Goal: Task Accomplishment & Management: Manage account settings

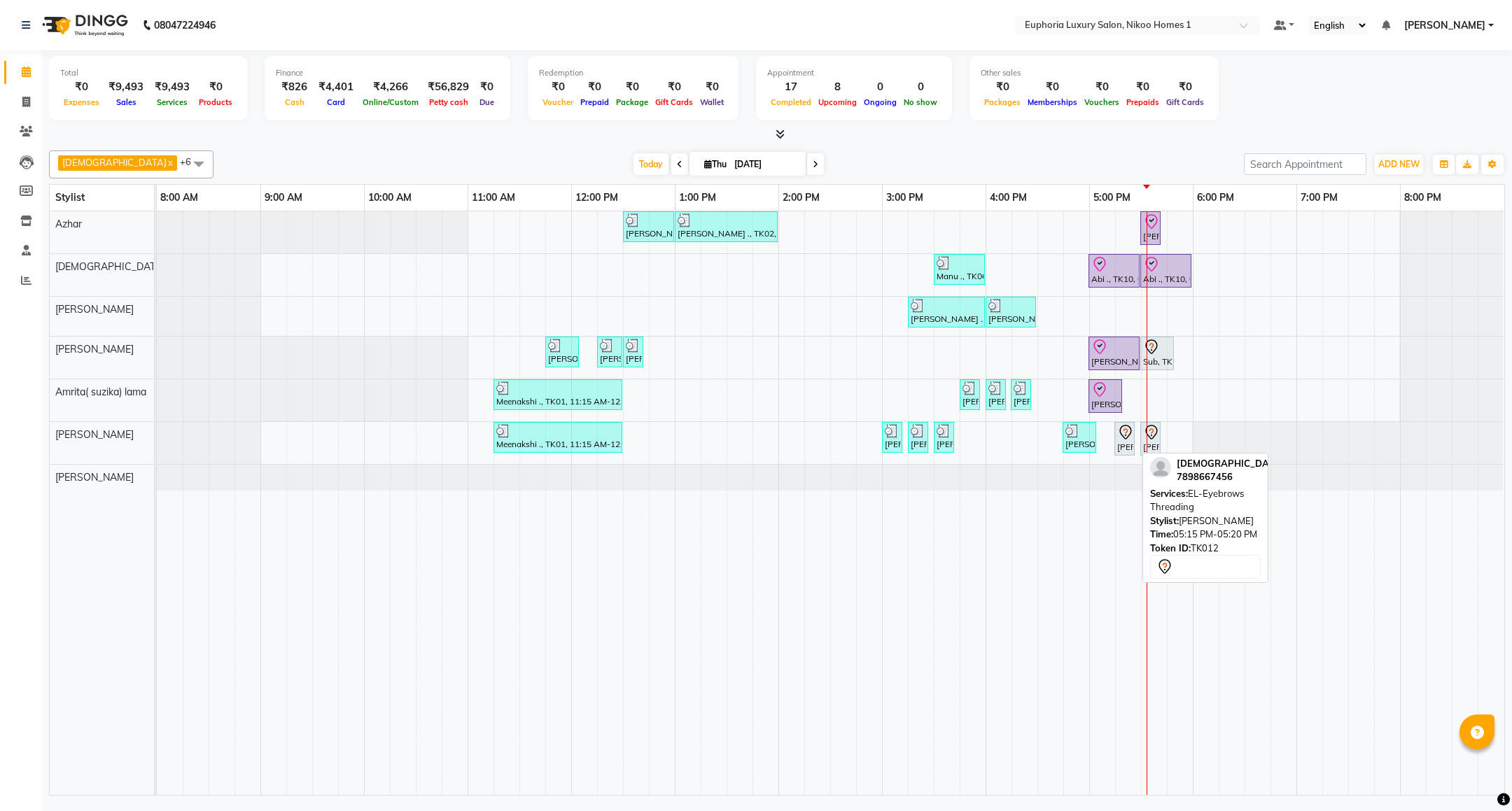
click at [1132, 448] on div at bounding box center [1134, 438] width 6 height 32
select select "7"
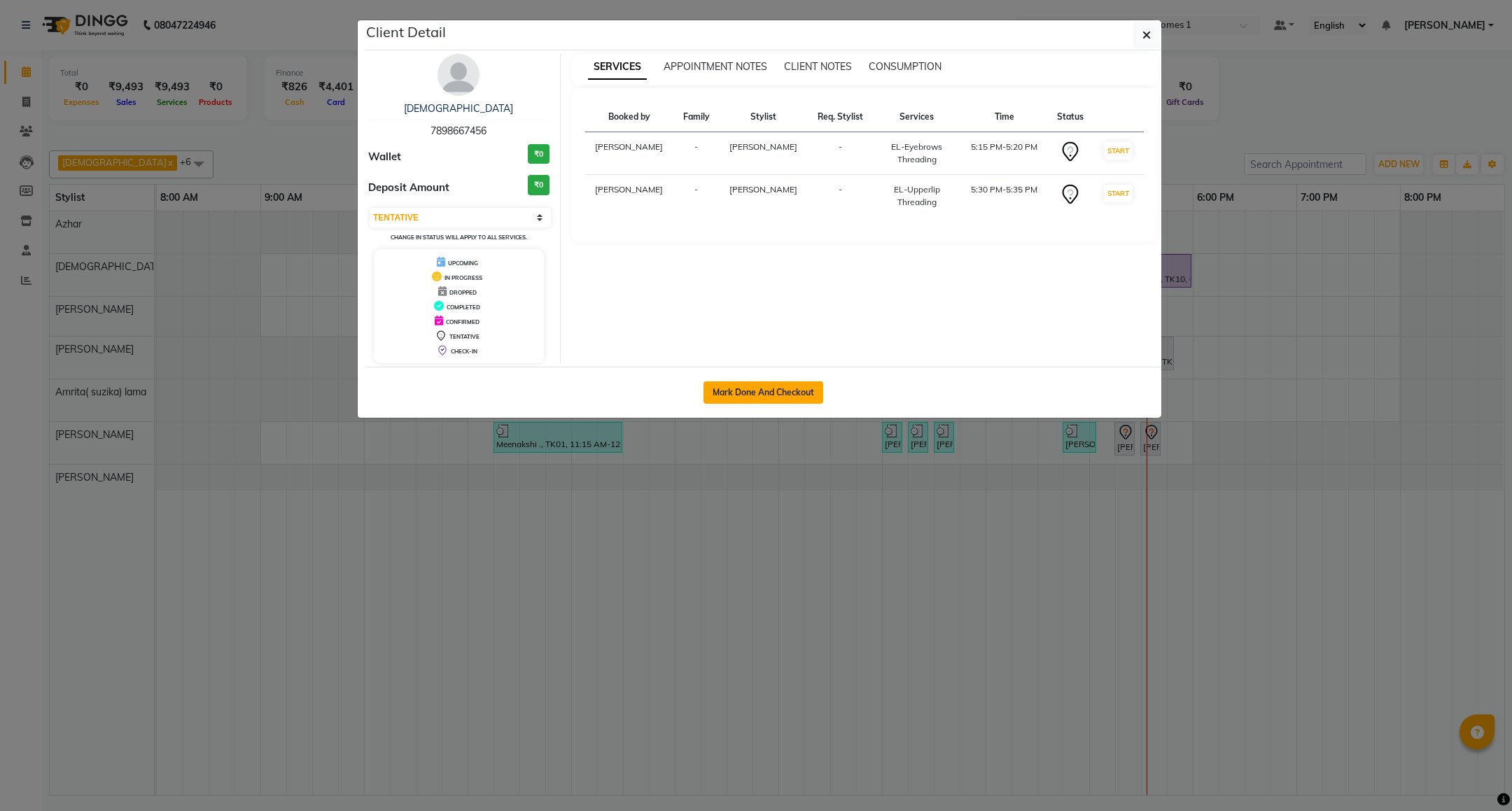
click at [767, 389] on button "Mark Done And Checkout" at bounding box center [764, 392] width 120 height 23
select select "7987"
select select "service"
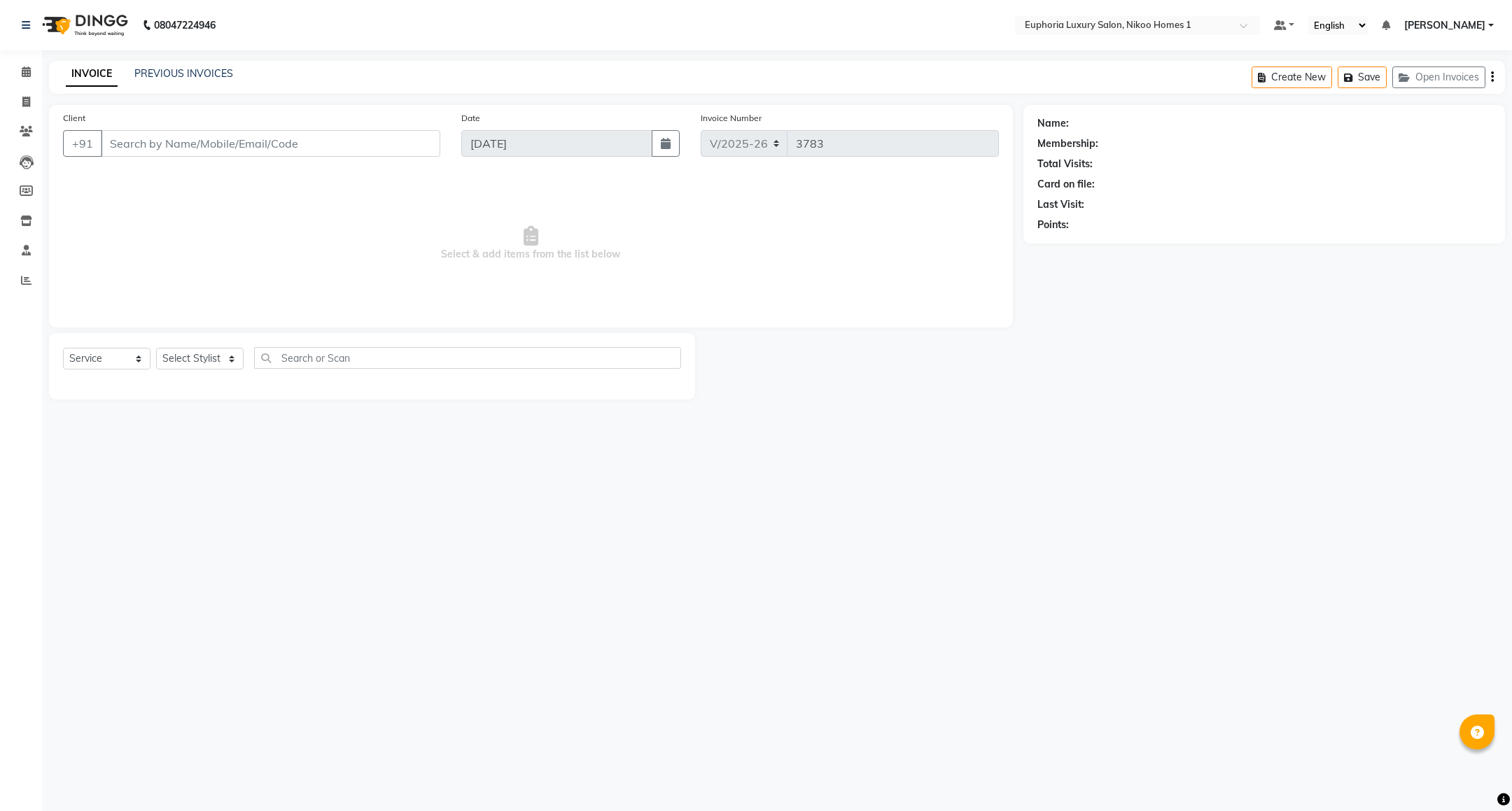
type input "78******56"
select select "74089"
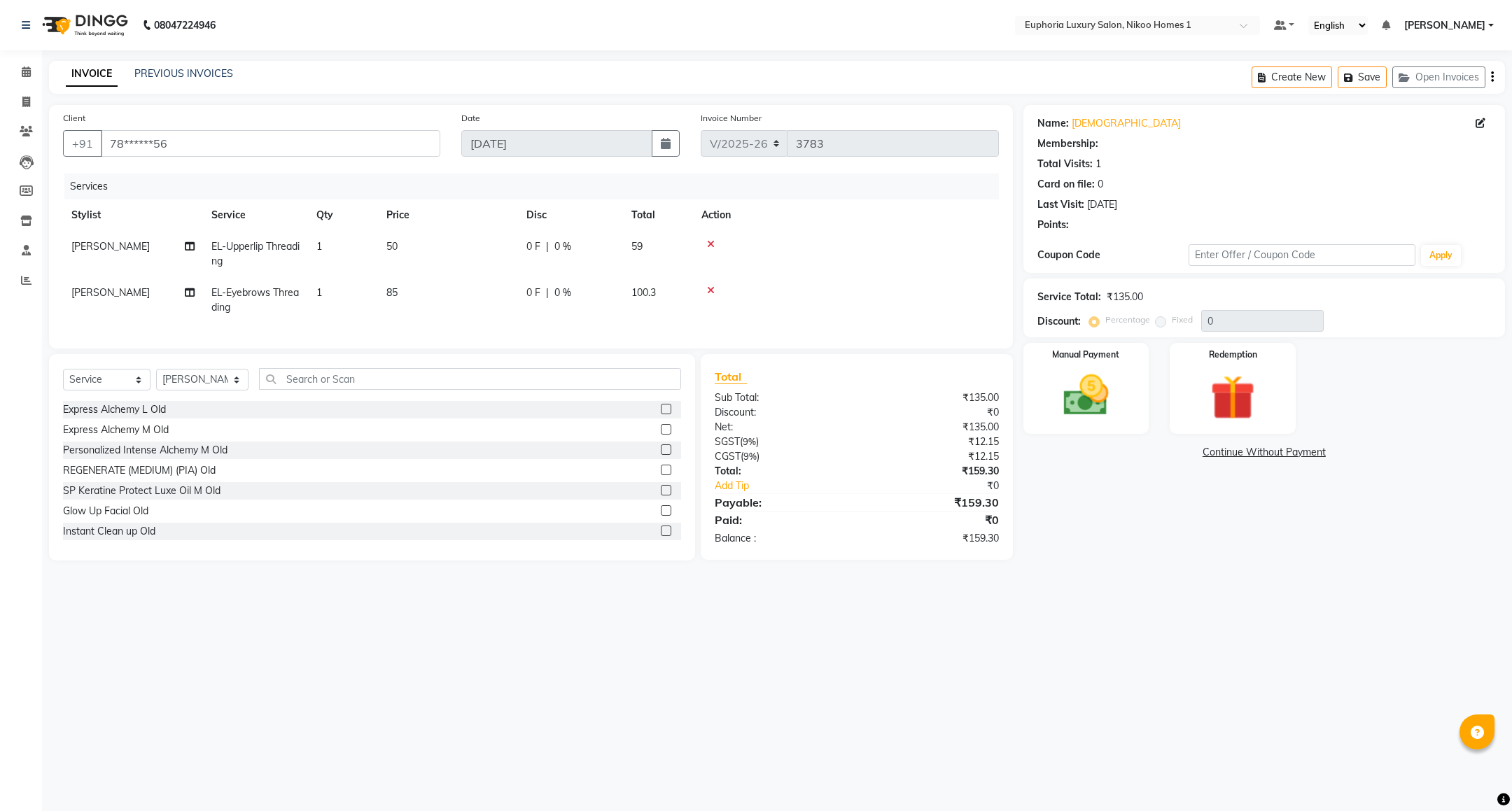
select select "1: Object"
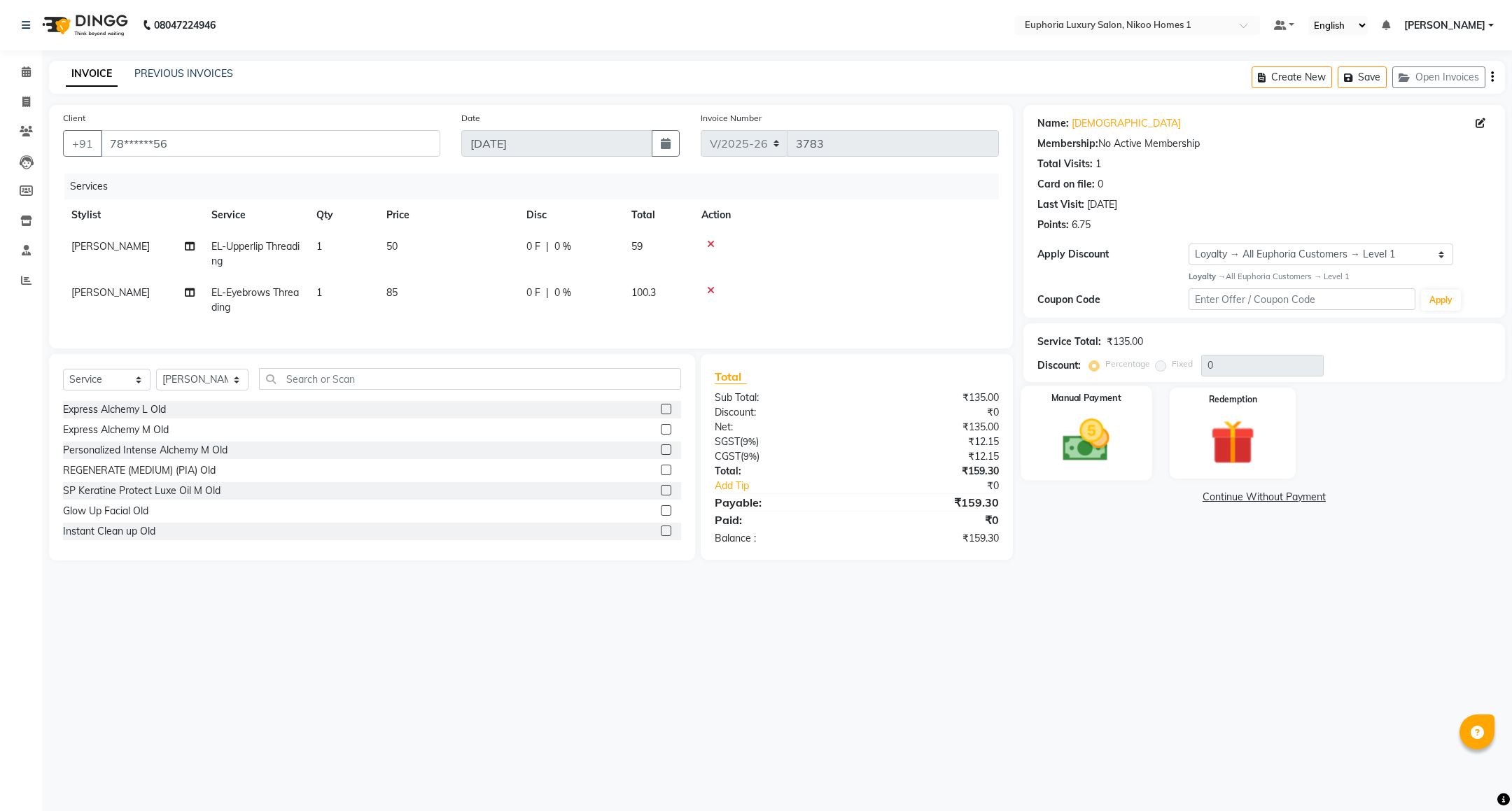
click at [1105, 422] on img at bounding box center [1086, 441] width 76 height 54
click at [1140, 495] on span "UPI" at bounding box center [1136, 498] width 22 height 16
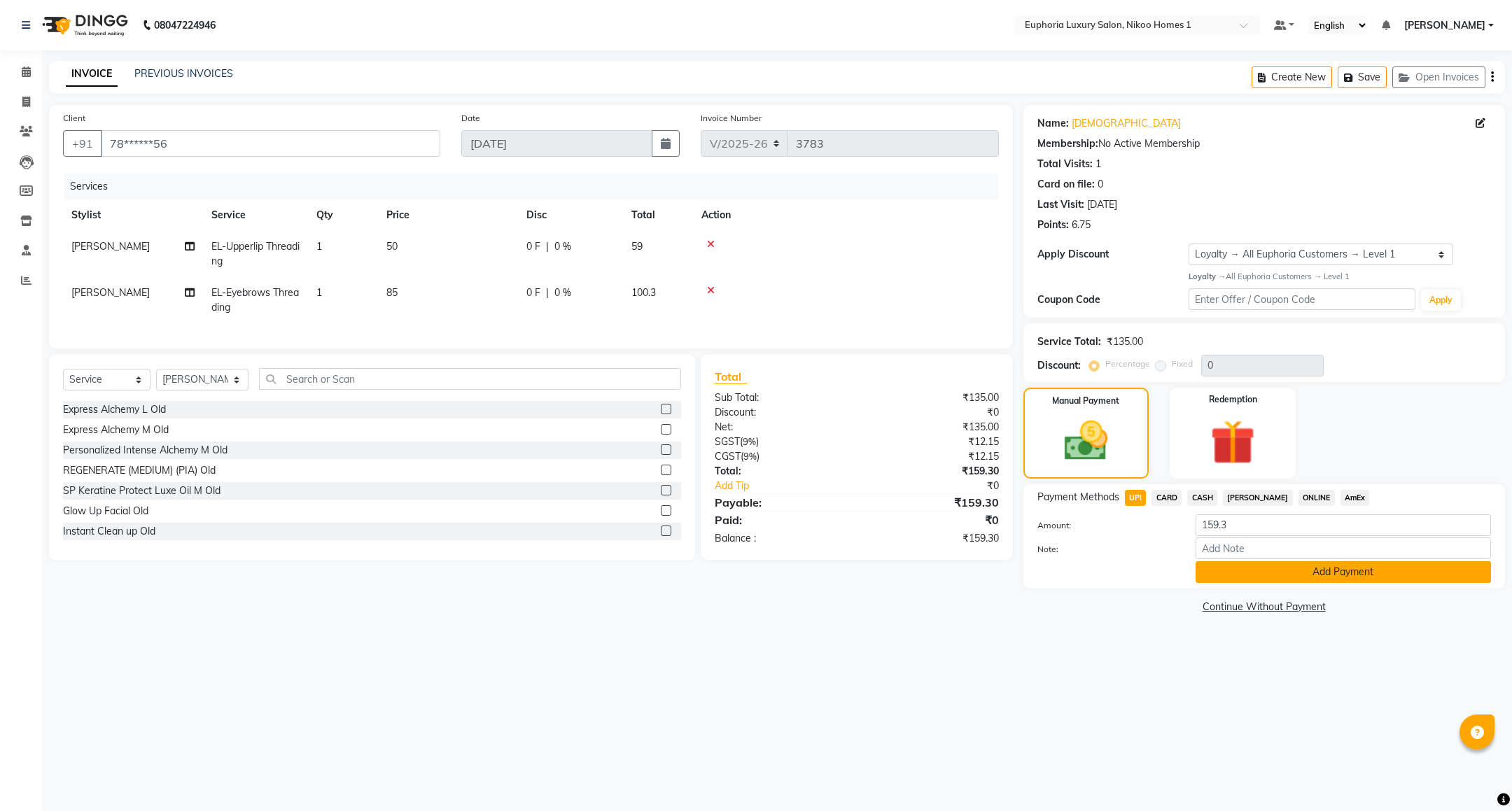
click at [1254, 582] on button "Add Payment" at bounding box center [1343, 572] width 295 height 22
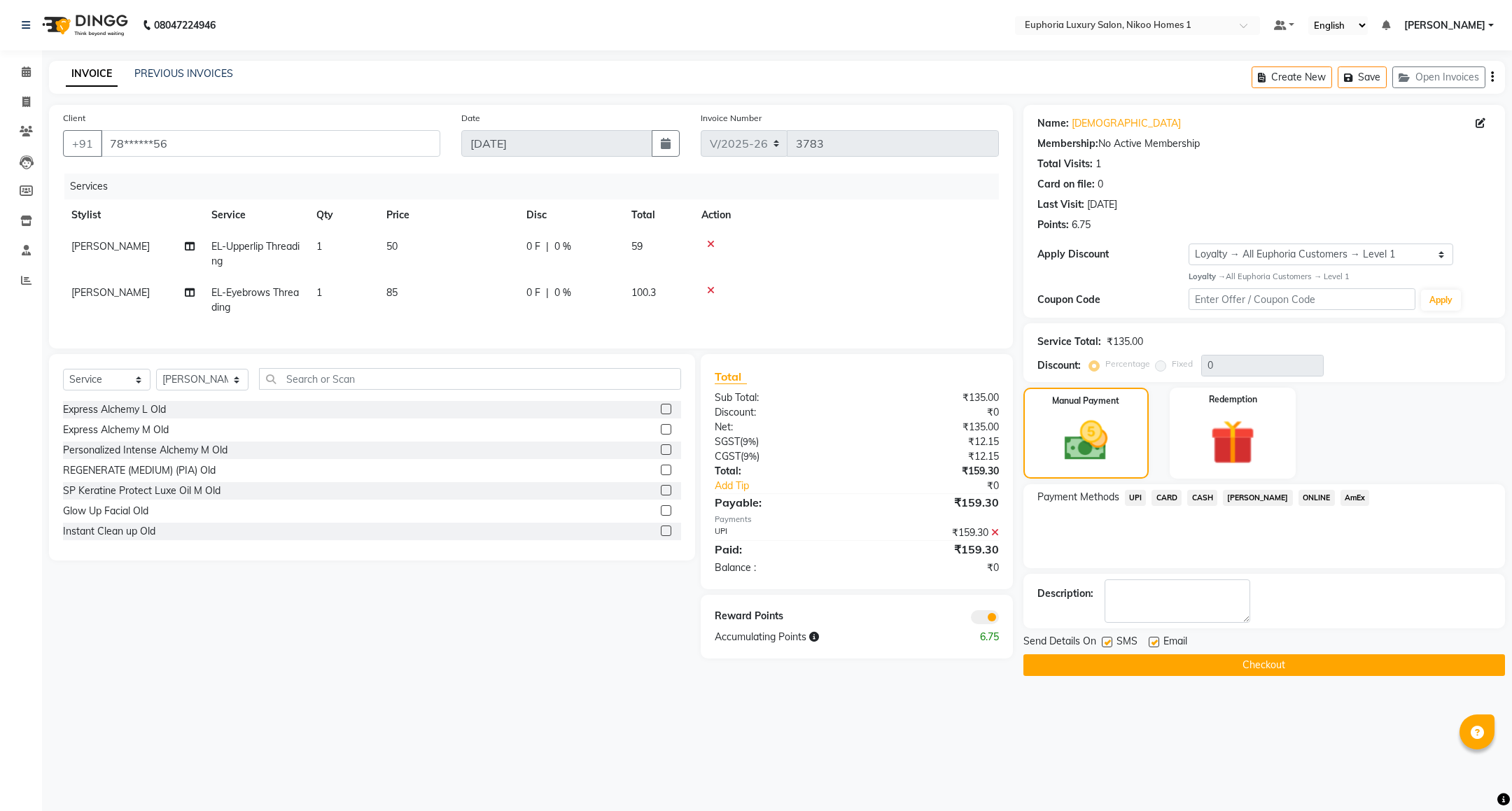
click at [1179, 666] on button "Checkout" at bounding box center [1264, 666] width 482 height 22
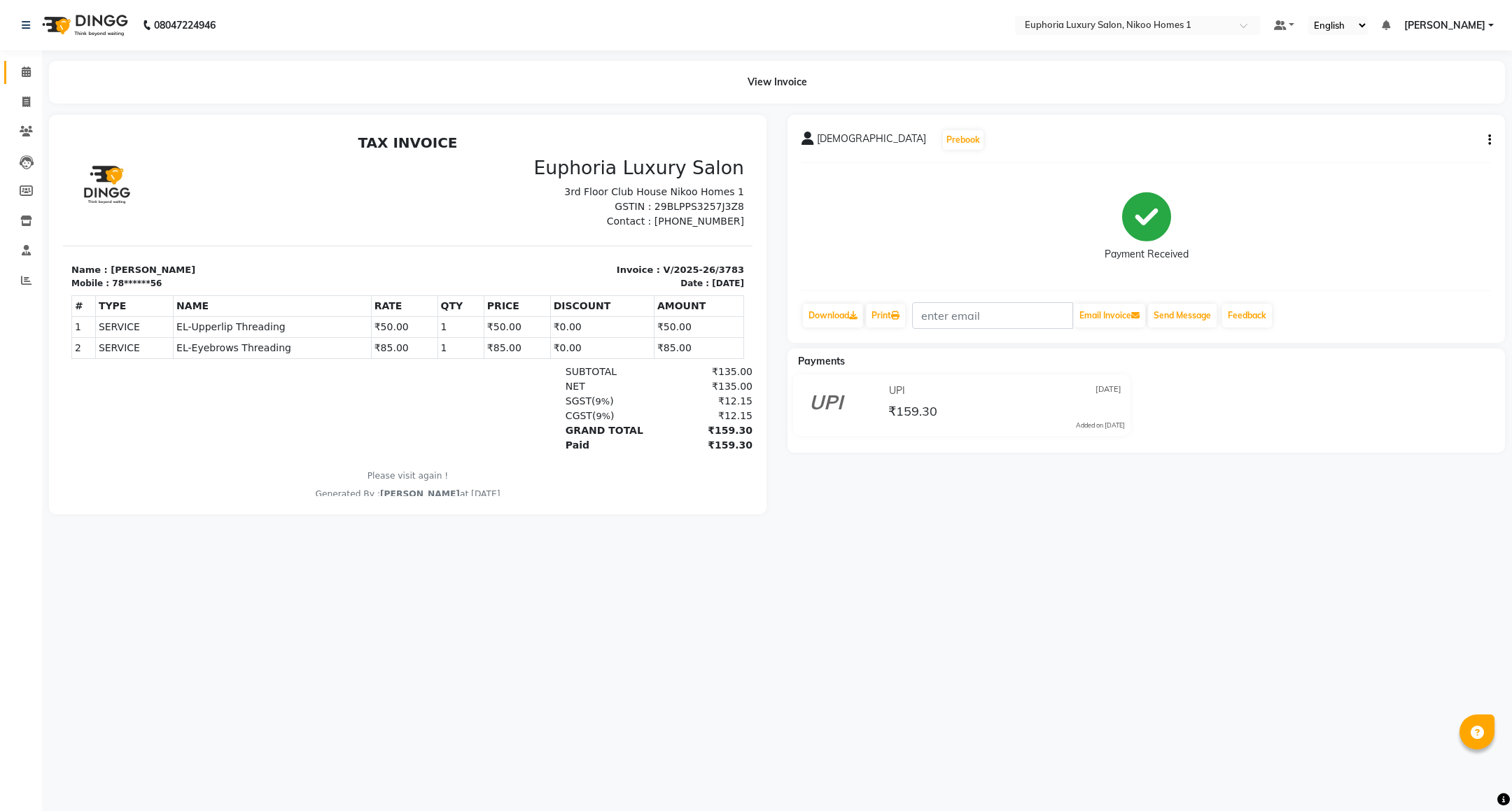
click at [25, 77] on span at bounding box center [26, 72] width 25 height 16
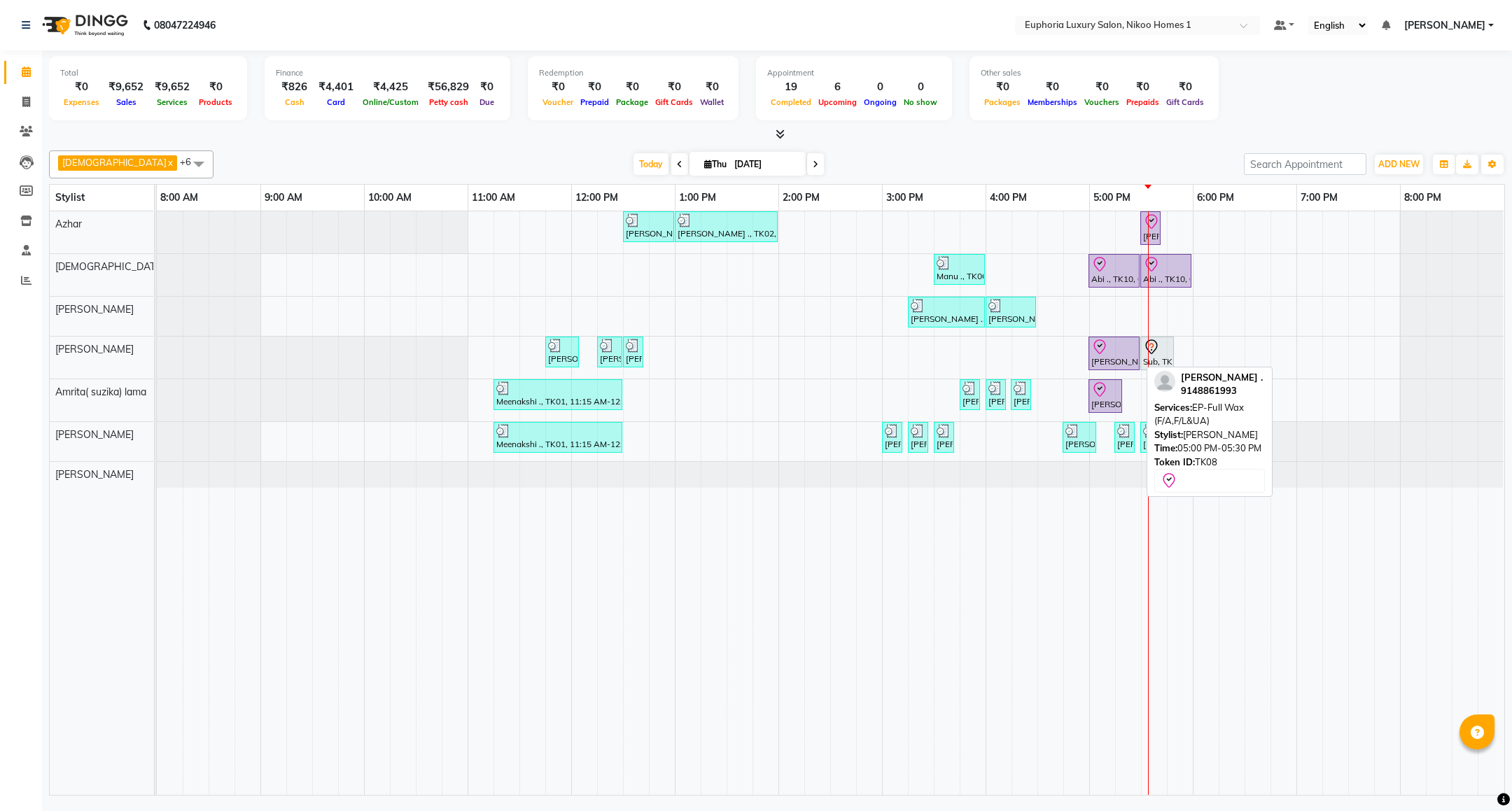
click at [1118, 359] on div "[PERSON_NAME] ., TK08, 05:00 PM-05:30 PM, EP-Full Wax (F/A,F/L&UA)" at bounding box center [1114, 354] width 48 height 29
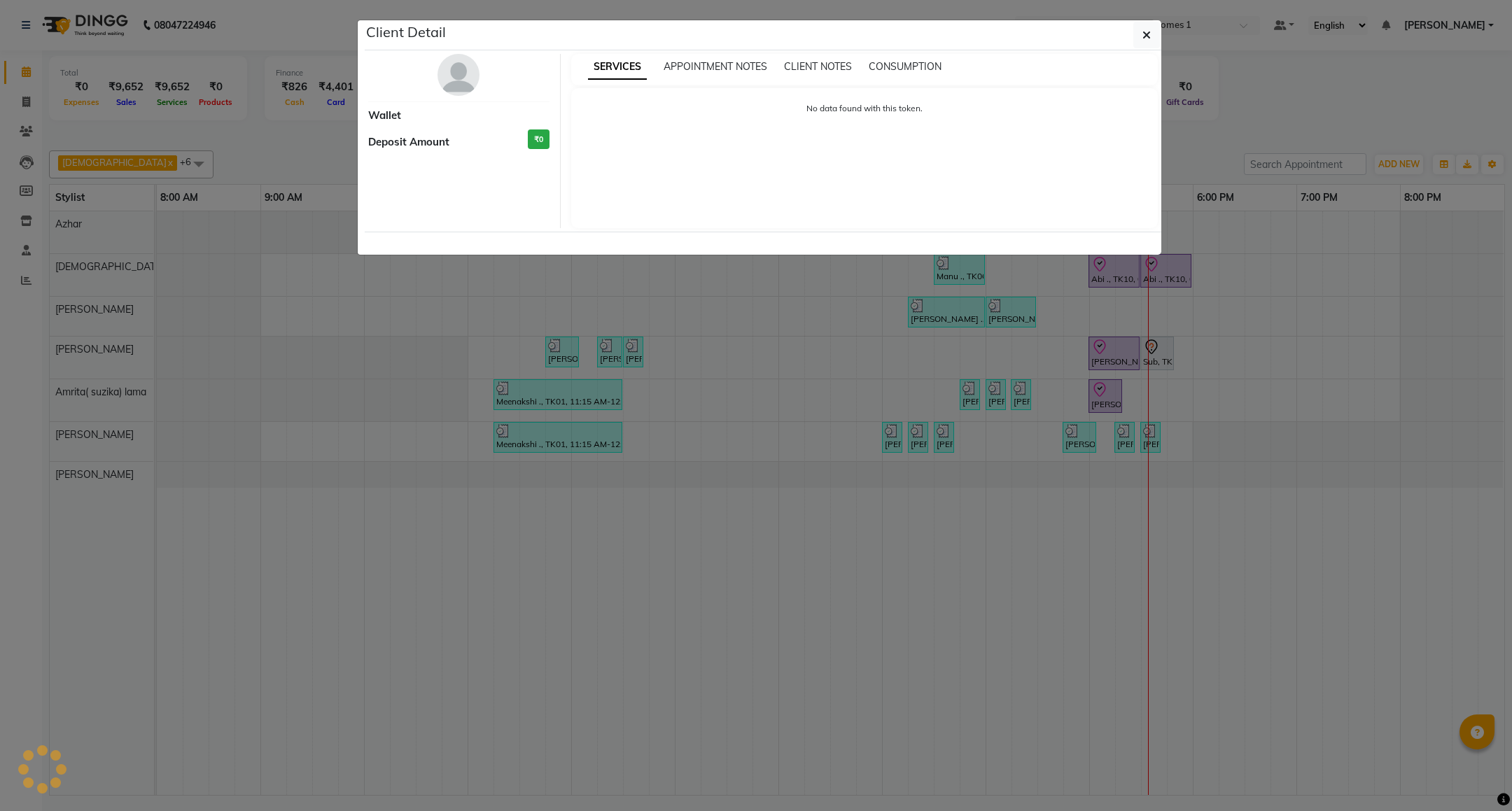
select select "8"
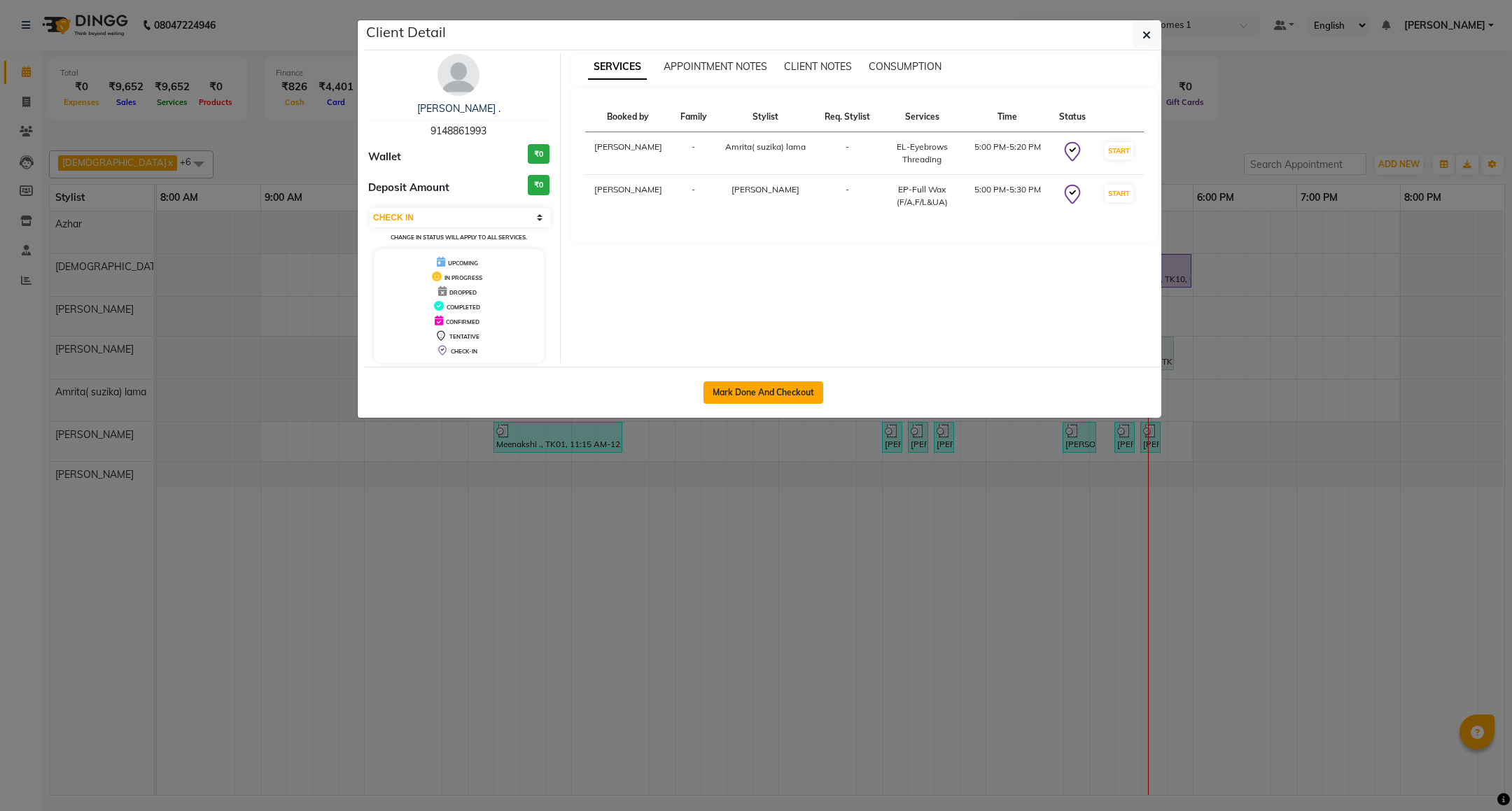
click at [761, 399] on button "Mark Done And Checkout" at bounding box center [764, 392] width 120 height 23
select select "7987"
select select "service"
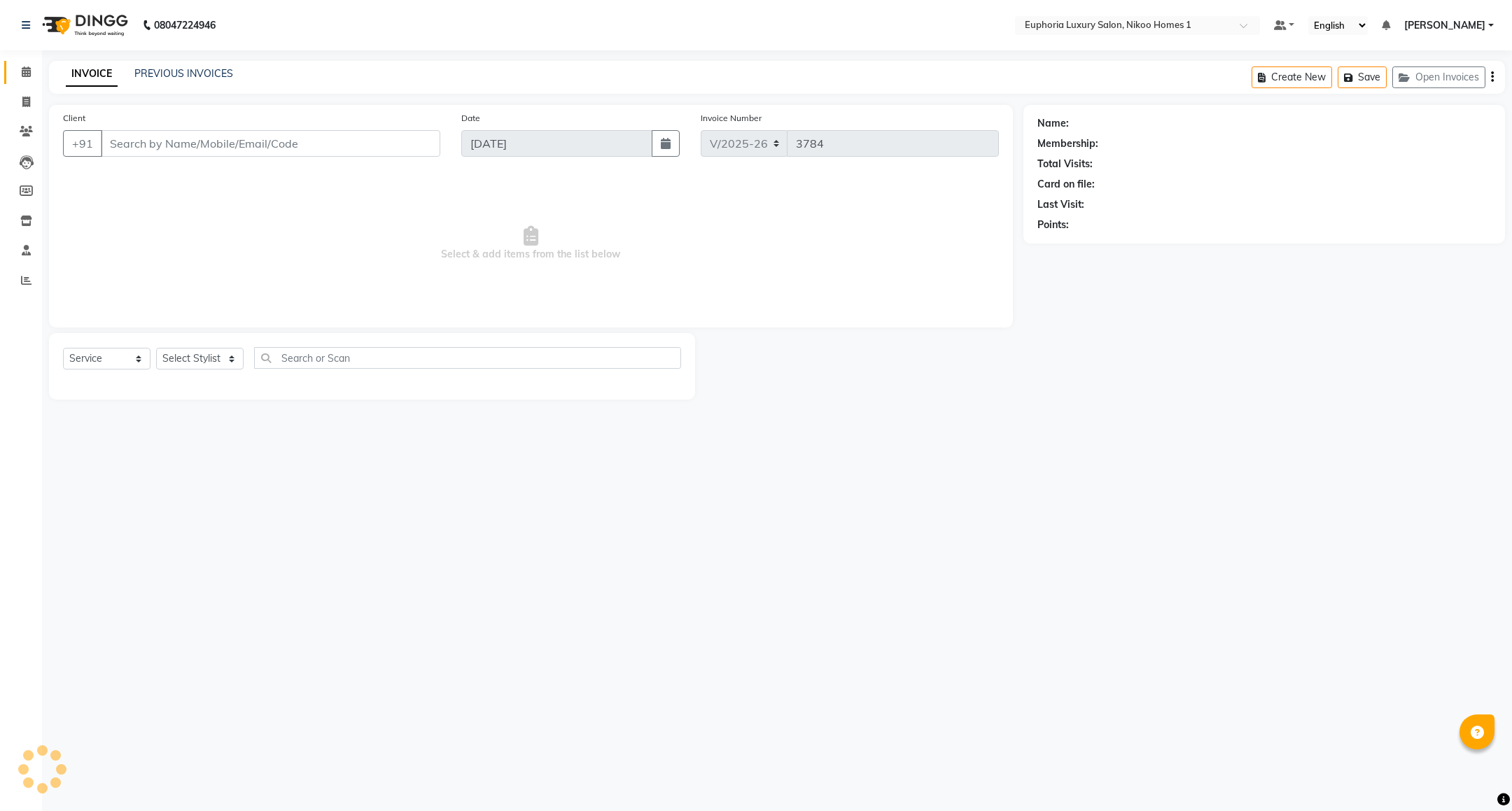
type input "91******93"
select select "74231"
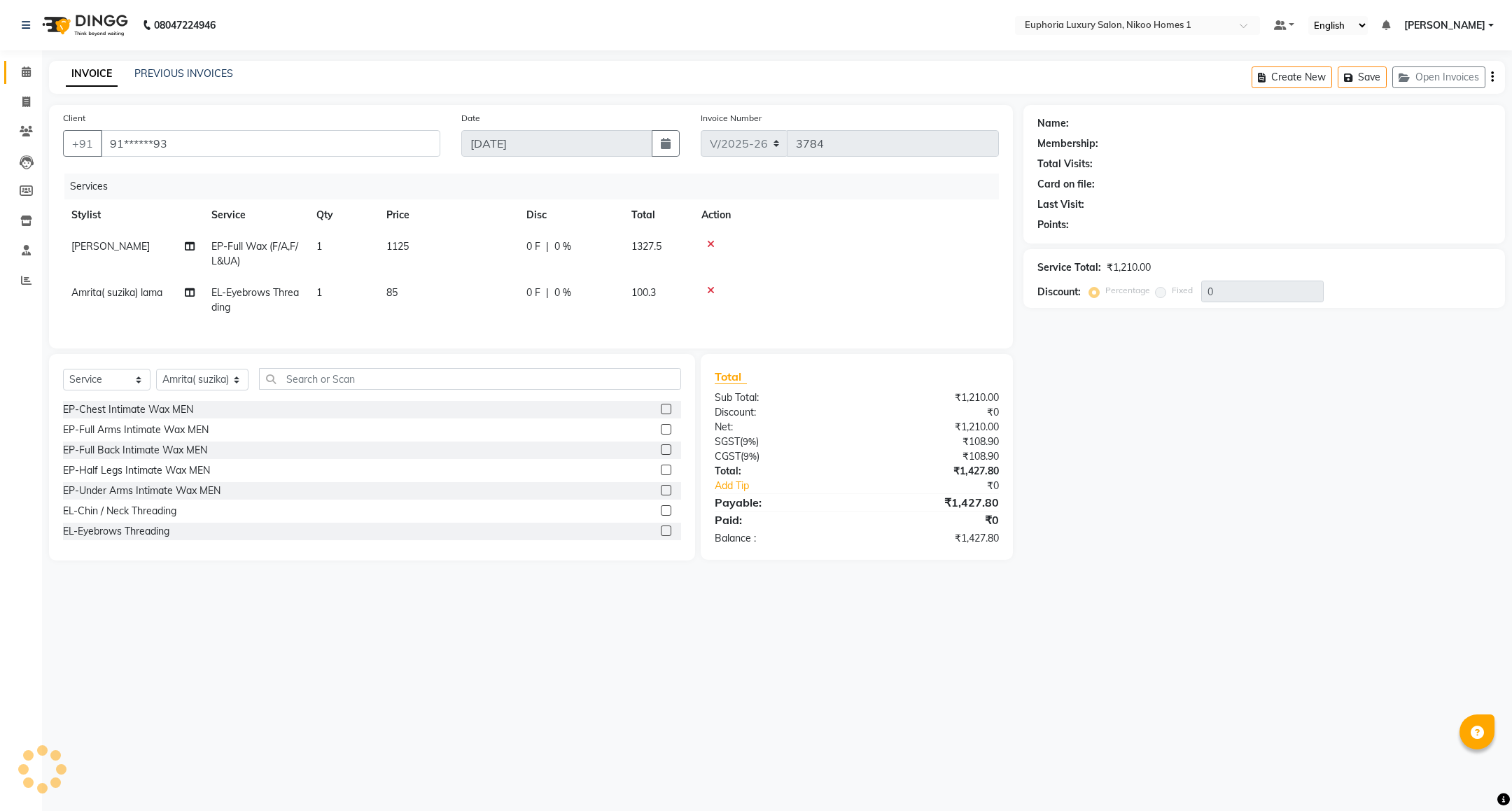
select select "1: Object"
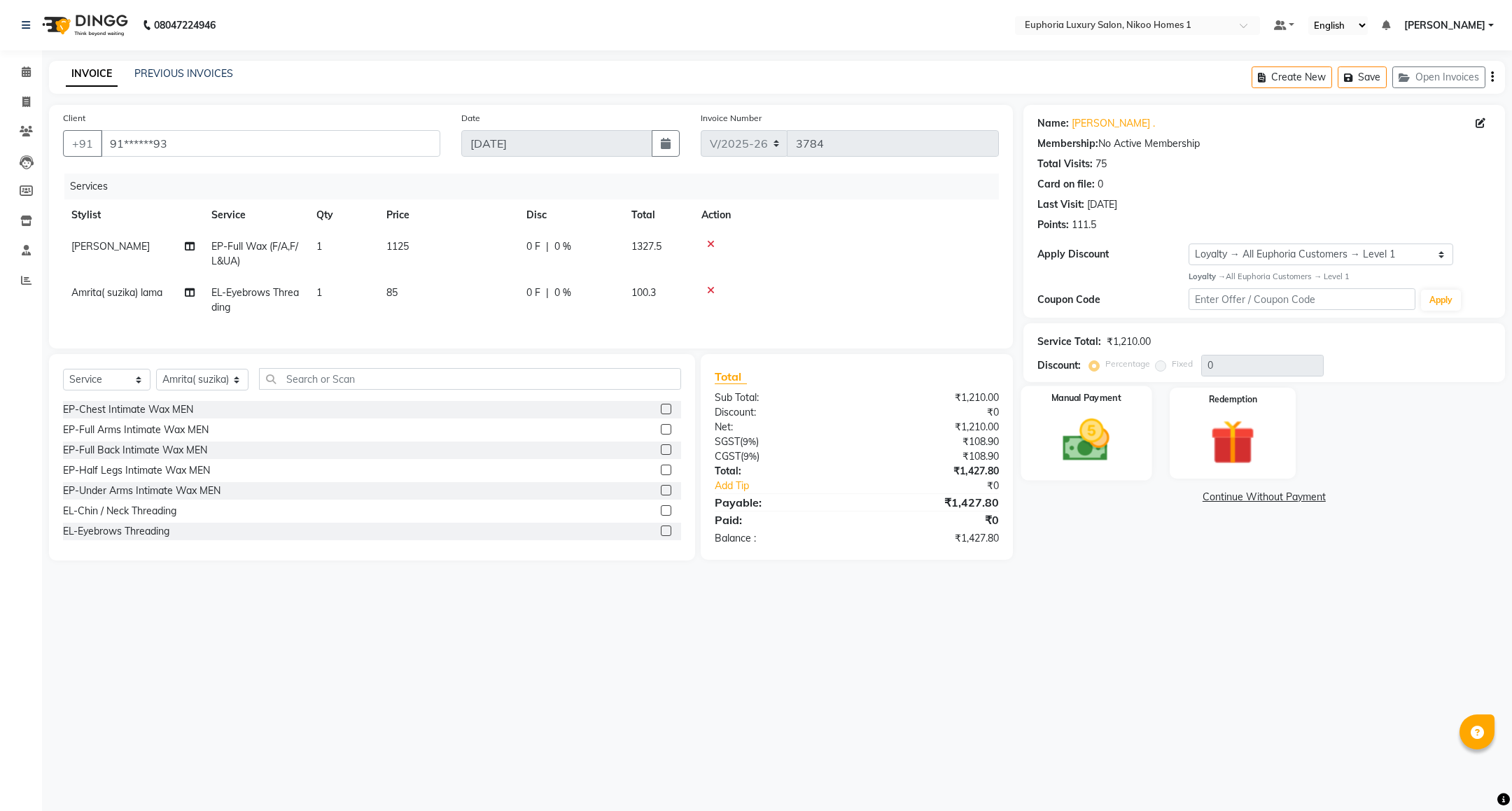
click at [1084, 441] on img at bounding box center [1086, 441] width 76 height 54
click at [1136, 495] on span "UPI" at bounding box center [1136, 498] width 22 height 16
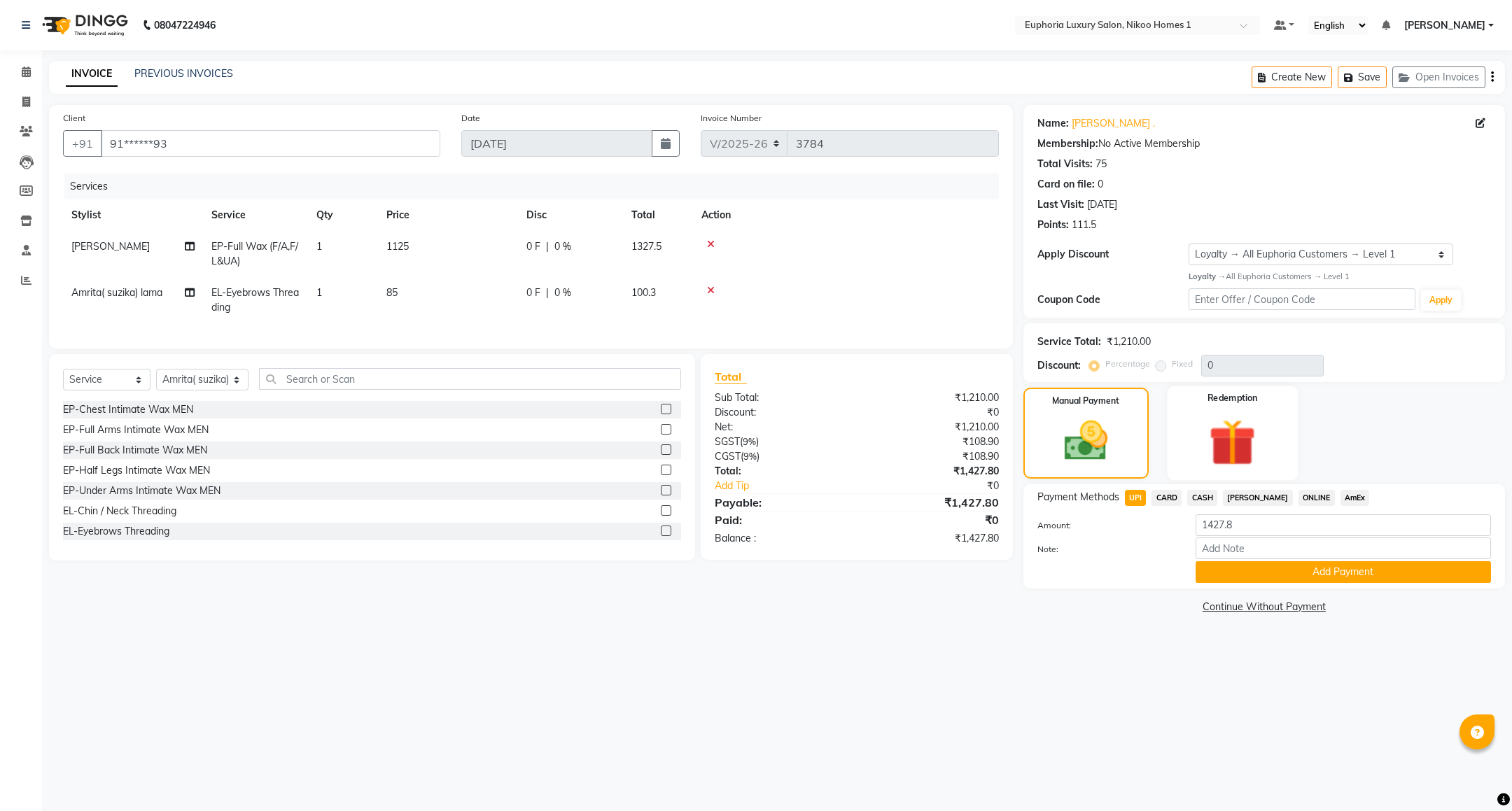
click at [1216, 454] on img at bounding box center [1233, 442] width 76 height 58
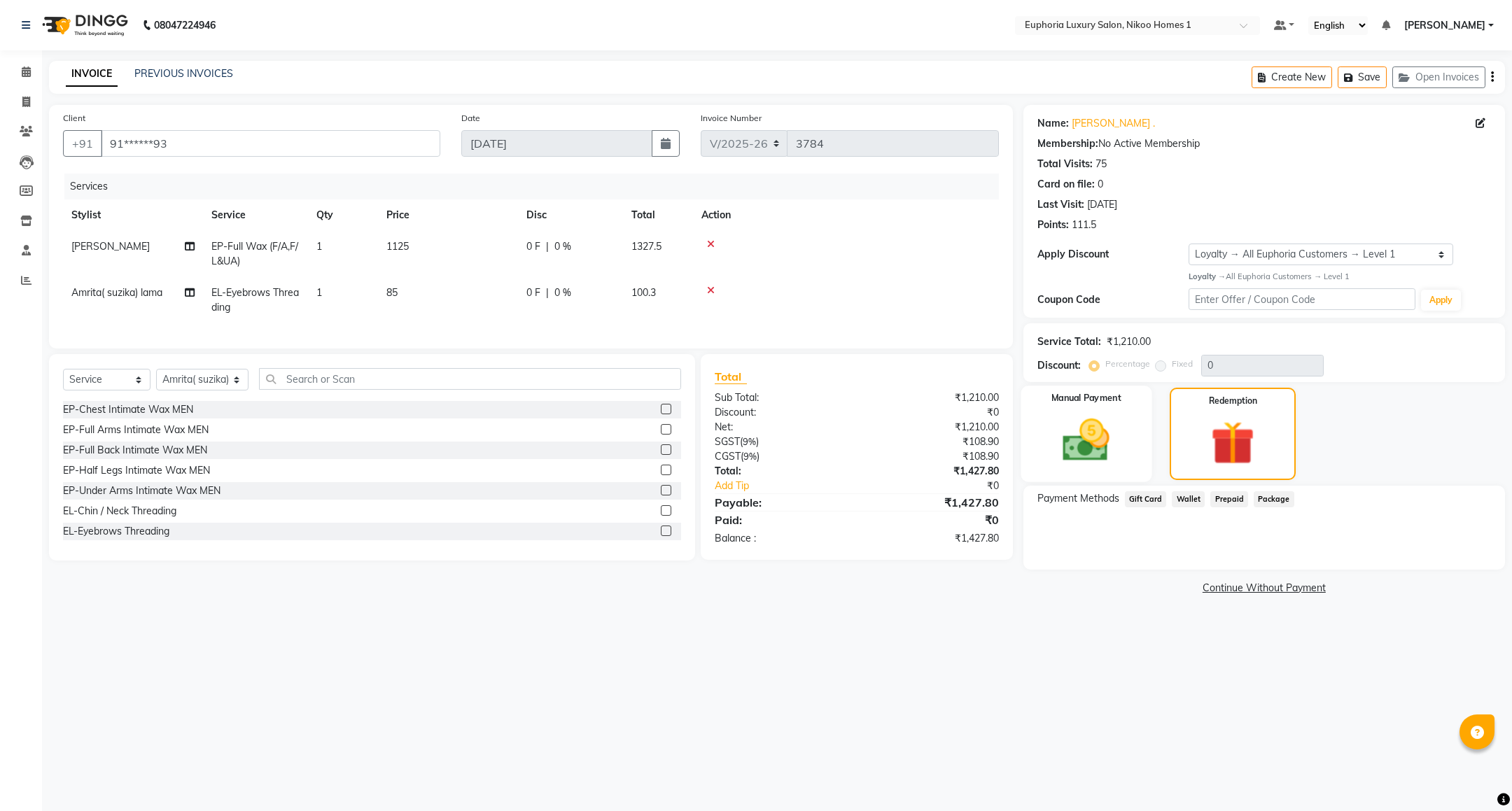
click at [1068, 460] on img at bounding box center [1086, 441] width 76 height 54
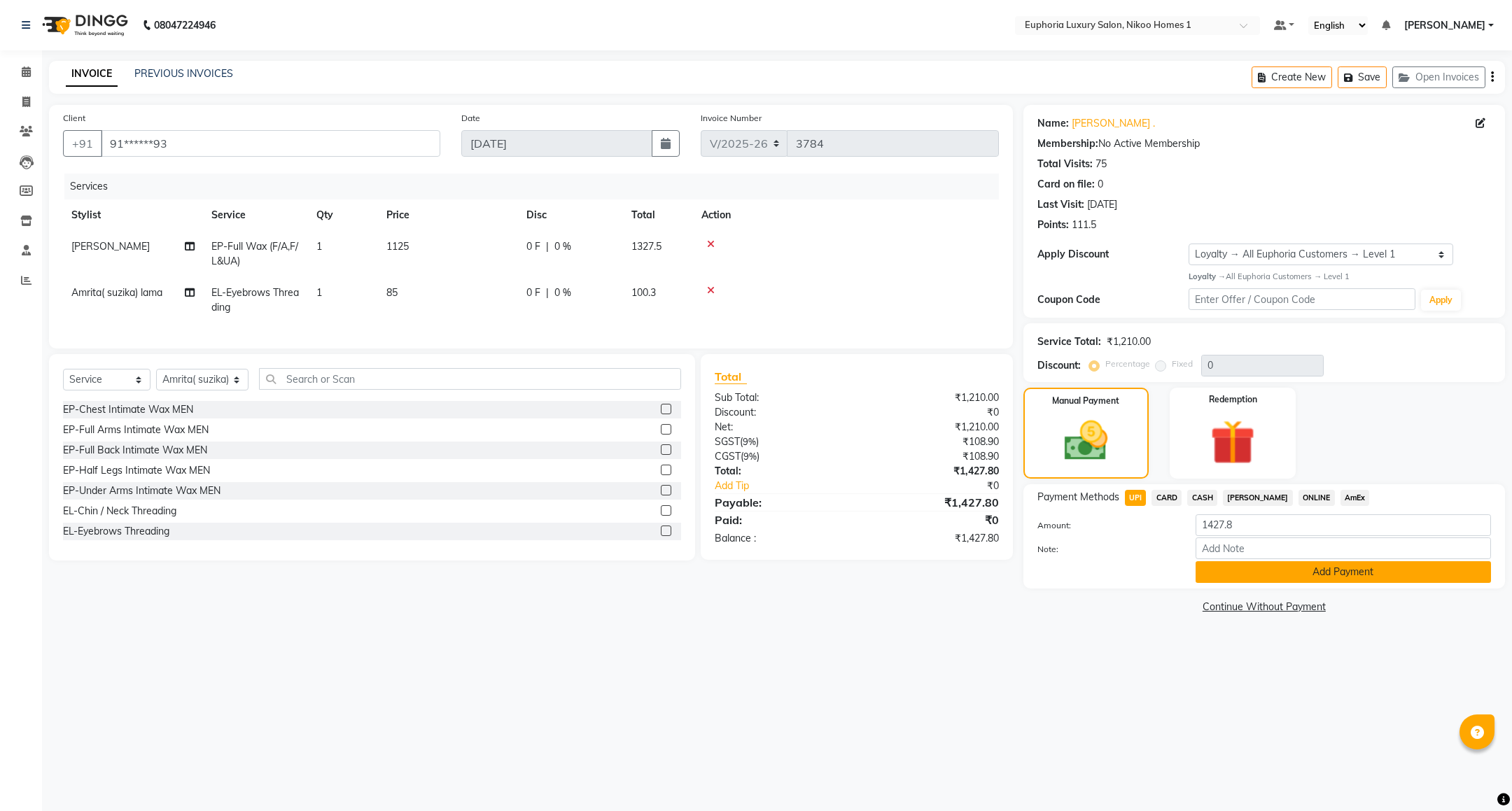
click at [1261, 579] on button "Add Payment" at bounding box center [1343, 572] width 295 height 22
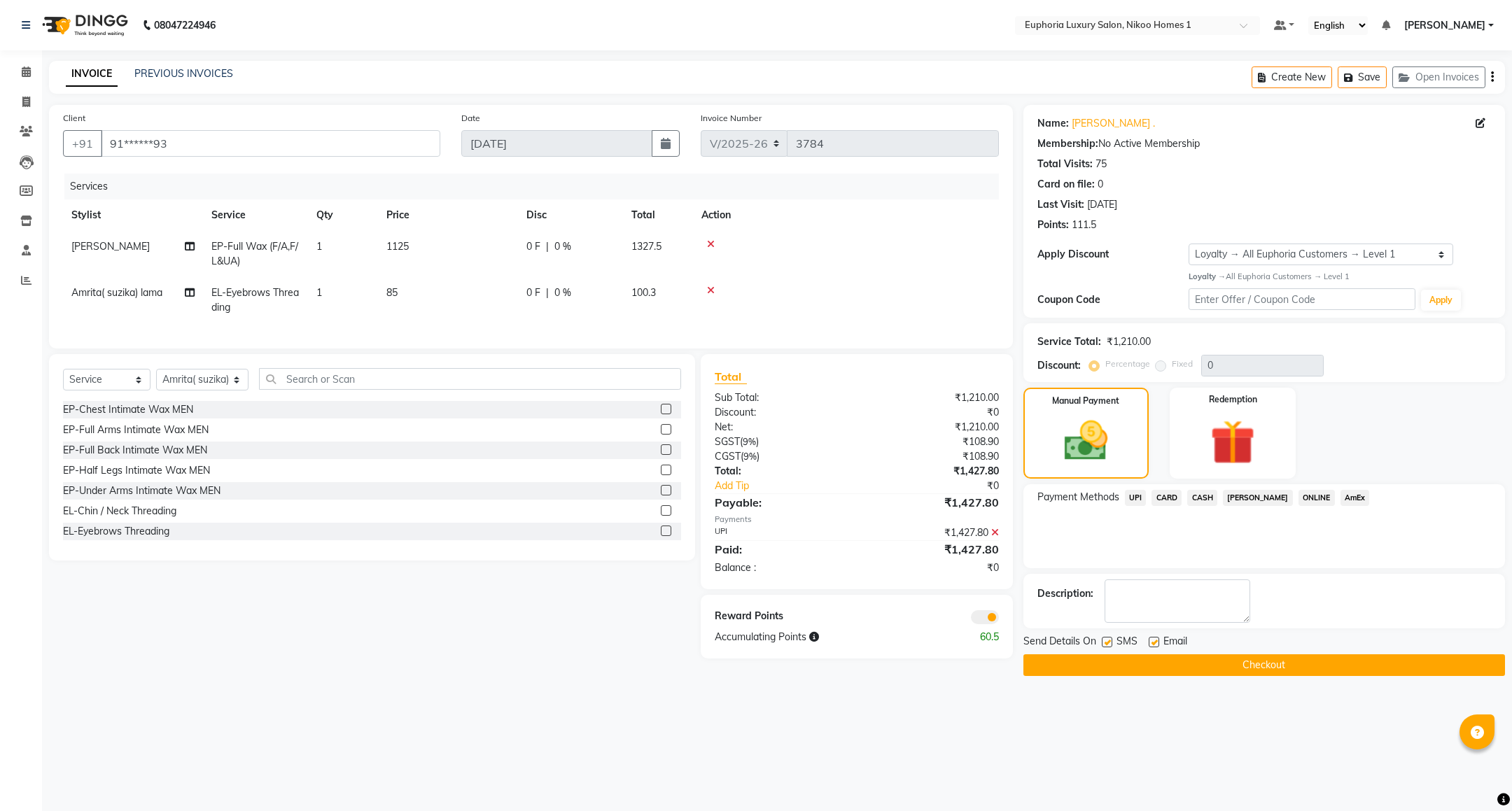
click at [1250, 659] on button "Checkout" at bounding box center [1264, 666] width 482 height 22
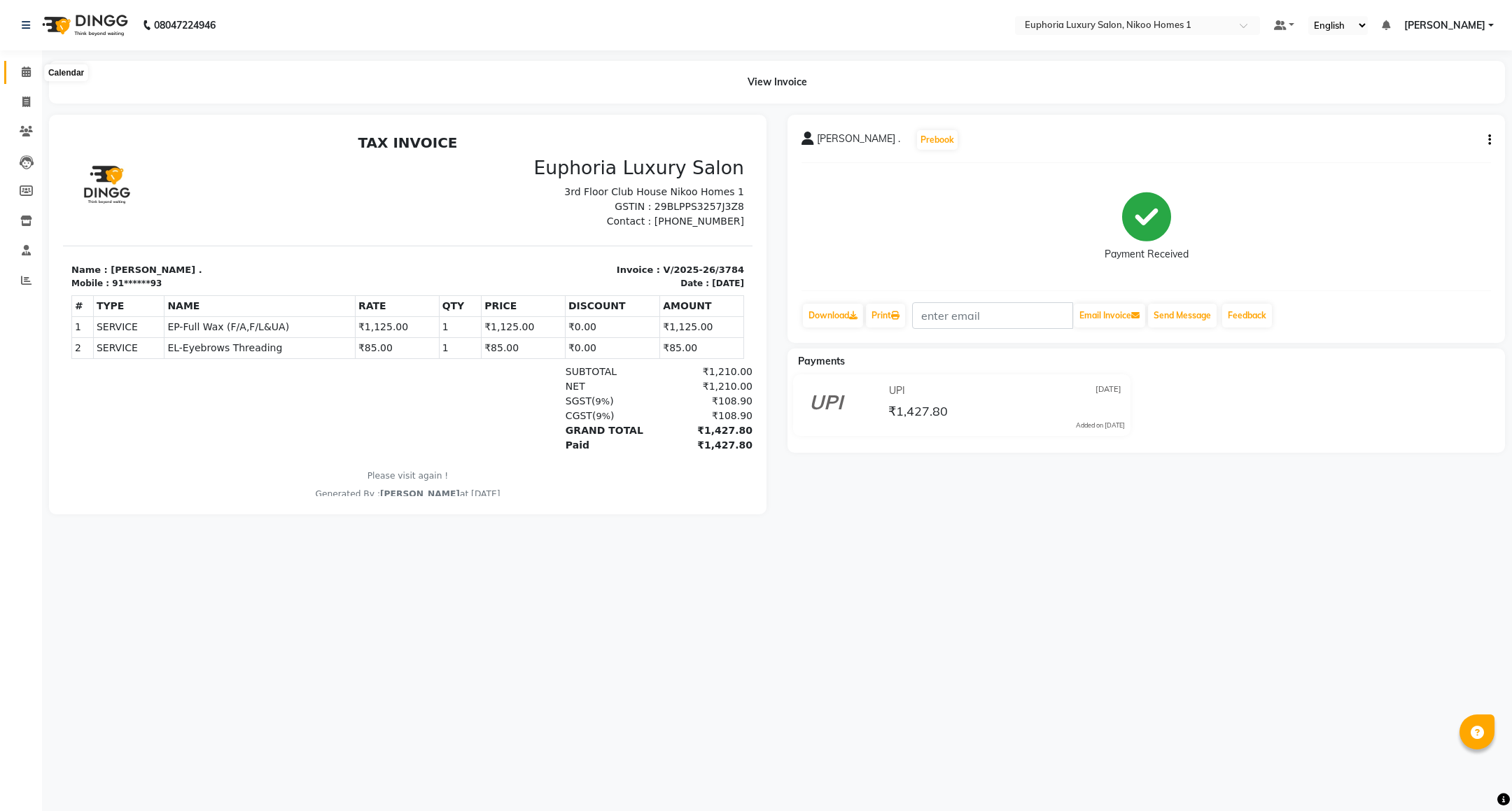
click at [25, 74] on icon at bounding box center [26, 72] width 9 height 10
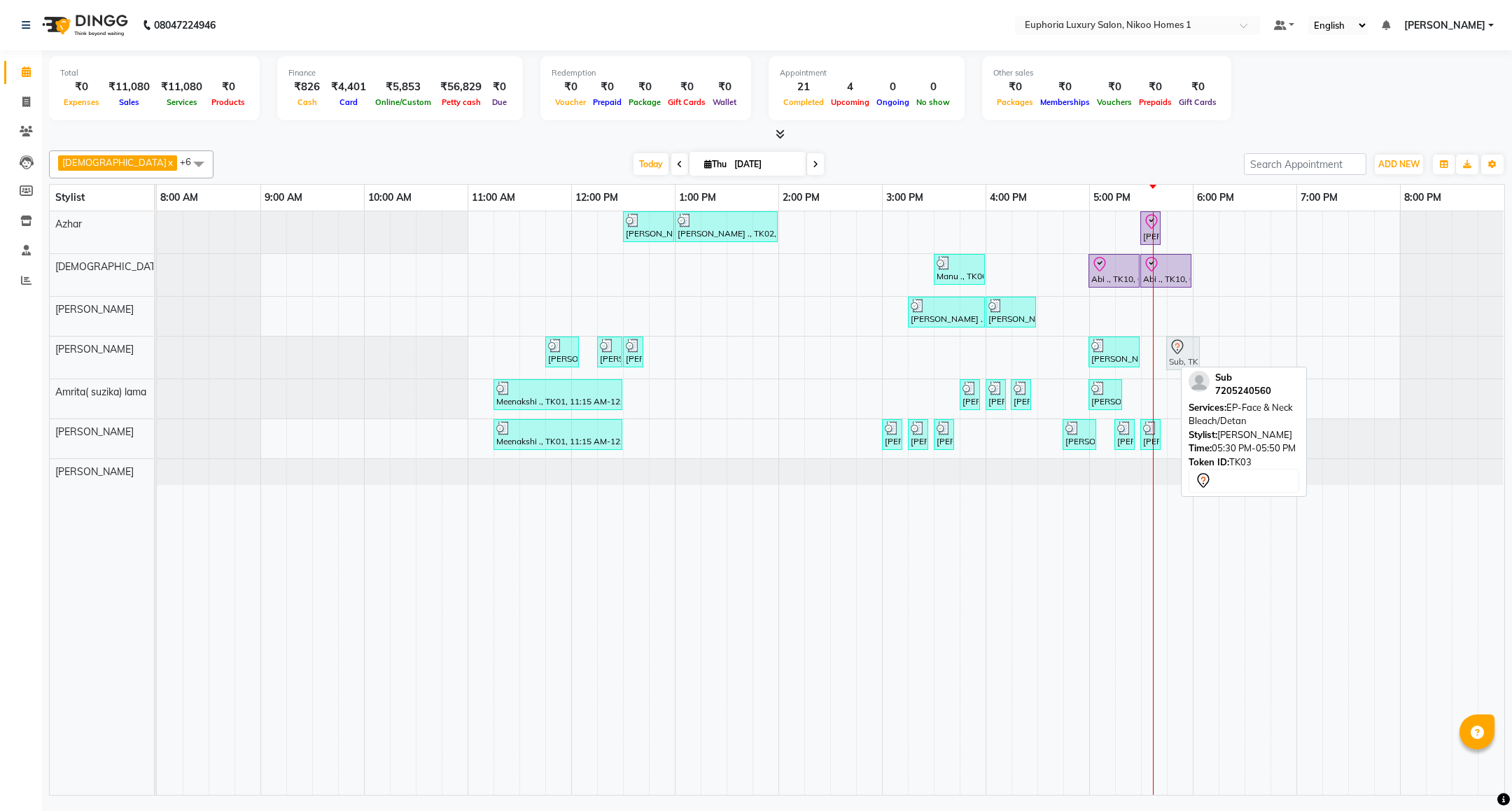
drag, startPoint x: 1161, startPoint y: 357, endPoint x: 1178, endPoint y: 354, distance: 17.3
click at [157, 354] on div "[PERSON_NAME] ., TK02, 11:45 AM-12:05 PM, EP-Sides Intimate Raj ., TK02, 12:15 …" at bounding box center [157, 357] width 0 height 42
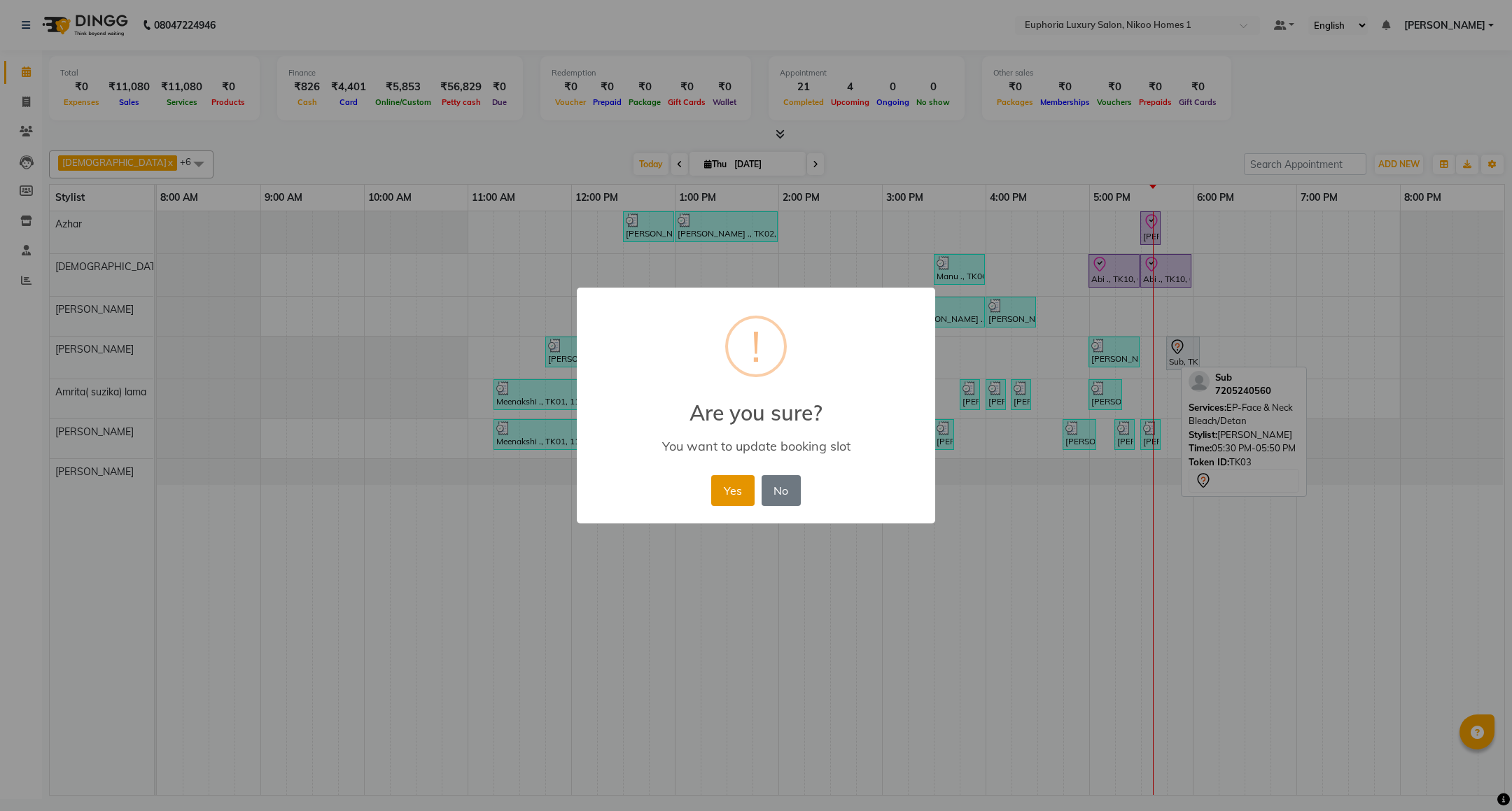
click at [725, 494] on button "Yes" at bounding box center [732, 490] width 42 height 31
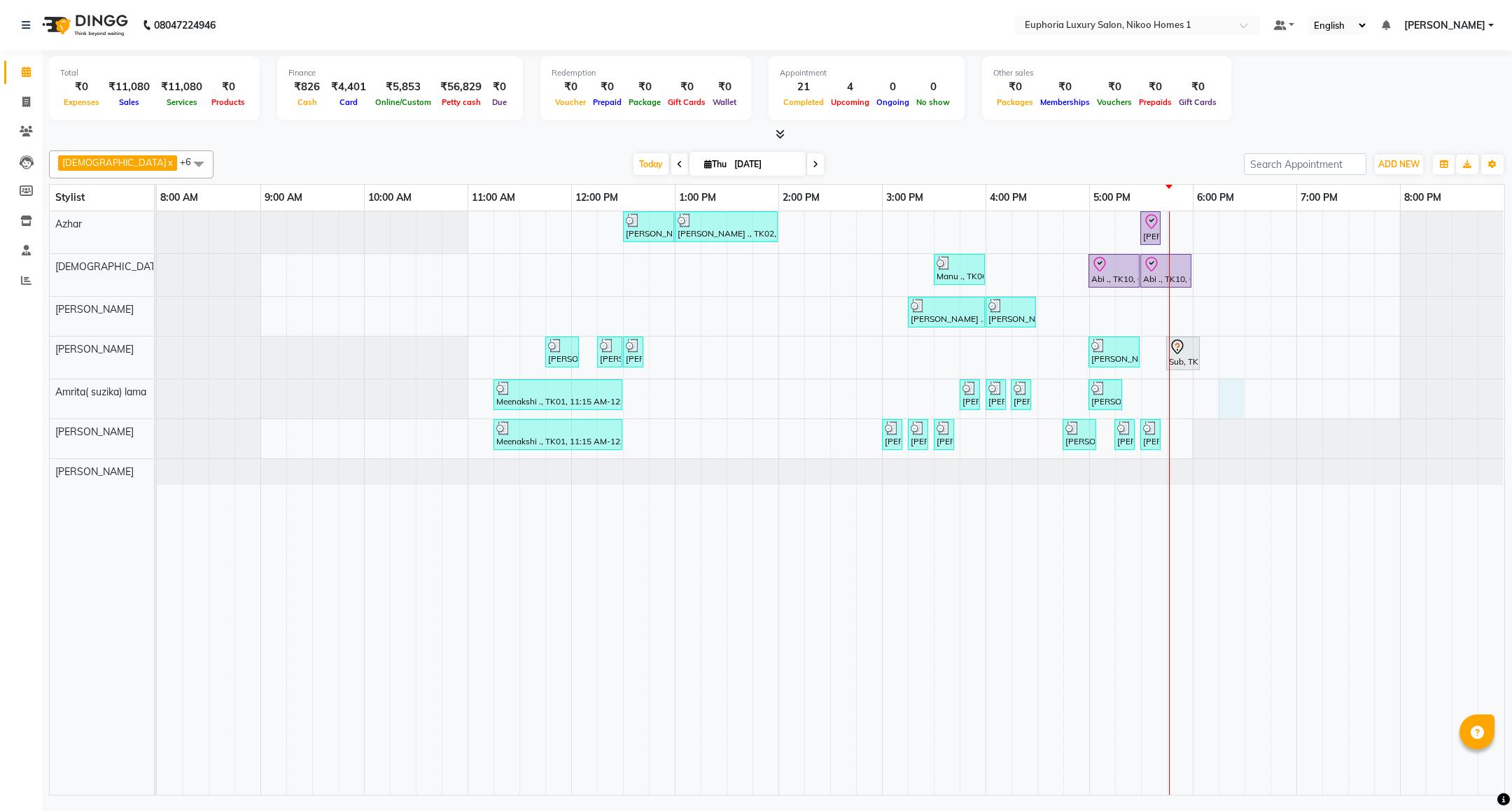
click at [1233, 407] on div "[PERSON_NAME] ., TK02, 12:30 PM-01:00 PM, EP-Epres [PERSON_NAME] ., TK02, 01:00…" at bounding box center [831, 503] width 1348 height 584
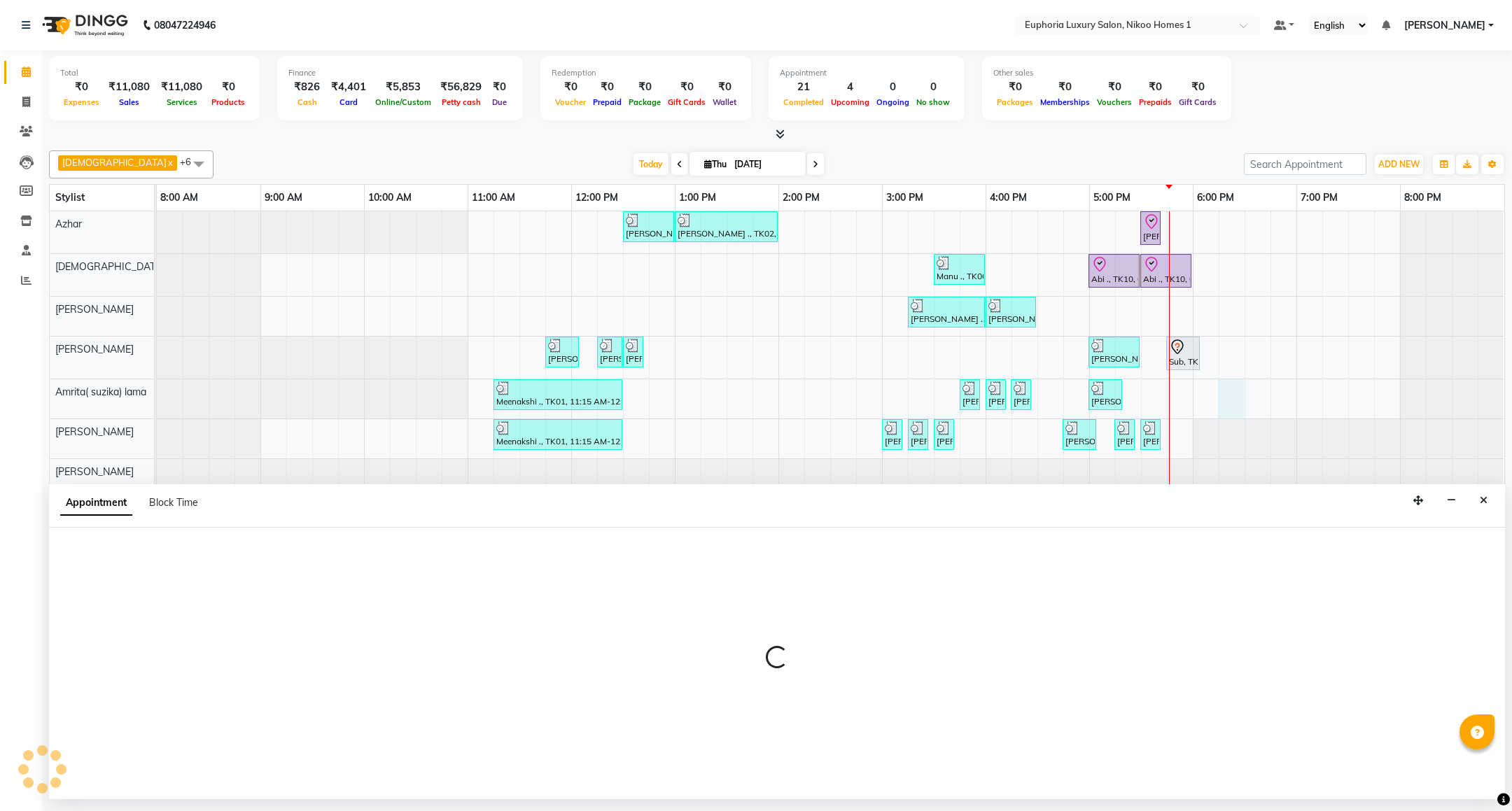
select select "74231"
select select "1095"
select select "tentative"
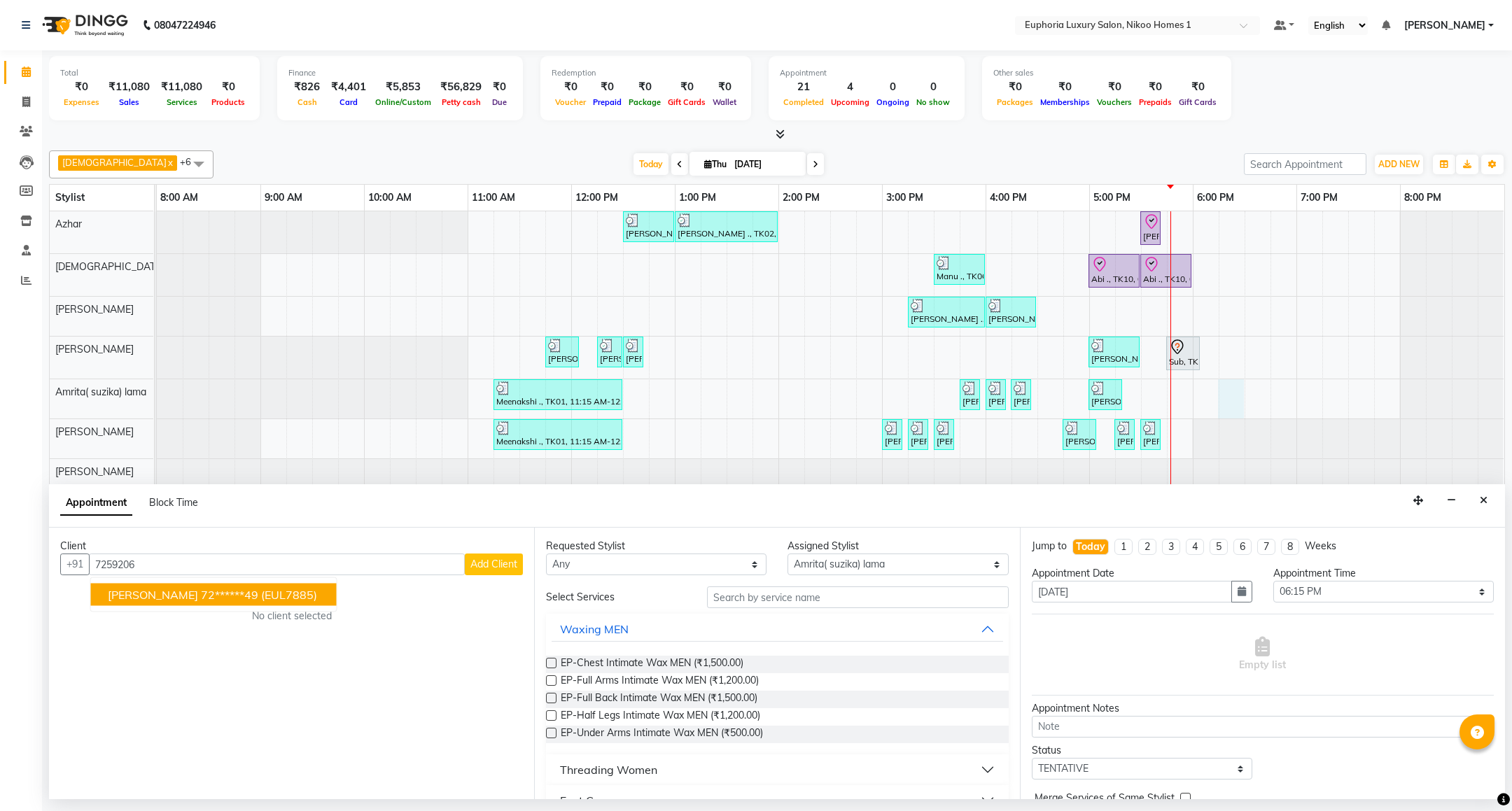
click at [204, 595] on ngb-highlight "72******49" at bounding box center [229, 595] width 58 height 14
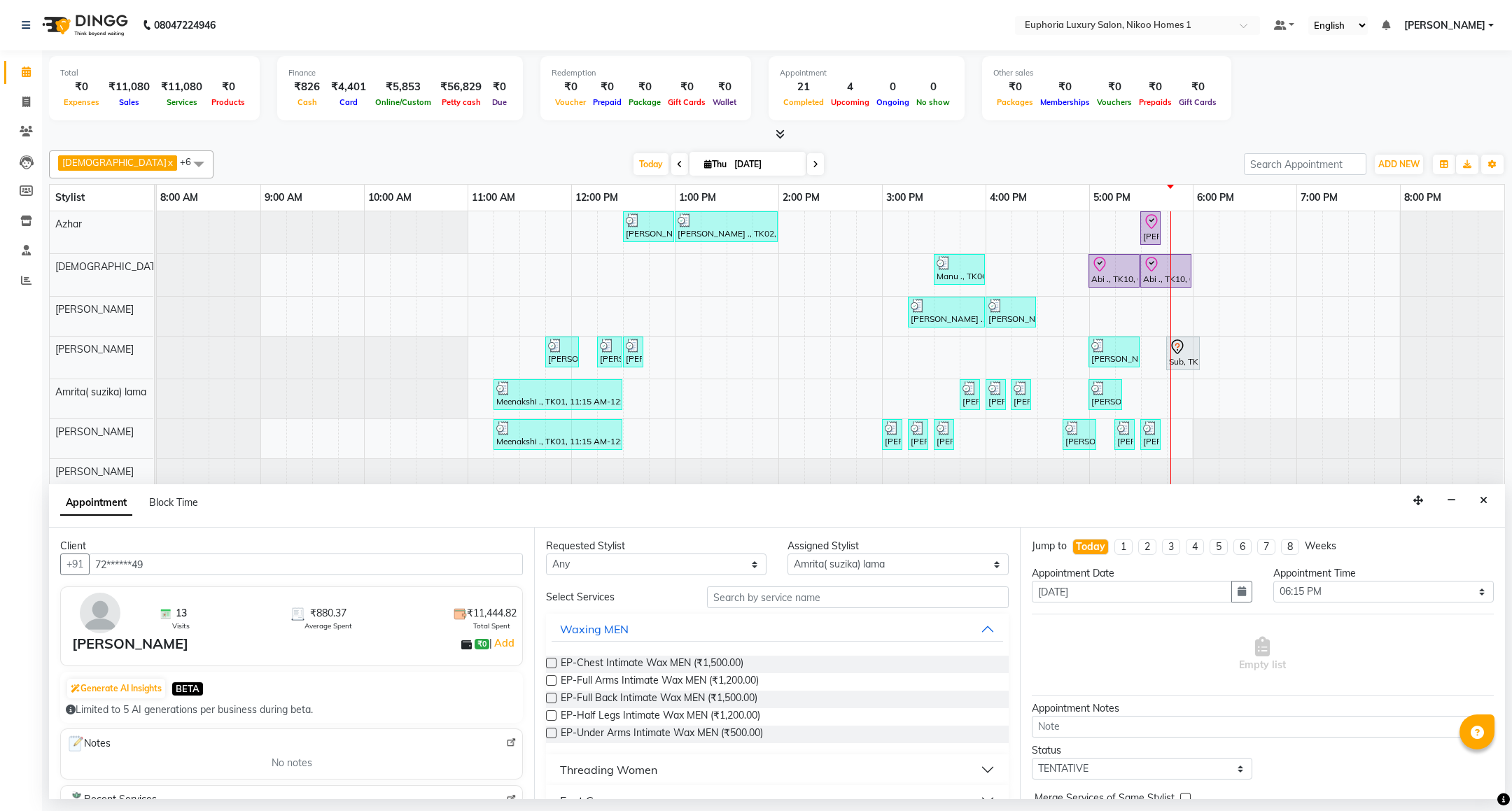
type input "72******49"
click at [781, 594] on input "text" at bounding box center [857, 598] width 301 height 22
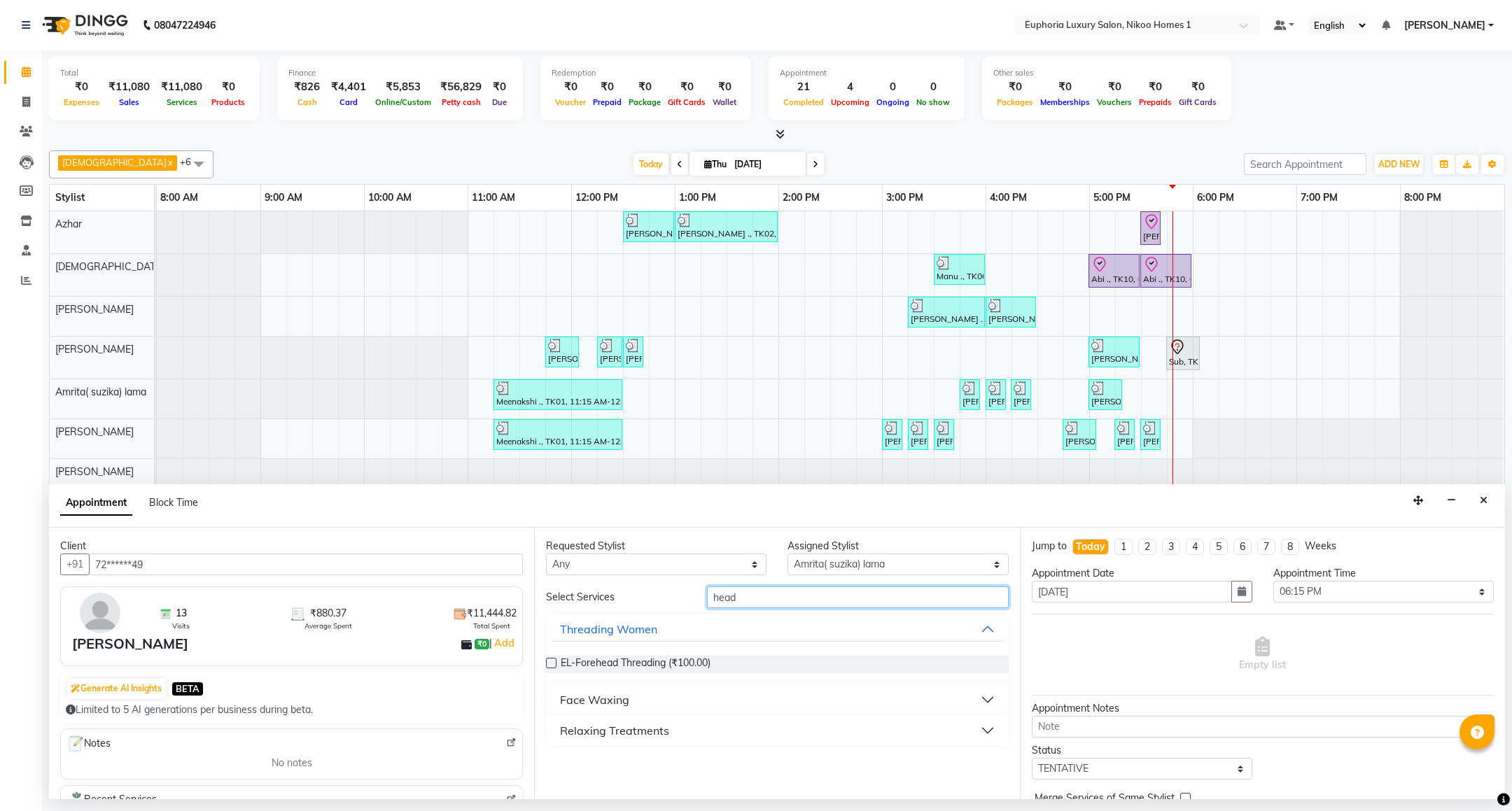
type input "head"
click at [631, 737] on div "Relaxing Treatments" at bounding box center [614, 730] width 109 height 17
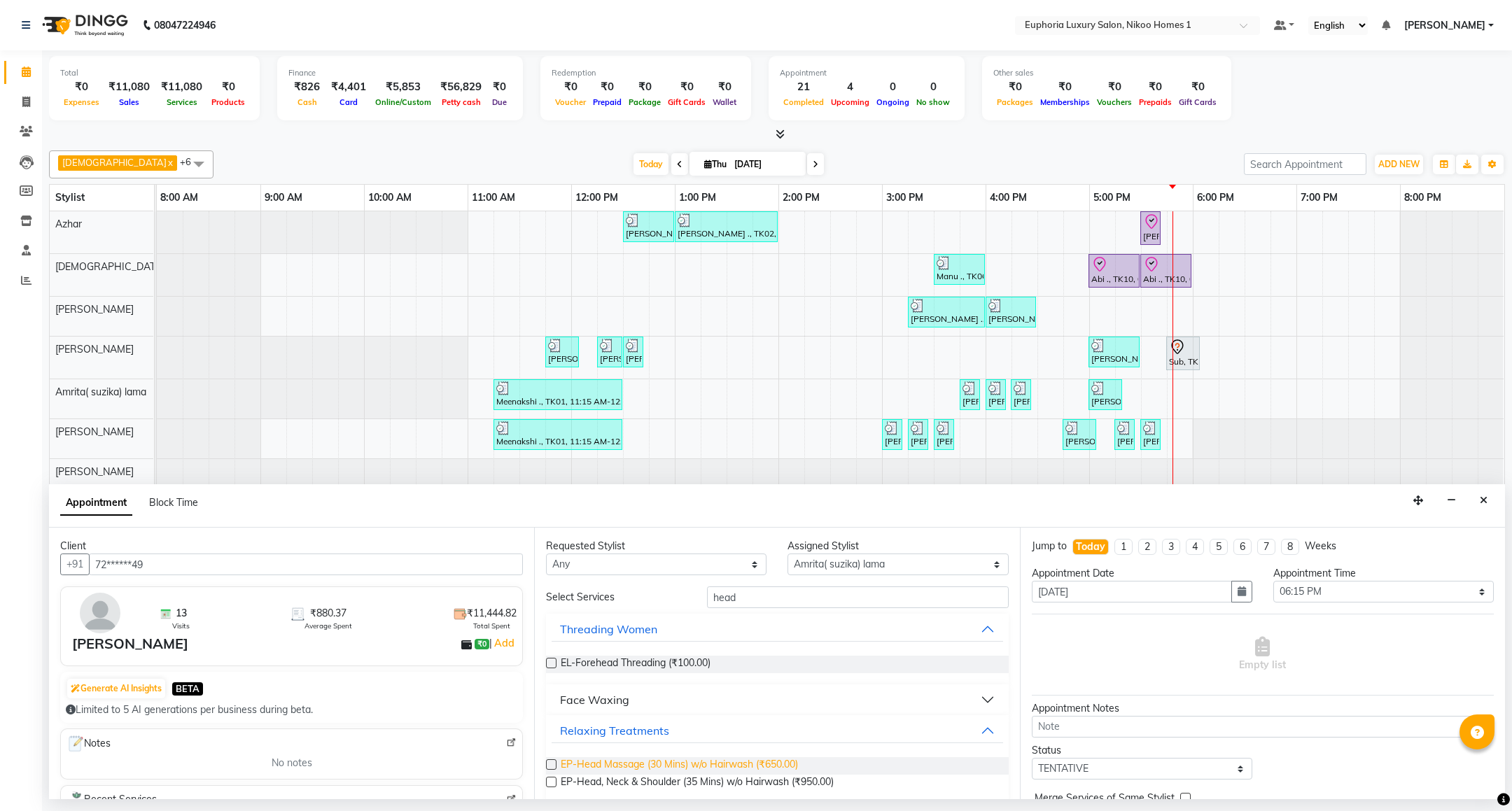
click at [664, 767] on span "EP-Head Massage (30 Mins) w/o Hairwash (₹650.00)" at bounding box center [679, 766] width 238 height 18
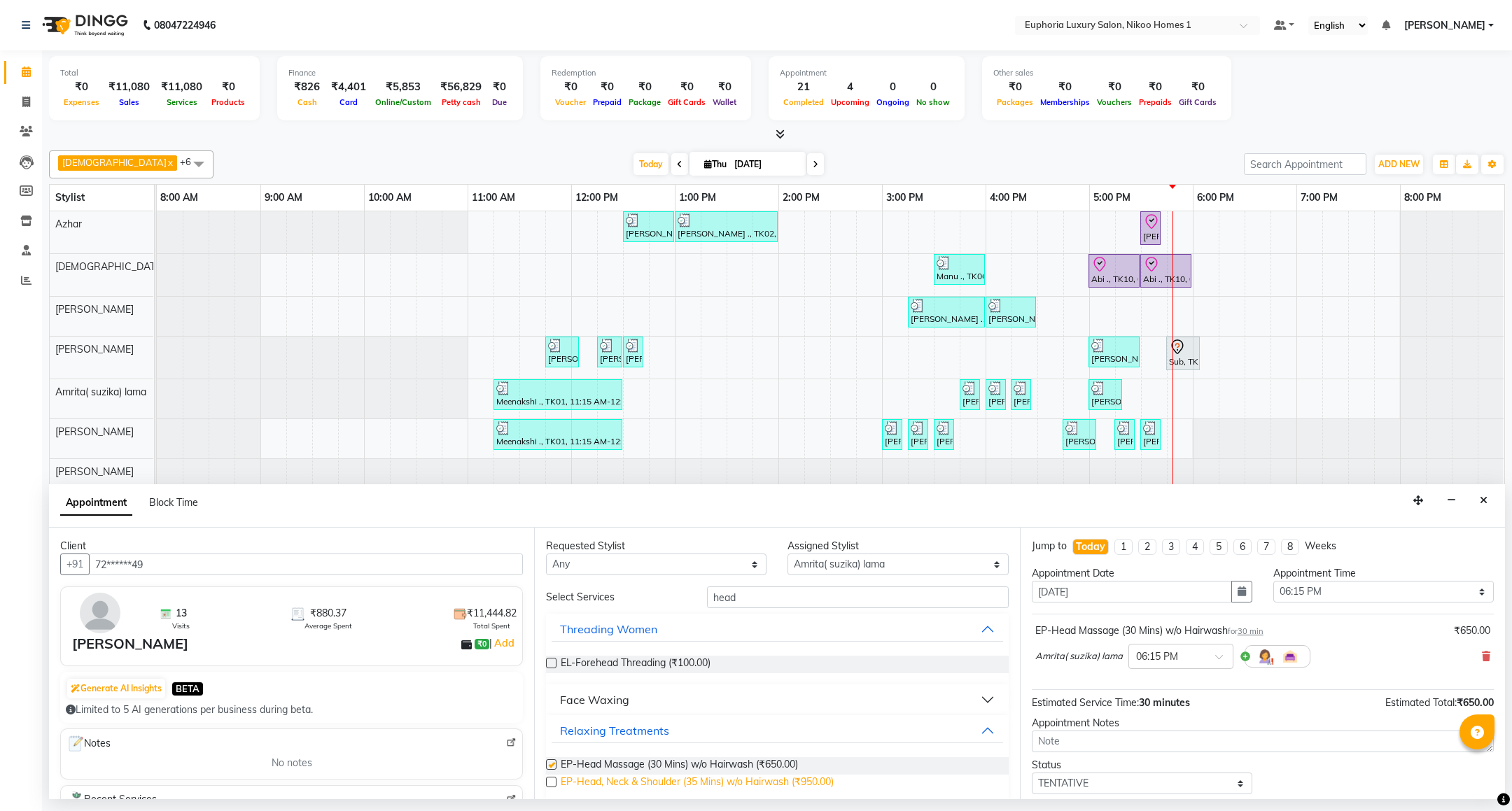
checkbox input "false"
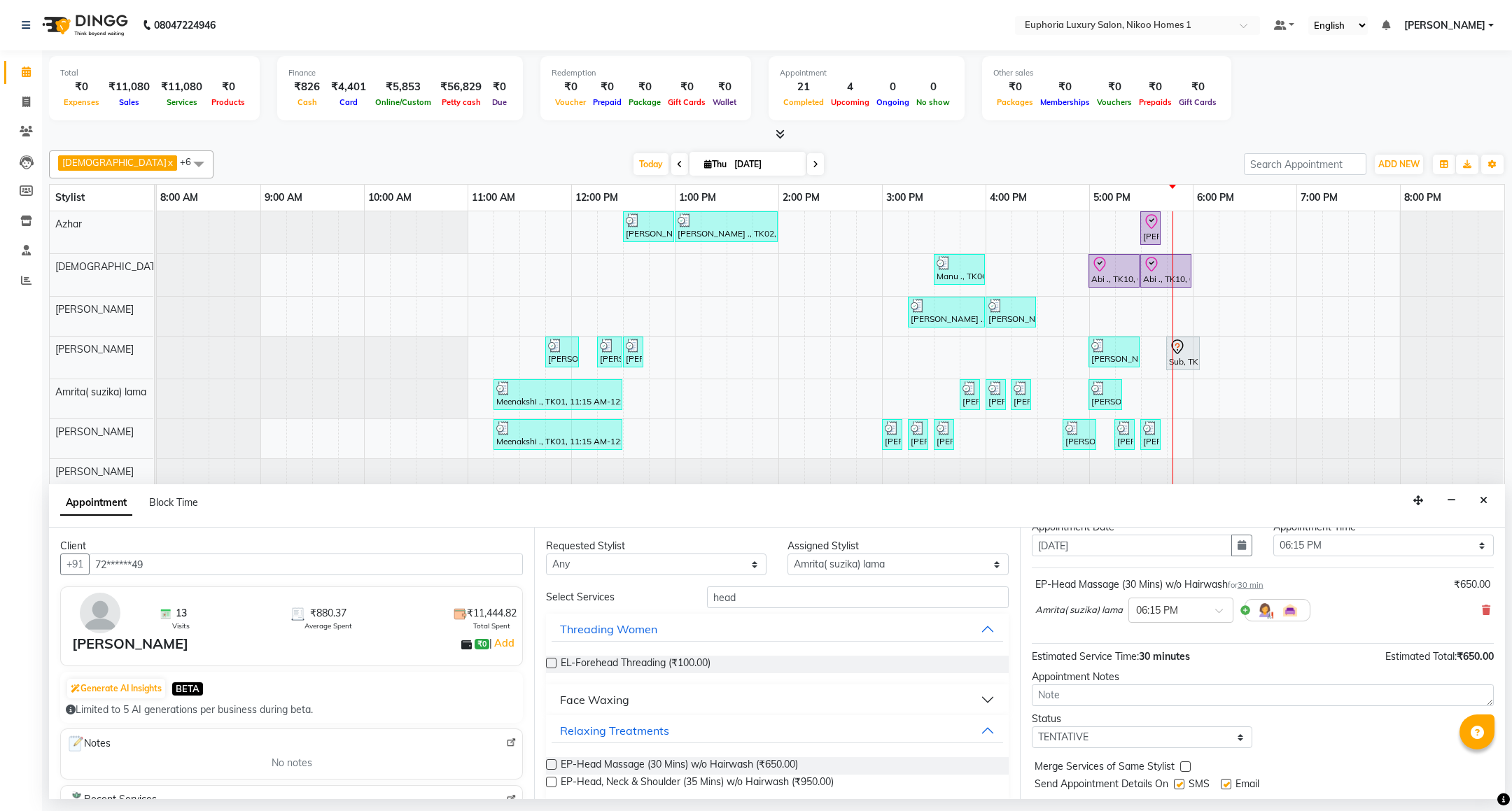
scroll to position [86, 0]
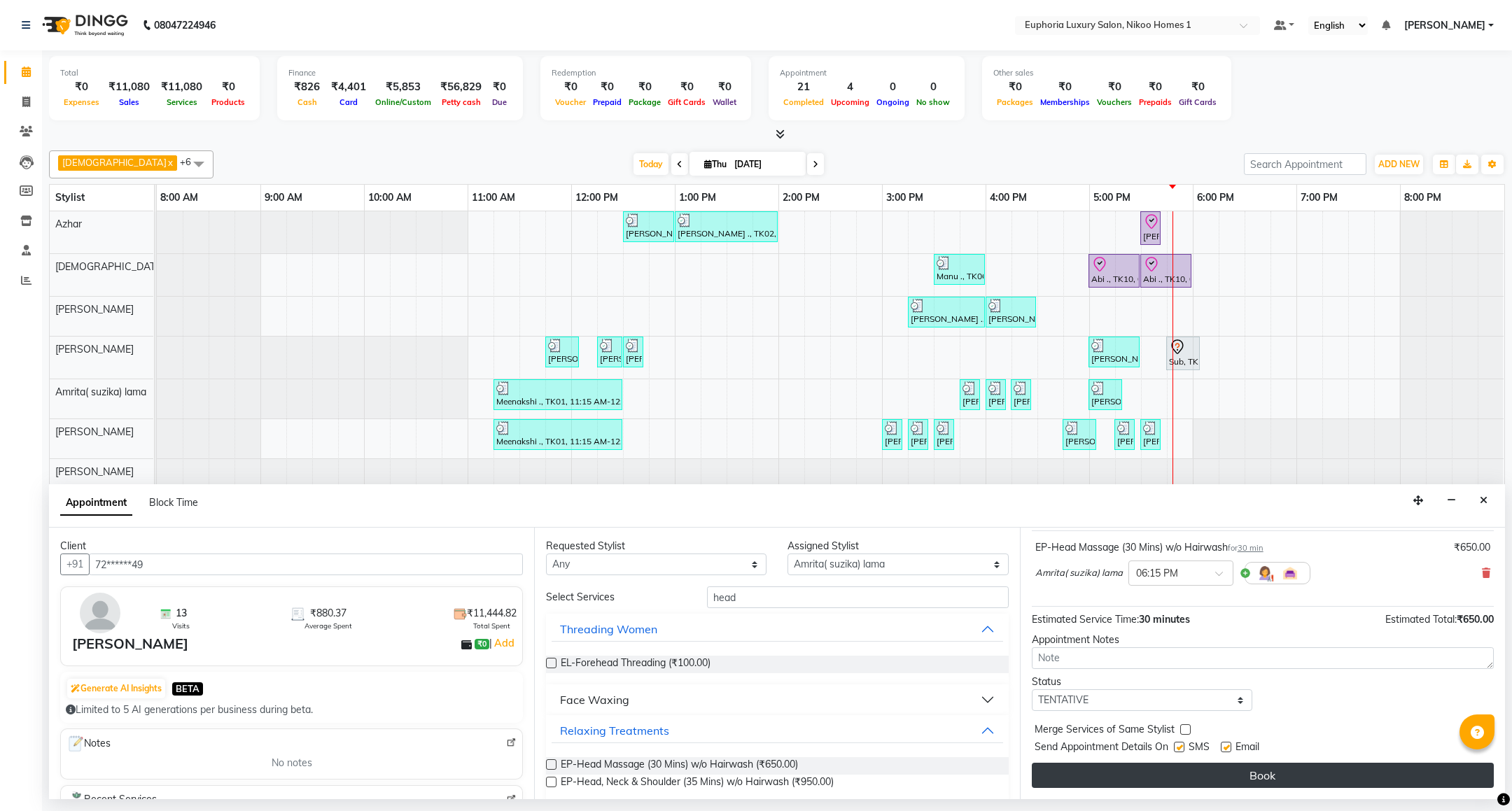
click at [1226, 779] on button "Book" at bounding box center [1263, 775] width 462 height 25
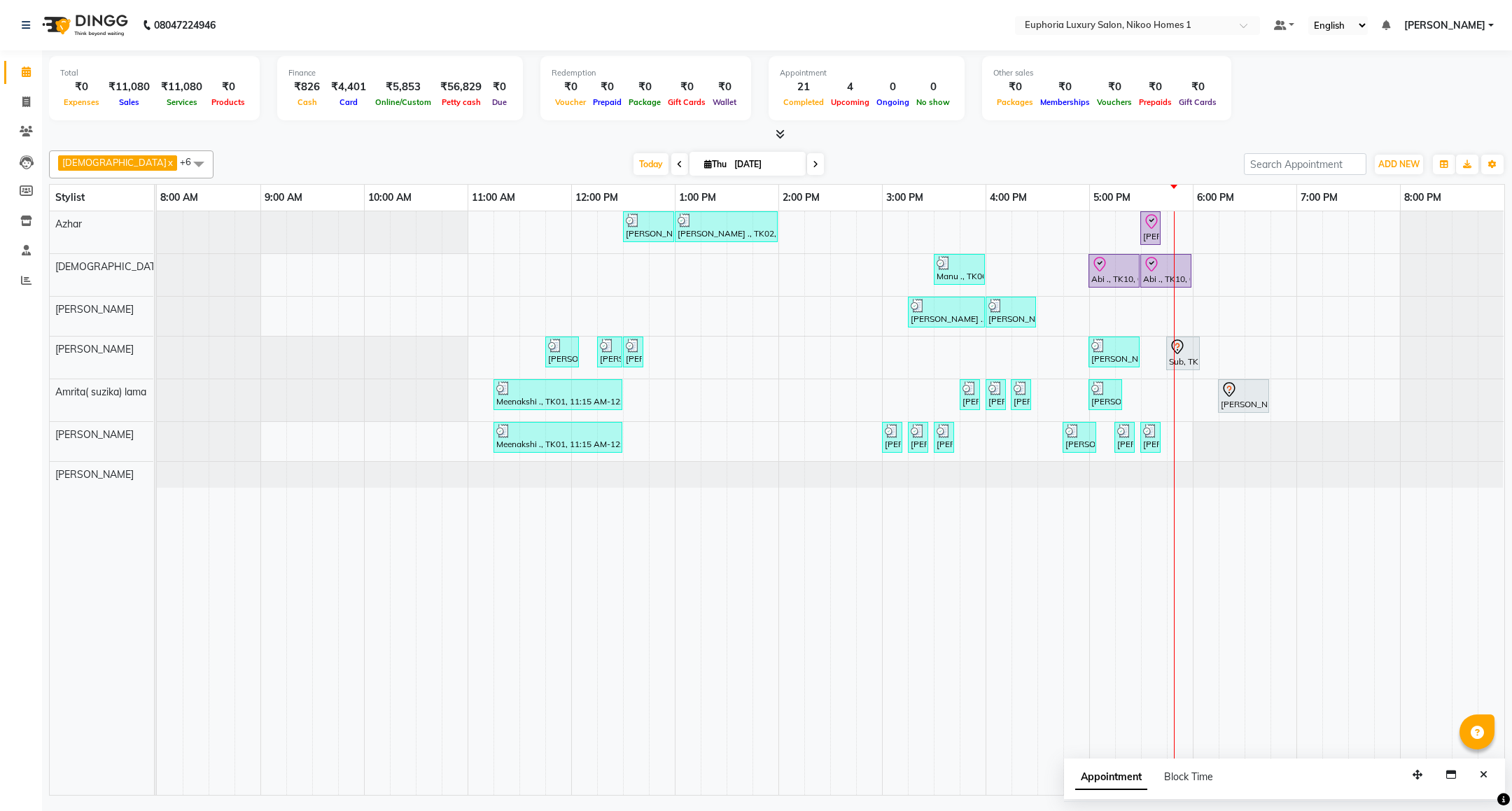
click at [1237, 355] on div "[PERSON_NAME] ., TK02, 12:30 PM-01:00 PM, EP-Epres [PERSON_NAME] ., TK02, 01:00…" at bounding box center [831, 503] width 1348 height 584
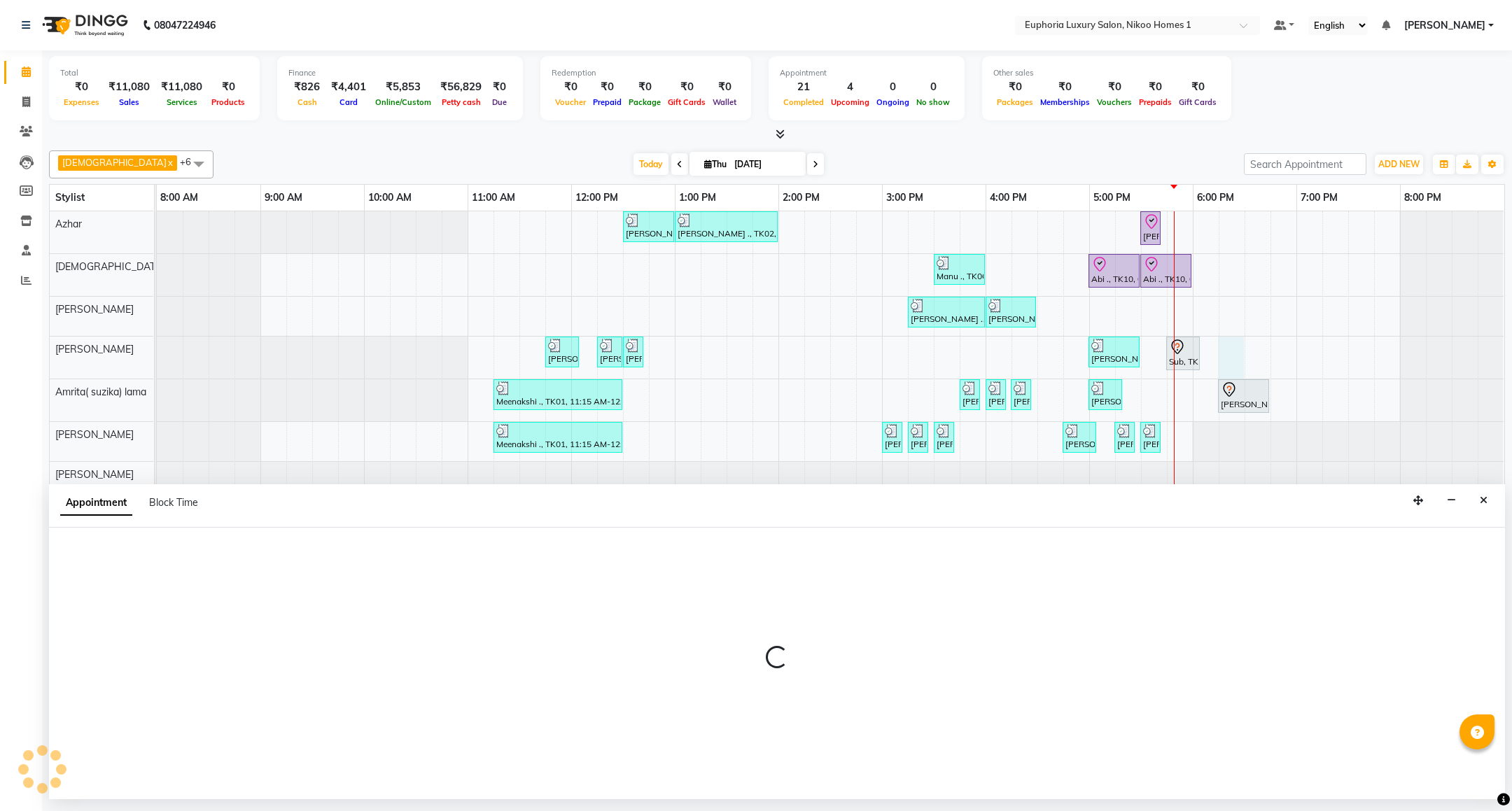
select select "81452"
select select "1095"
select select "tentative"
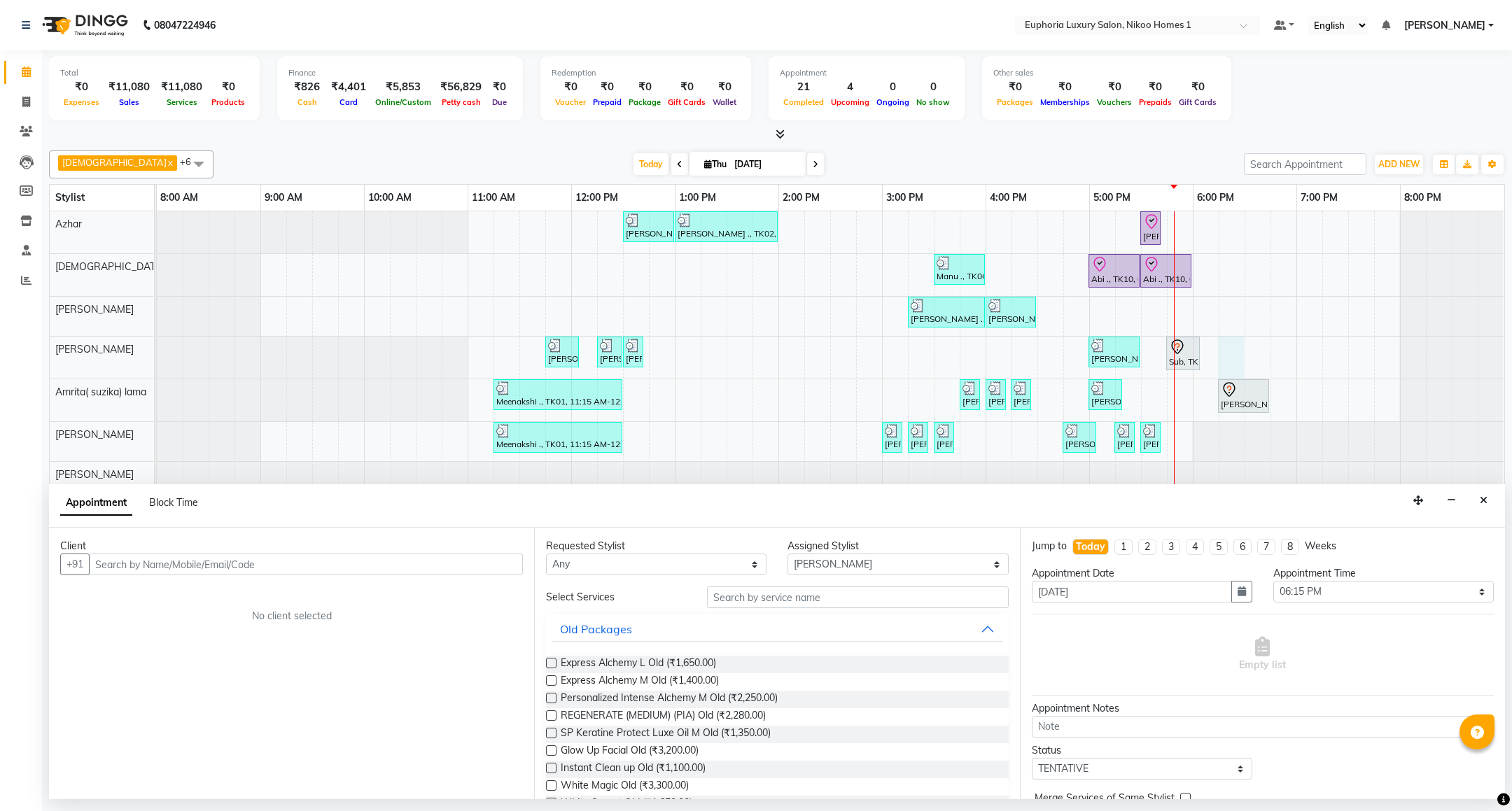
click at [395, 565] on input "text" at bounding box center [306, 565] width 434 height 22
paste input "81291 91441"
click at [128, 563] on input "81291 91441" at bounding box center [277, 565] width 376 height 22
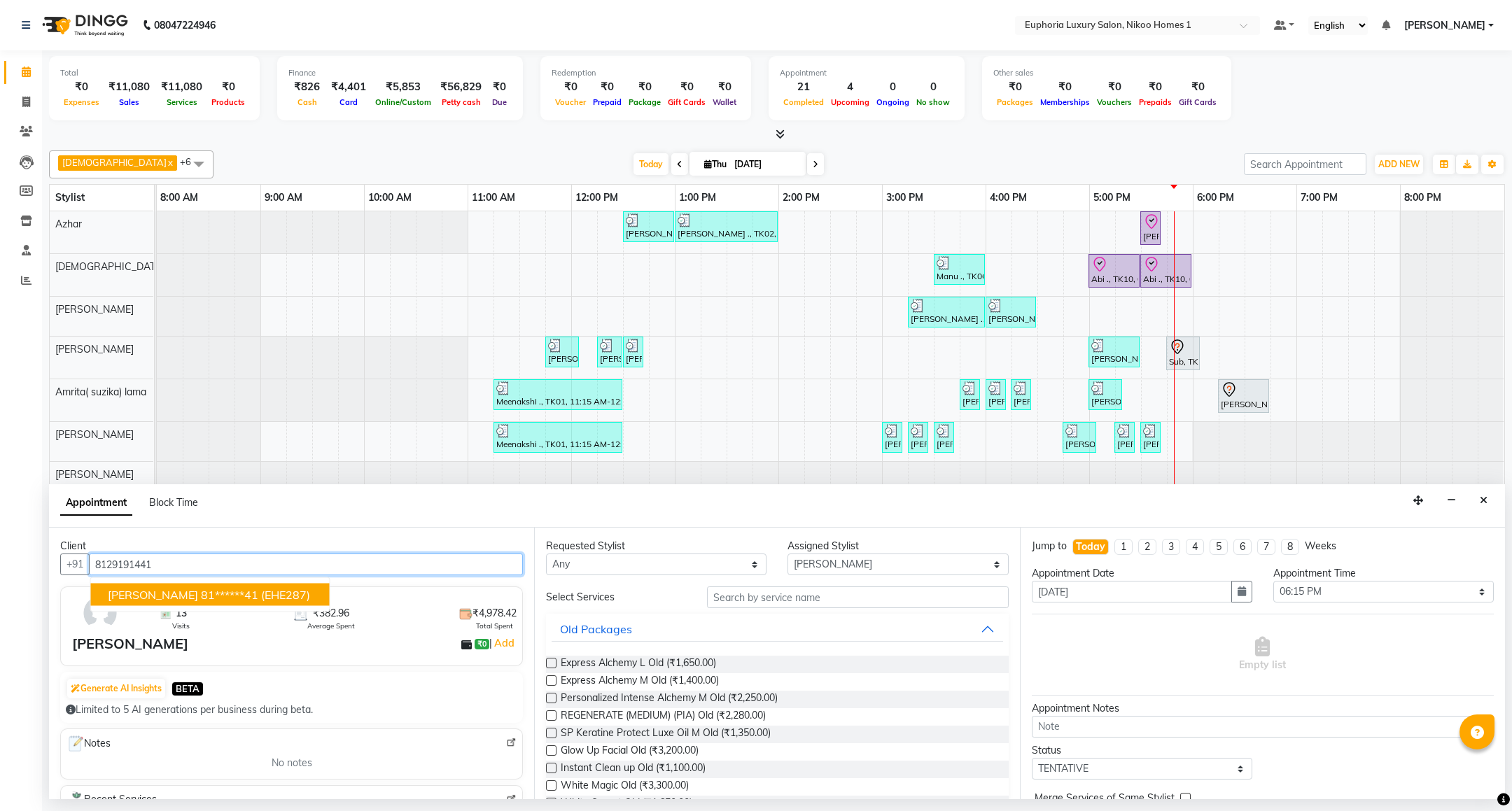
click at [261, 602] on span "(EHE287)" at bounding box center [285, 595] width 49 height 14
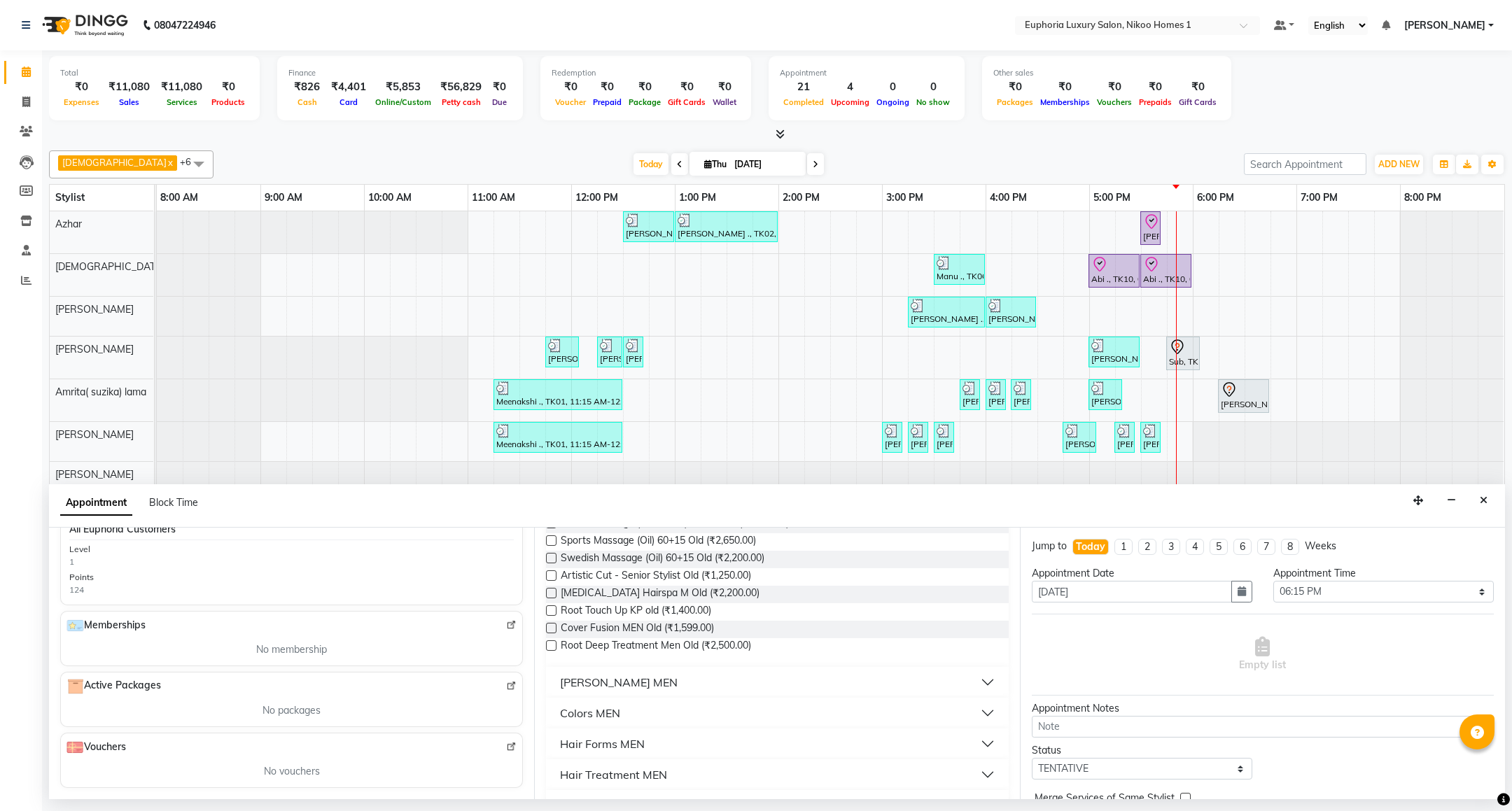
scroll to position [0, 0]
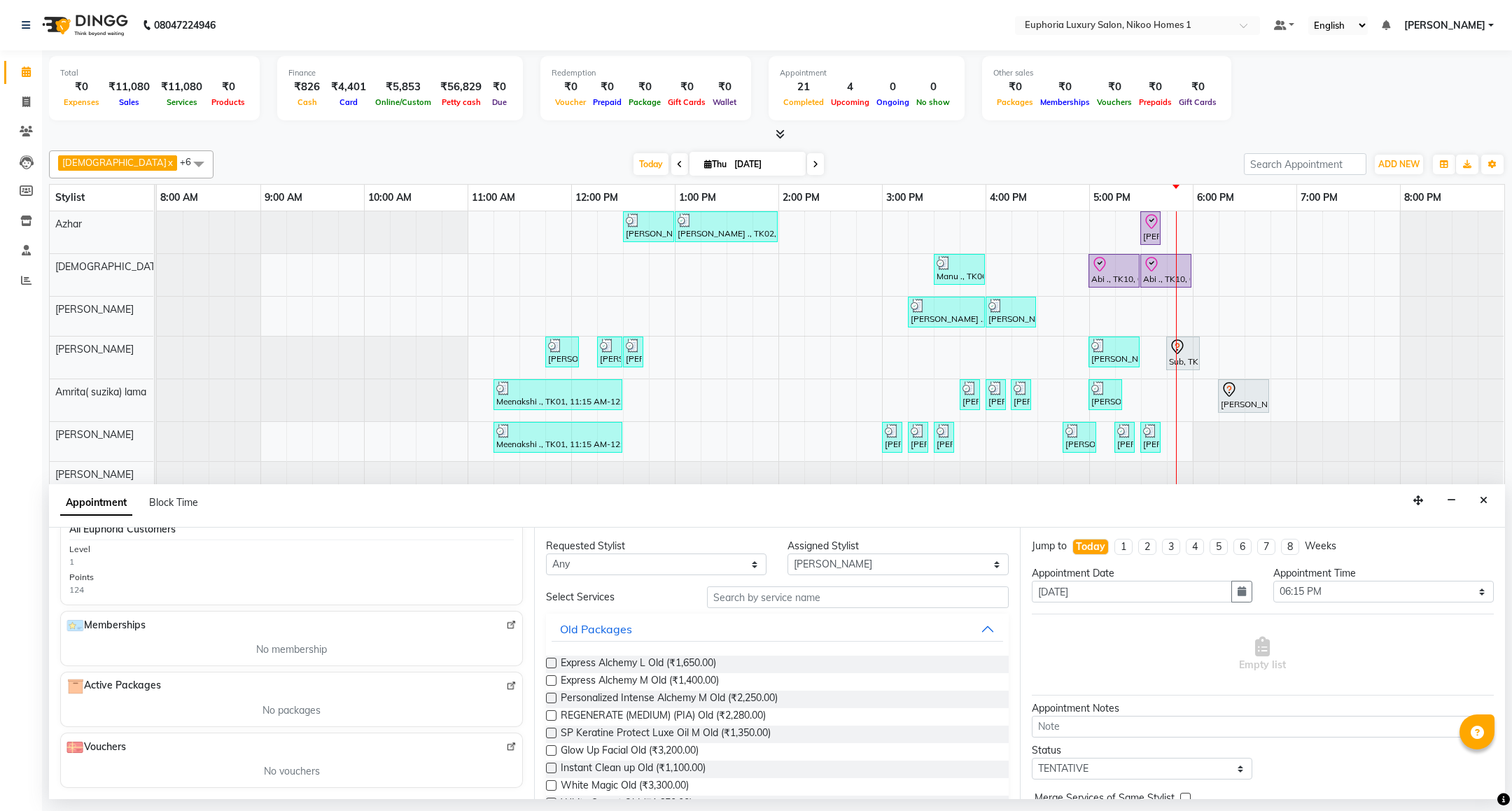
type input "81******41"
click at [779, 593] on input "text" at bounding box center [857, 598] width 301 height 22
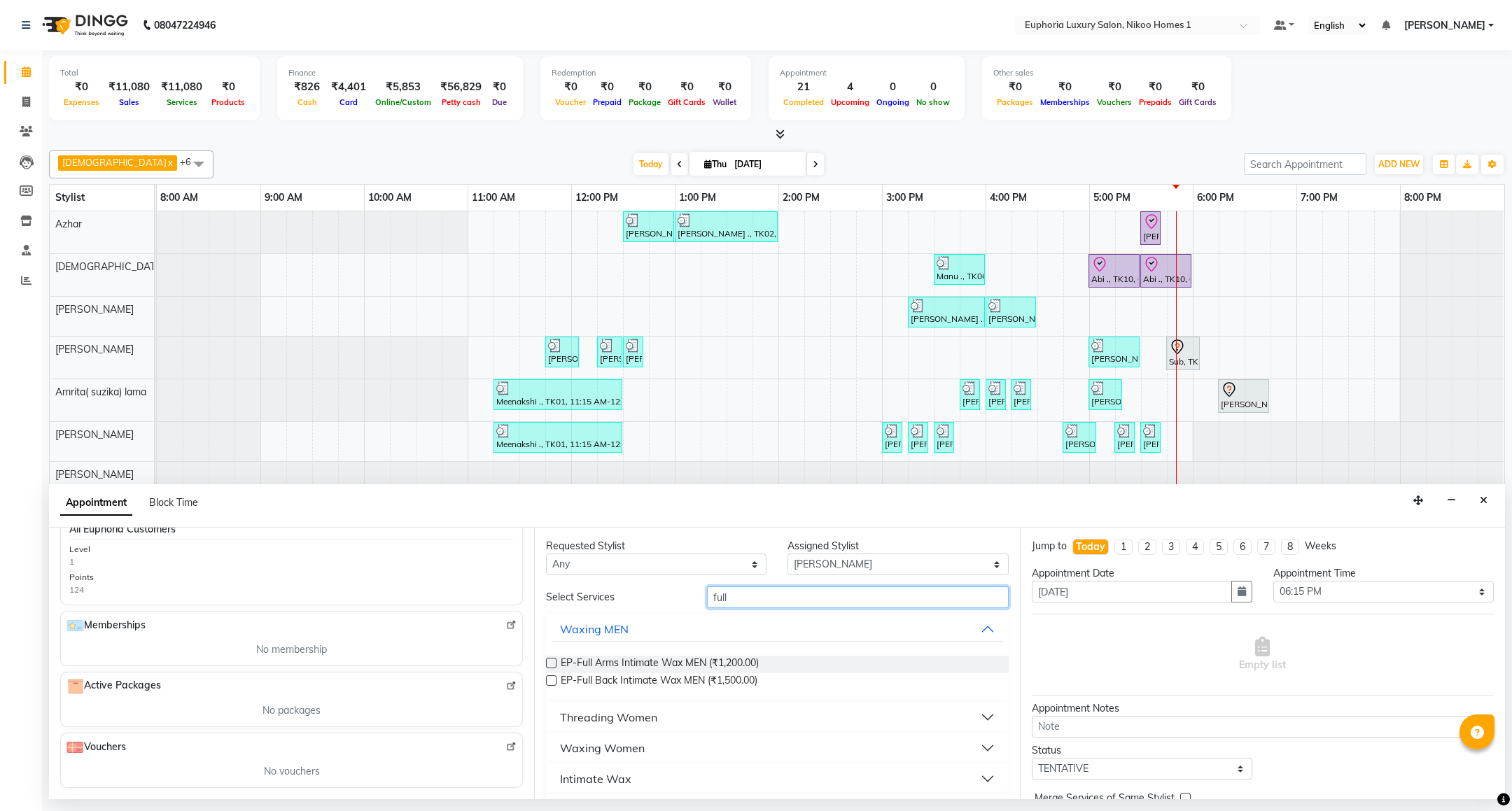
type input "full"
click at [634, 745] on div "Waxing Women" at bounding box center [602, 747] width 85 height 17
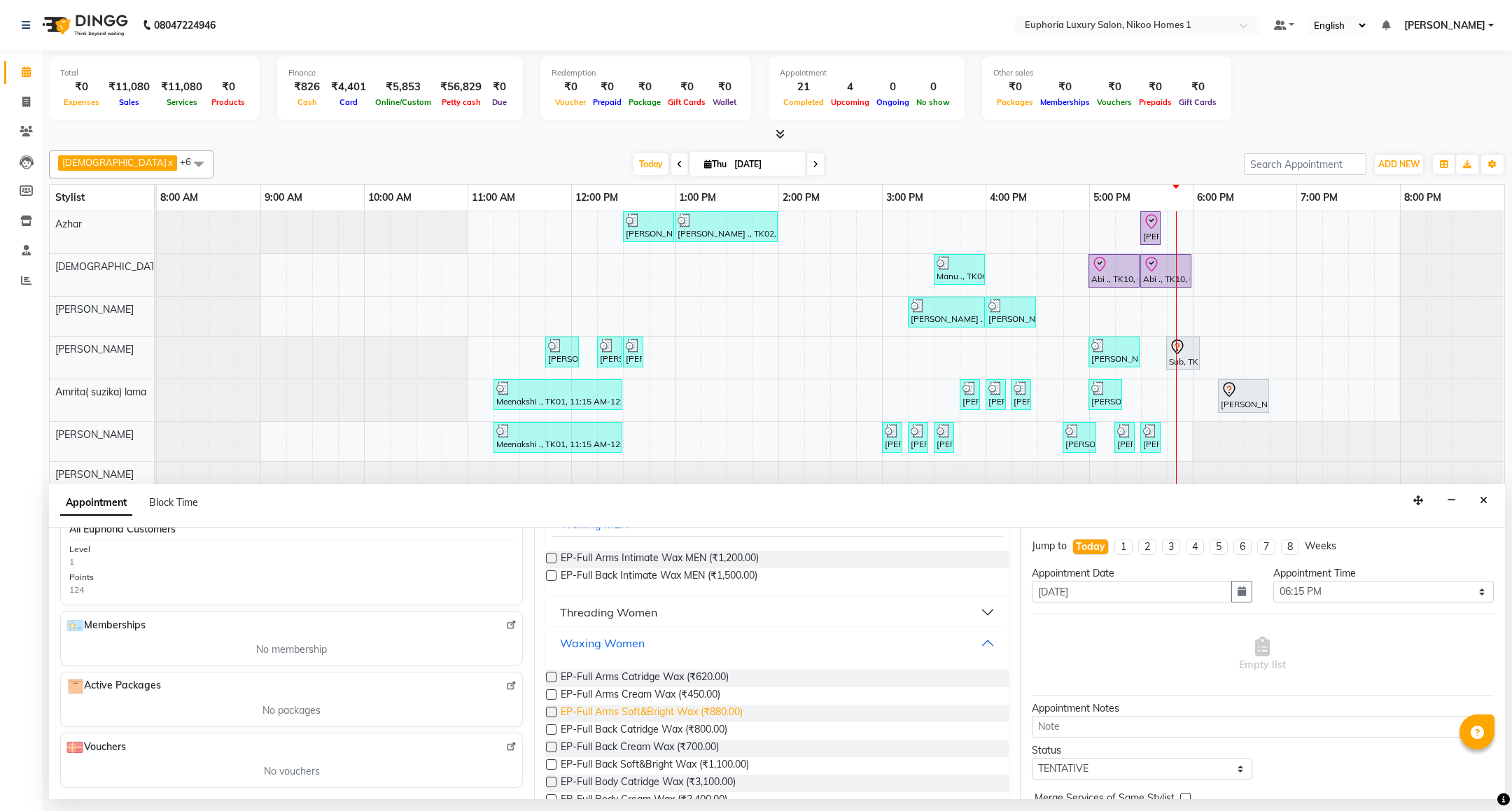
scroll to position [431, 0]
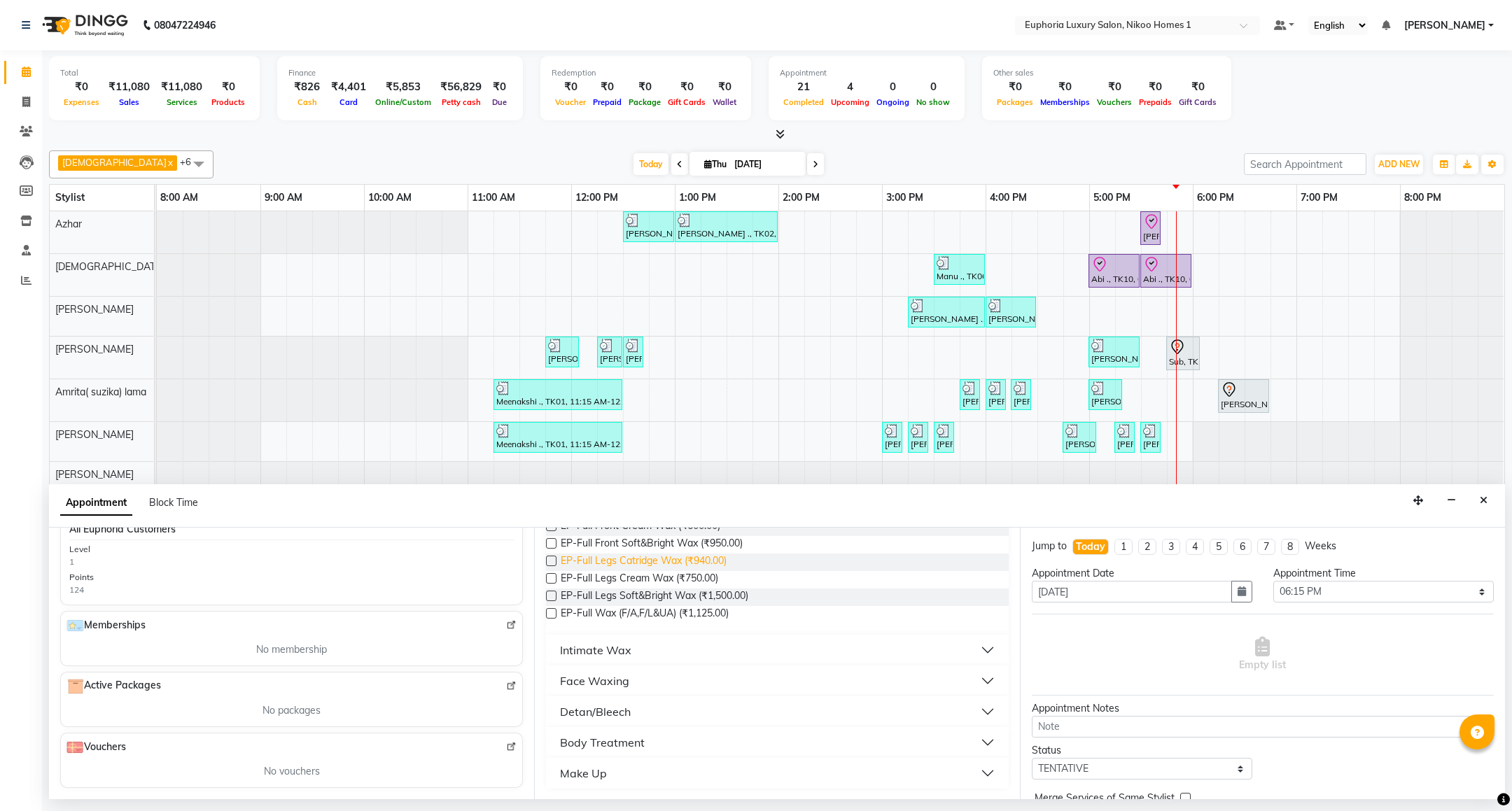
click at [643, 565] on span "EP-Full Legs Catridge Wax (₹940.00)" at bounding box center [643, 563] width 166 height 18
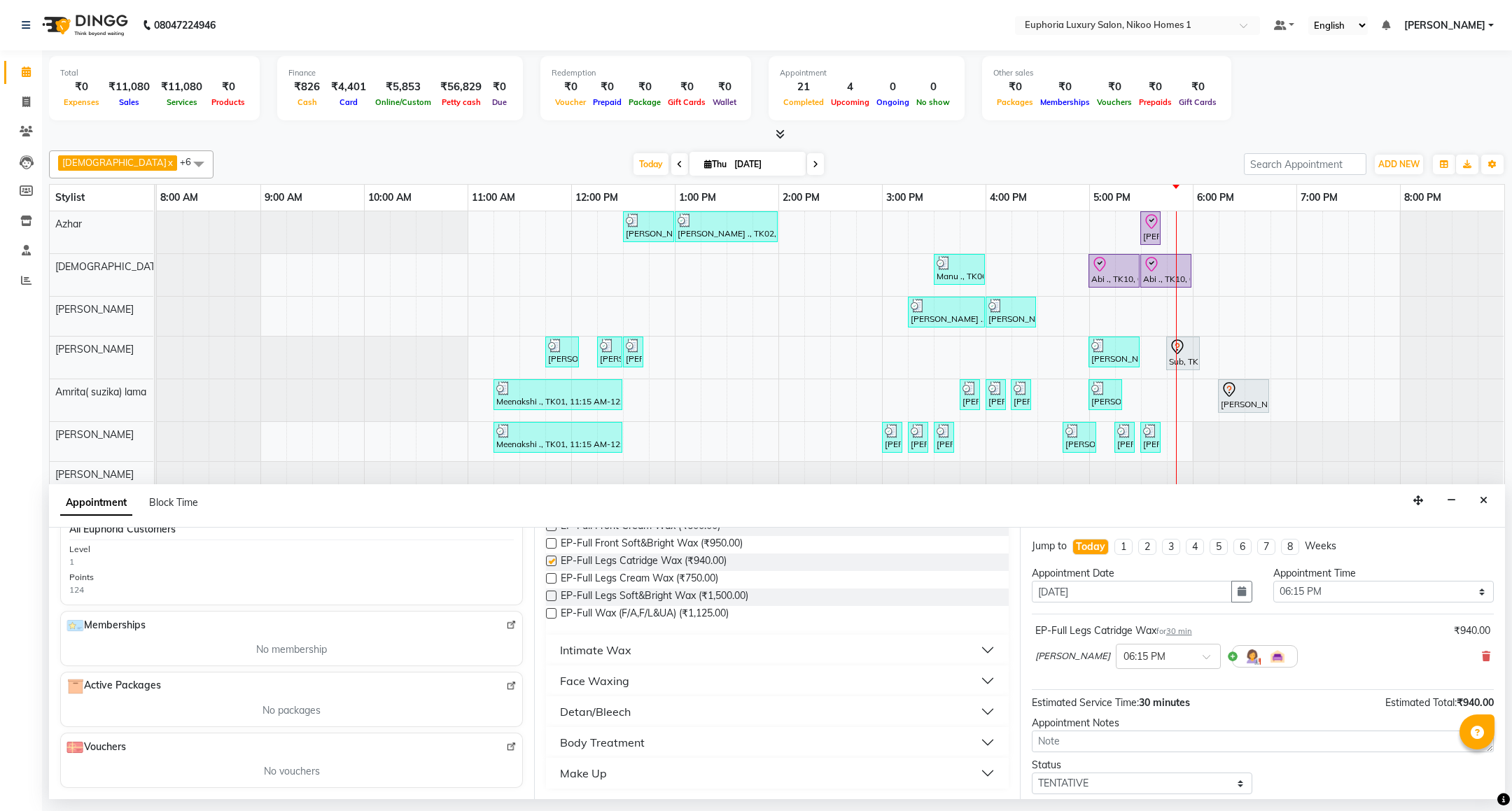
checkbox input "false"
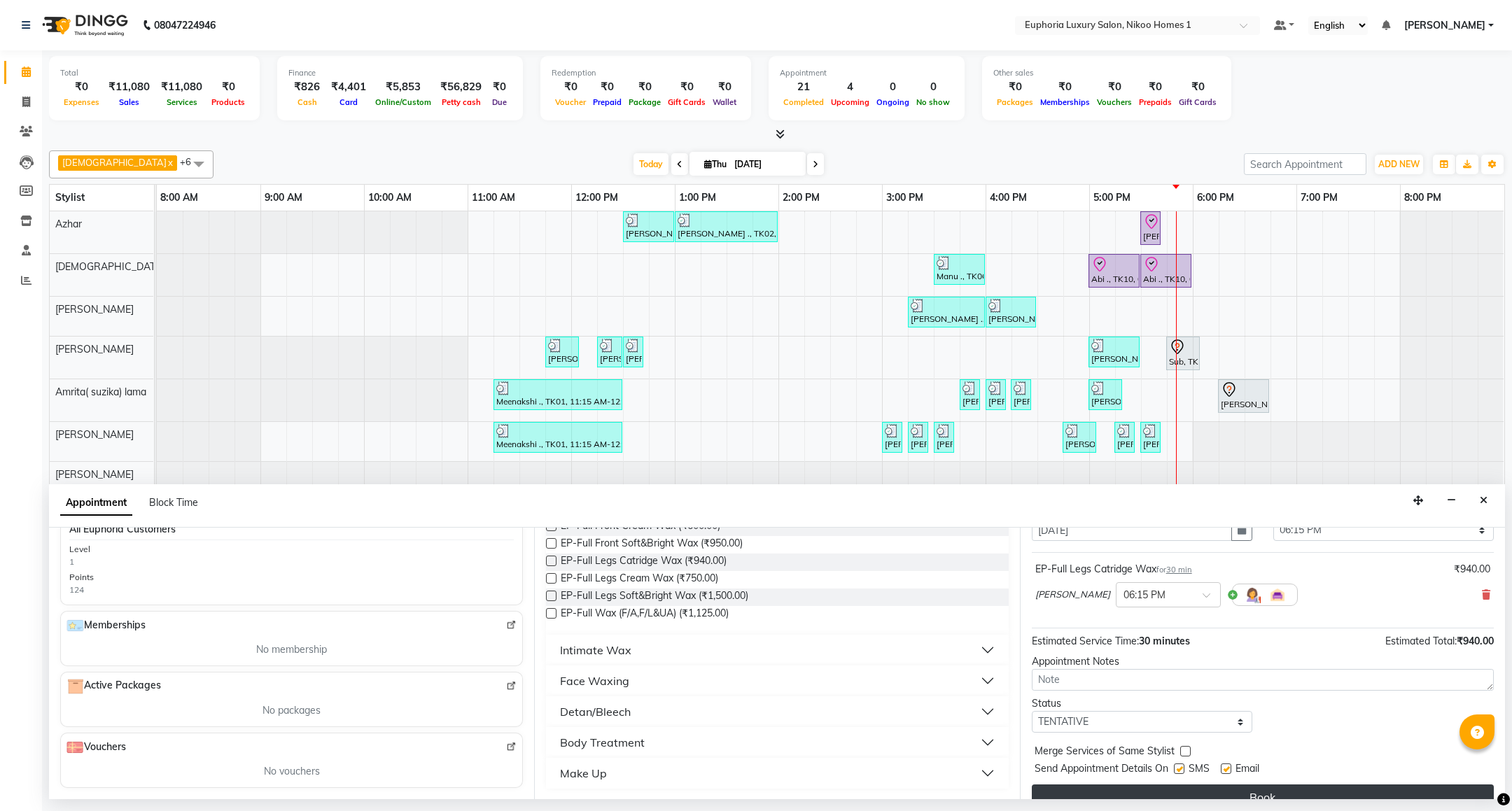
scroll to position [86, 0]
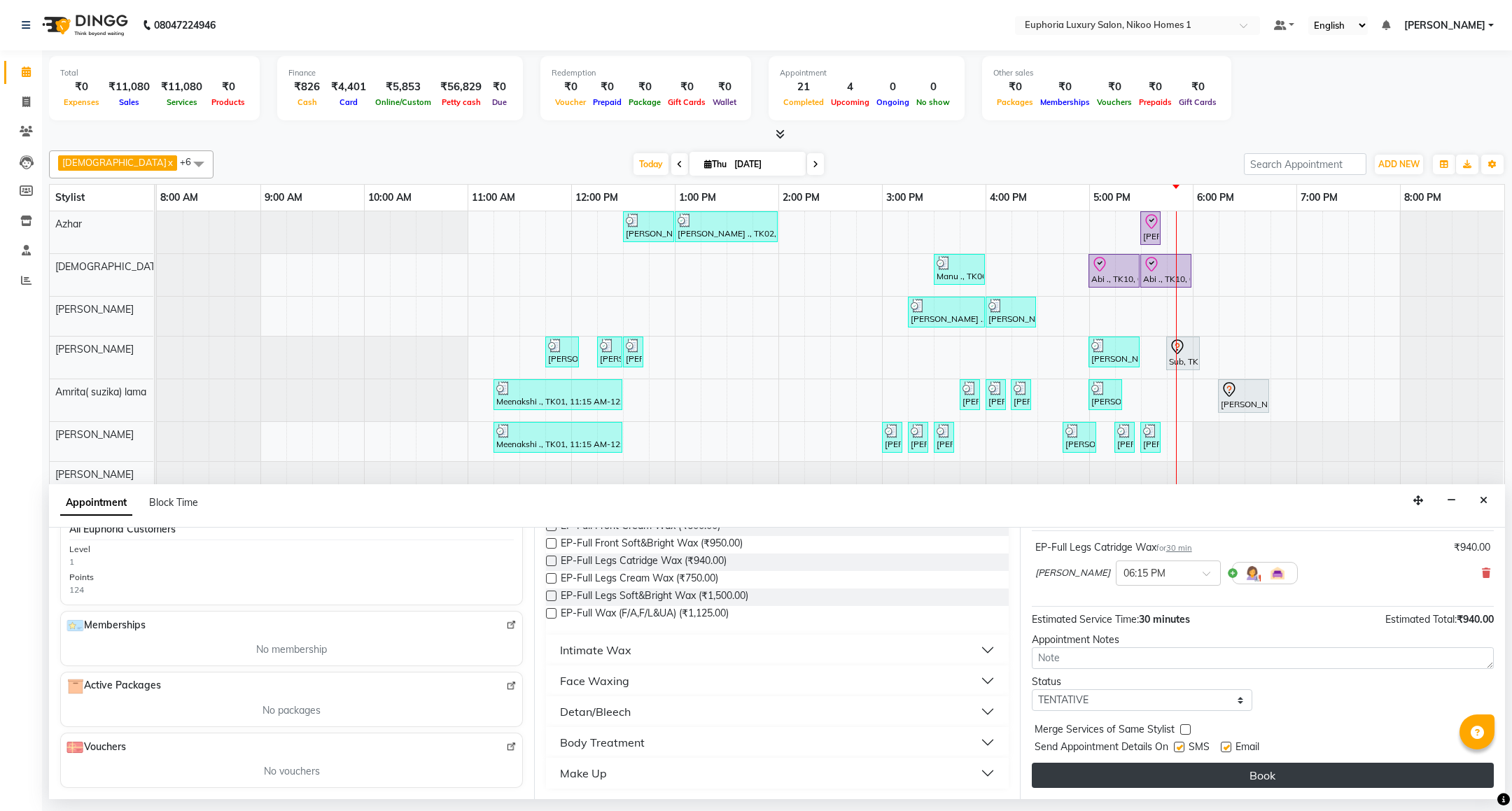
click at [1277, 777] on button "Book" at bounding box center [1263, 775] width 462 height 25
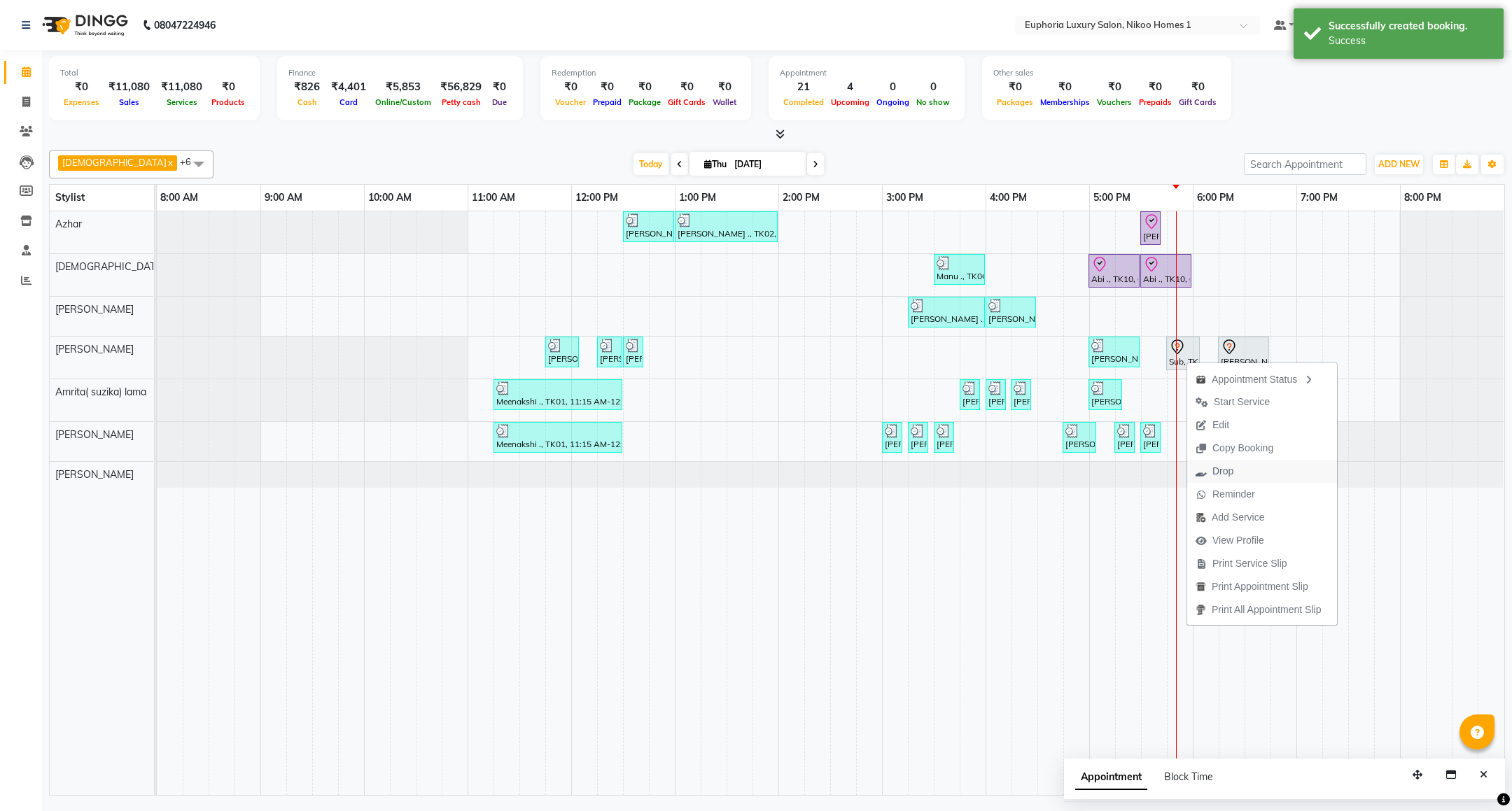
click at [1244, 466] on button "Drop" at bounding box center [1261, 471] width 150 height 23
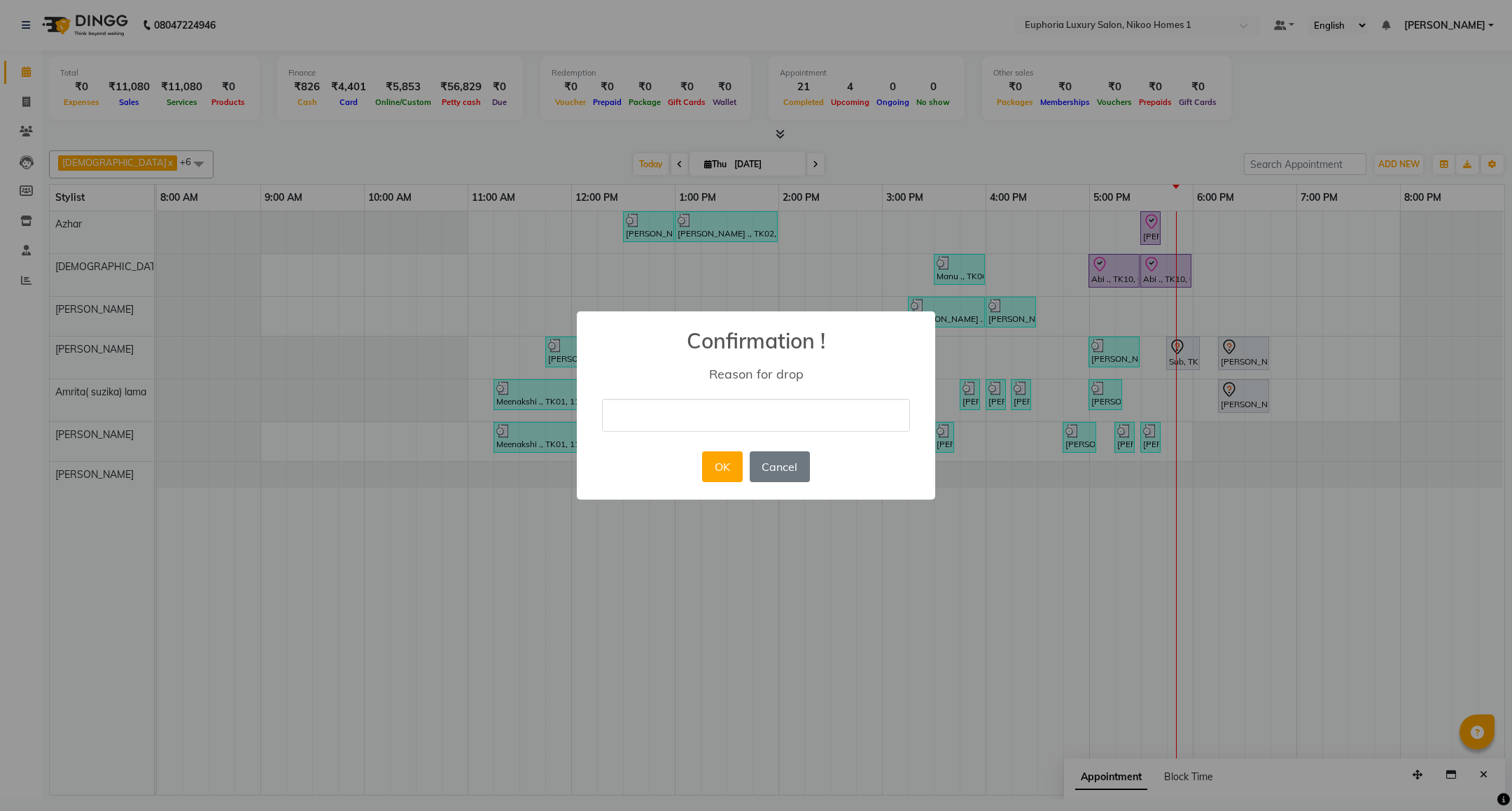
click at [781, 416] on input "text" at bounding box center [756, 415] width 308 height 33
type input "NOT COMING"
click at [726, 468] on button "OK" at bounding box center [722, 467] width 40 height 31
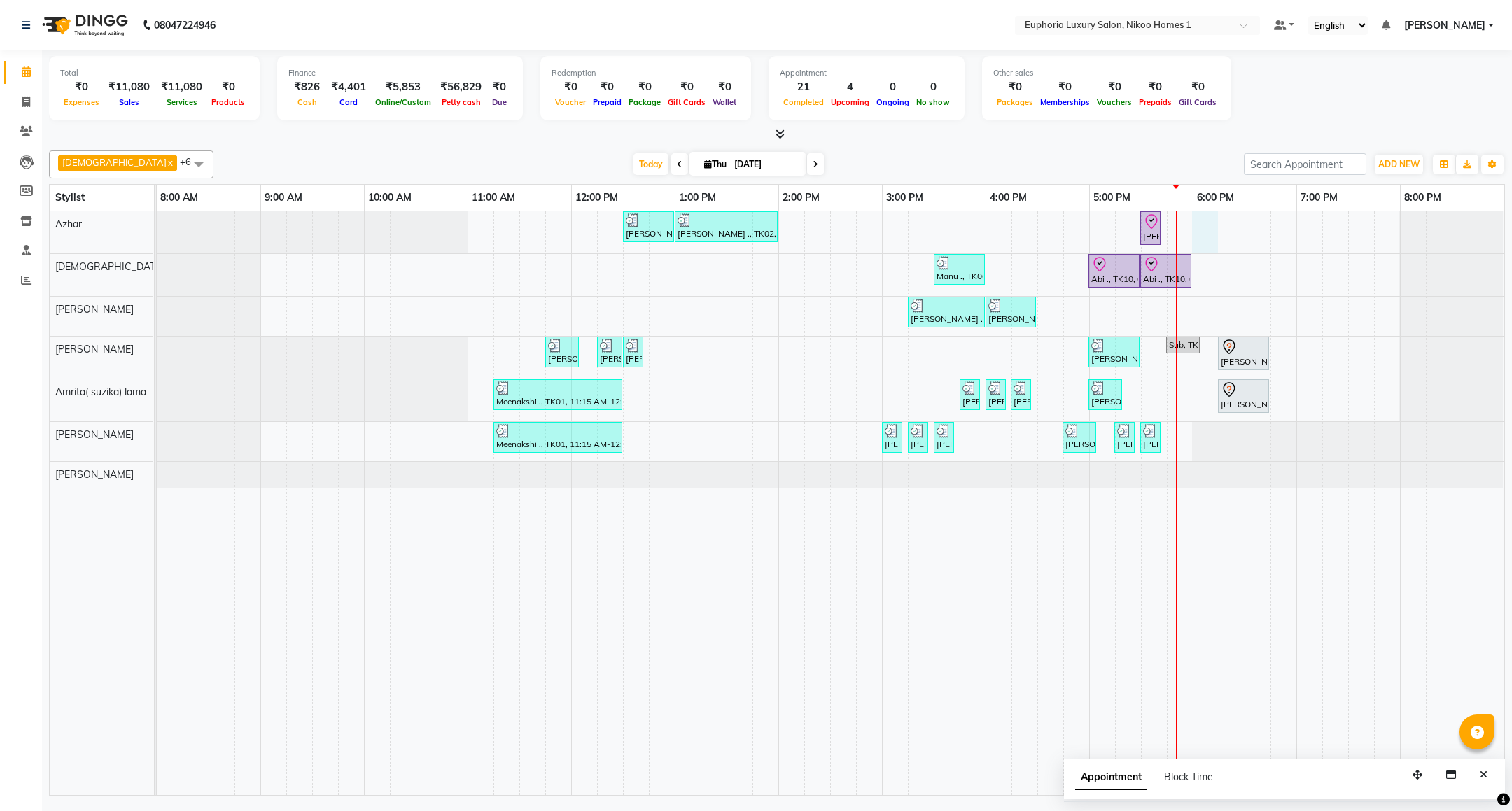
click at [1196, 234] on div "[PERSON_NAME] ., TK02, 12:30 PM-01:00 PM, EP-Epres [PERSON_NAME] ., TK02, 01:00…" at bounding box center [831, 503] width 1348 height 584
select select "78112"
select select "1080"
select select "tentative"
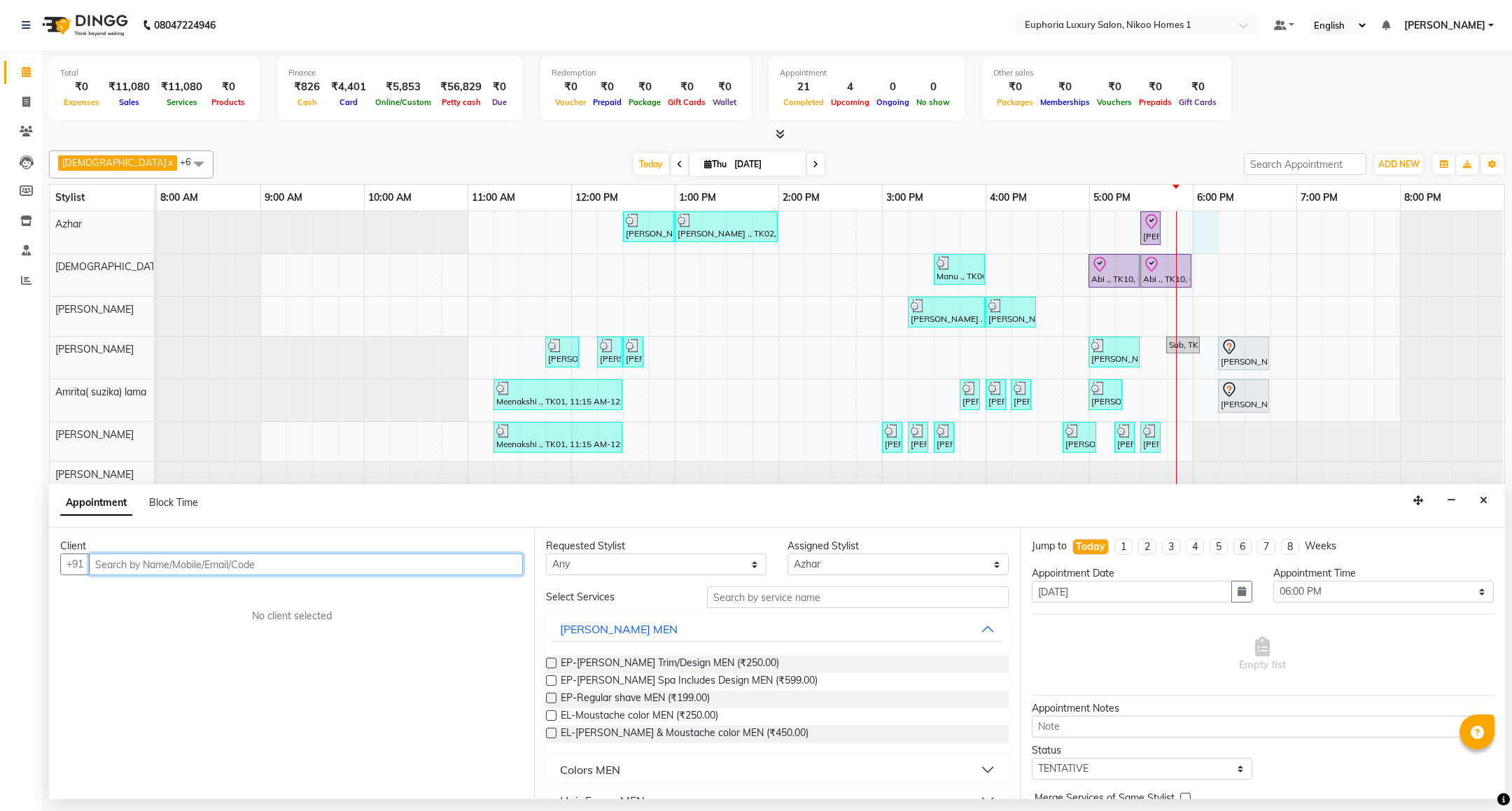
paste input "99620 86086"
click at [126, 561] on input "99620 86086" at bounding box center [277, 565] width 376 height 22
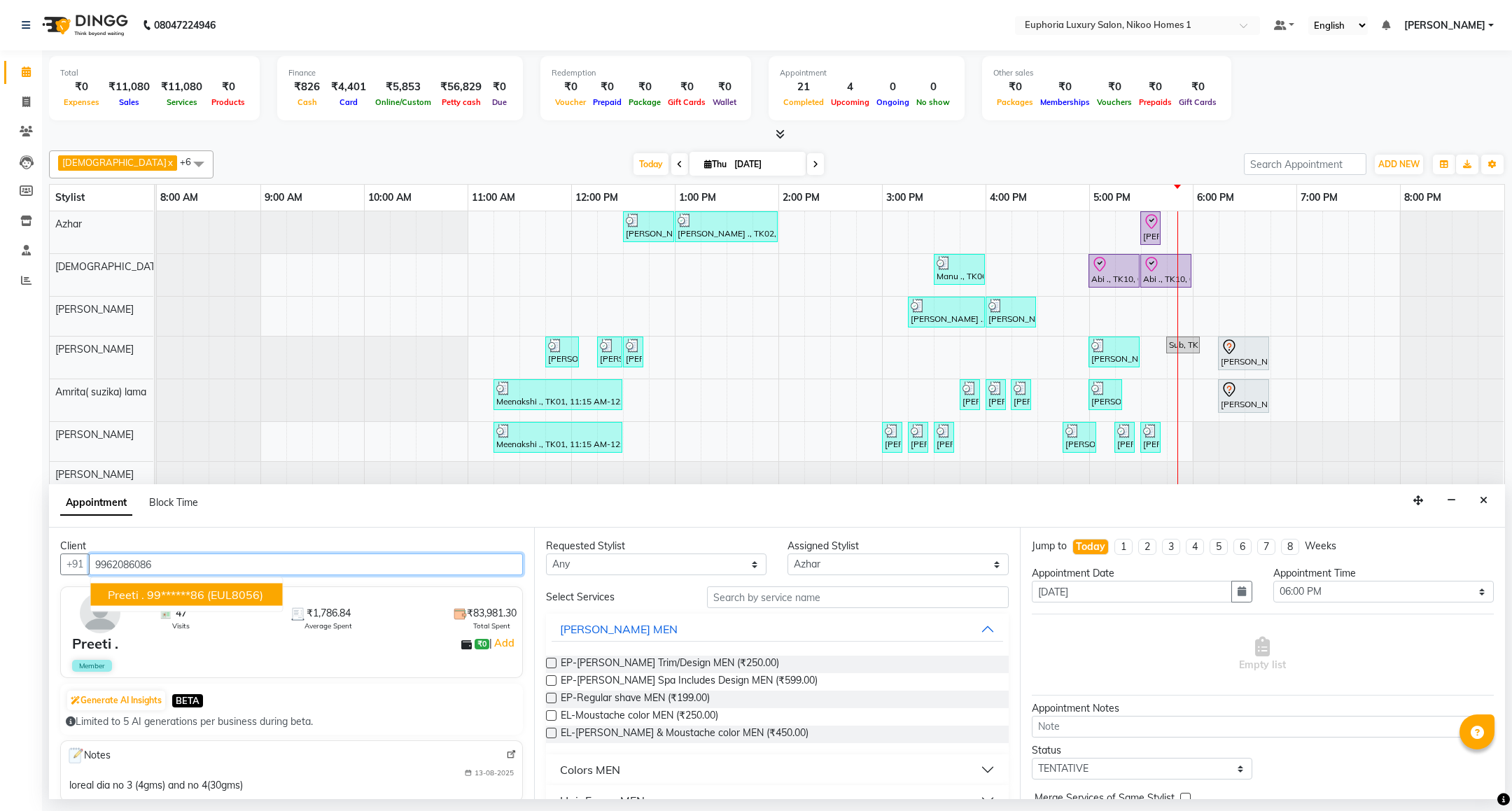
click at [258, 586] on button "Preeti . 99******86 (EUL8056)" at bounding box center [187, 595] width 191 height 23
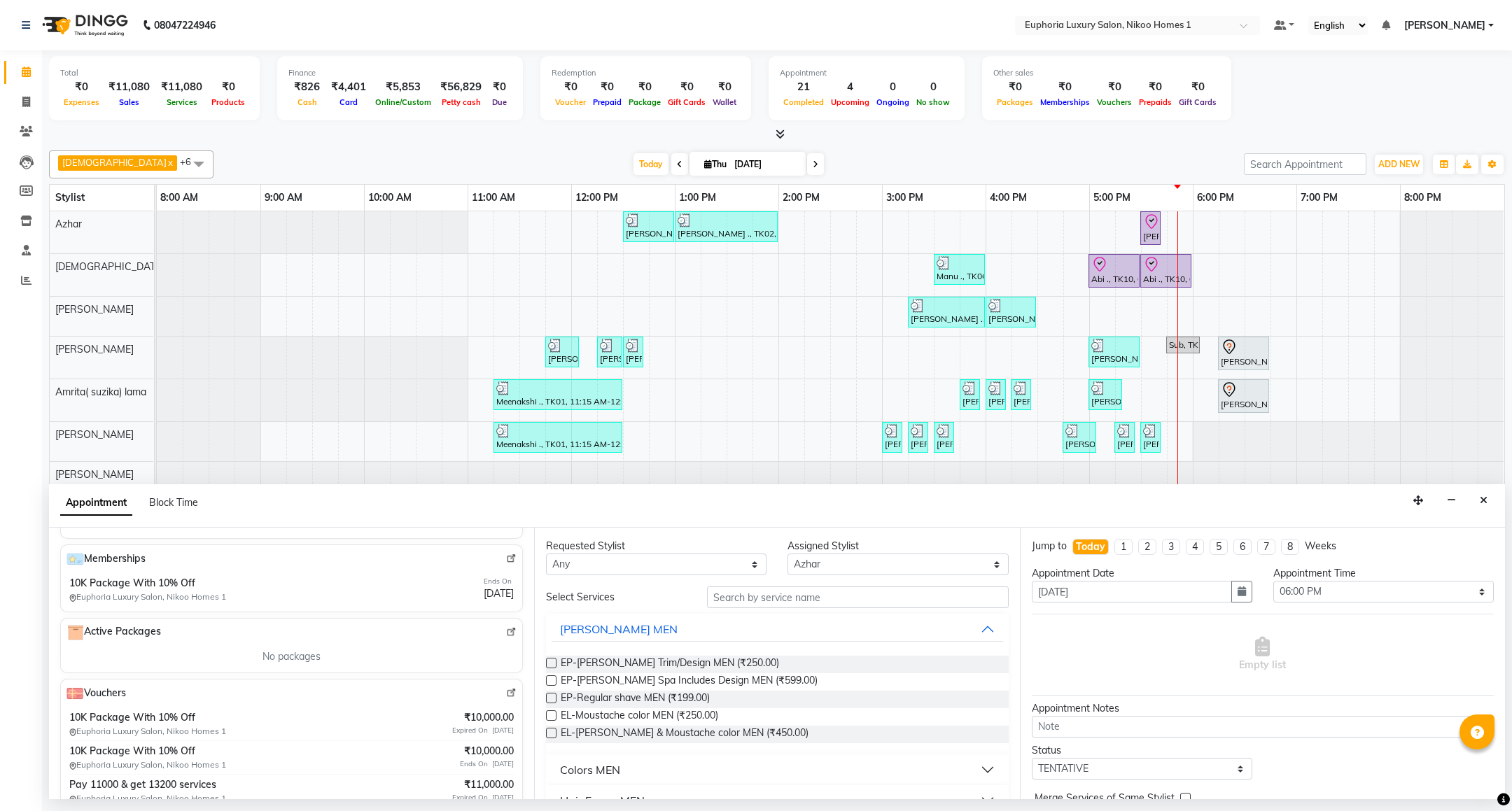
scroll to position [557, 0]
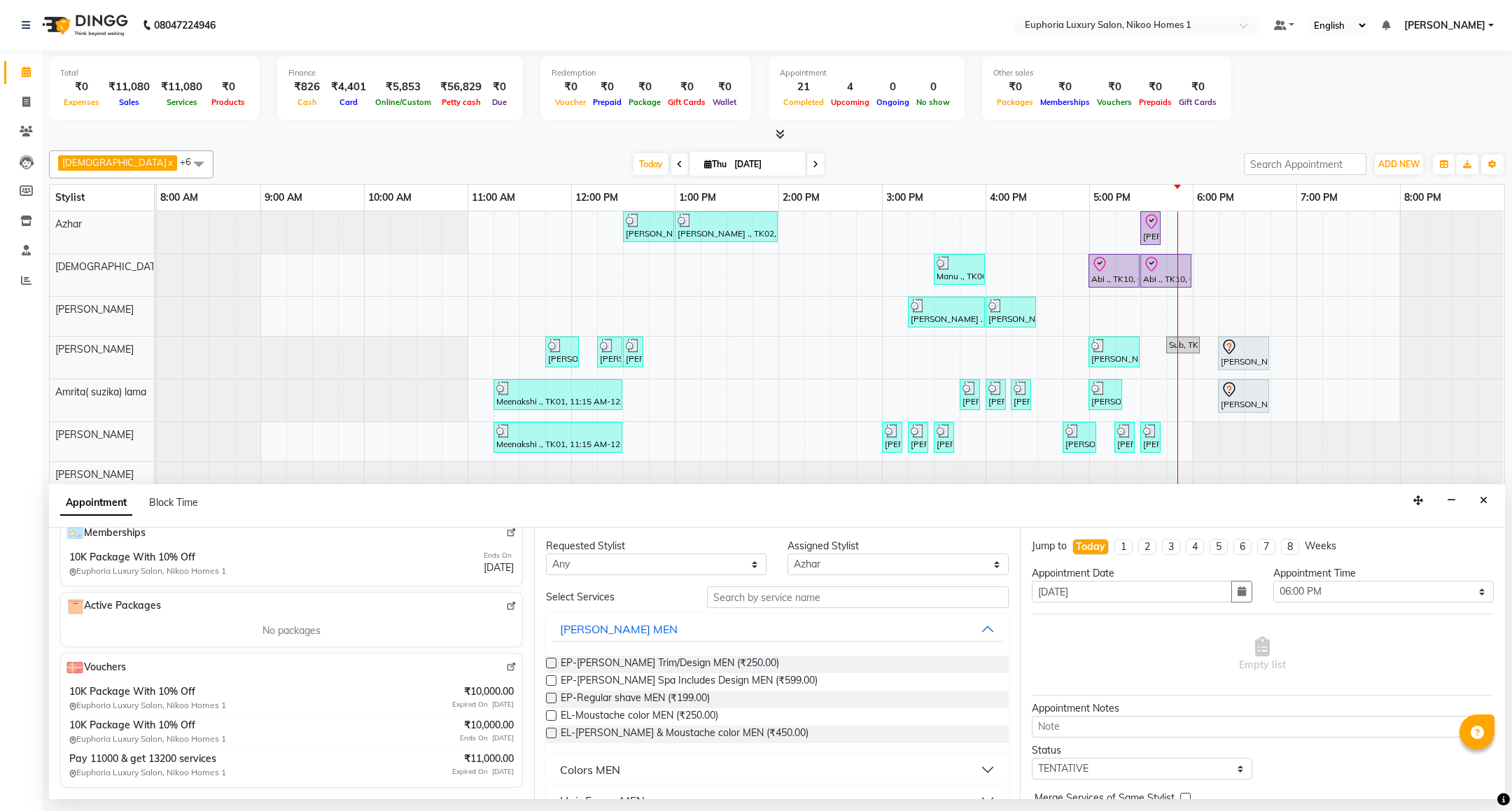
type input "99******86"
click at [506, 671] on img at bounding box center [511, 667] width 10 height 10
click at [751, 595] on input "text" at bounding box center [857, 598] width 301 height 22
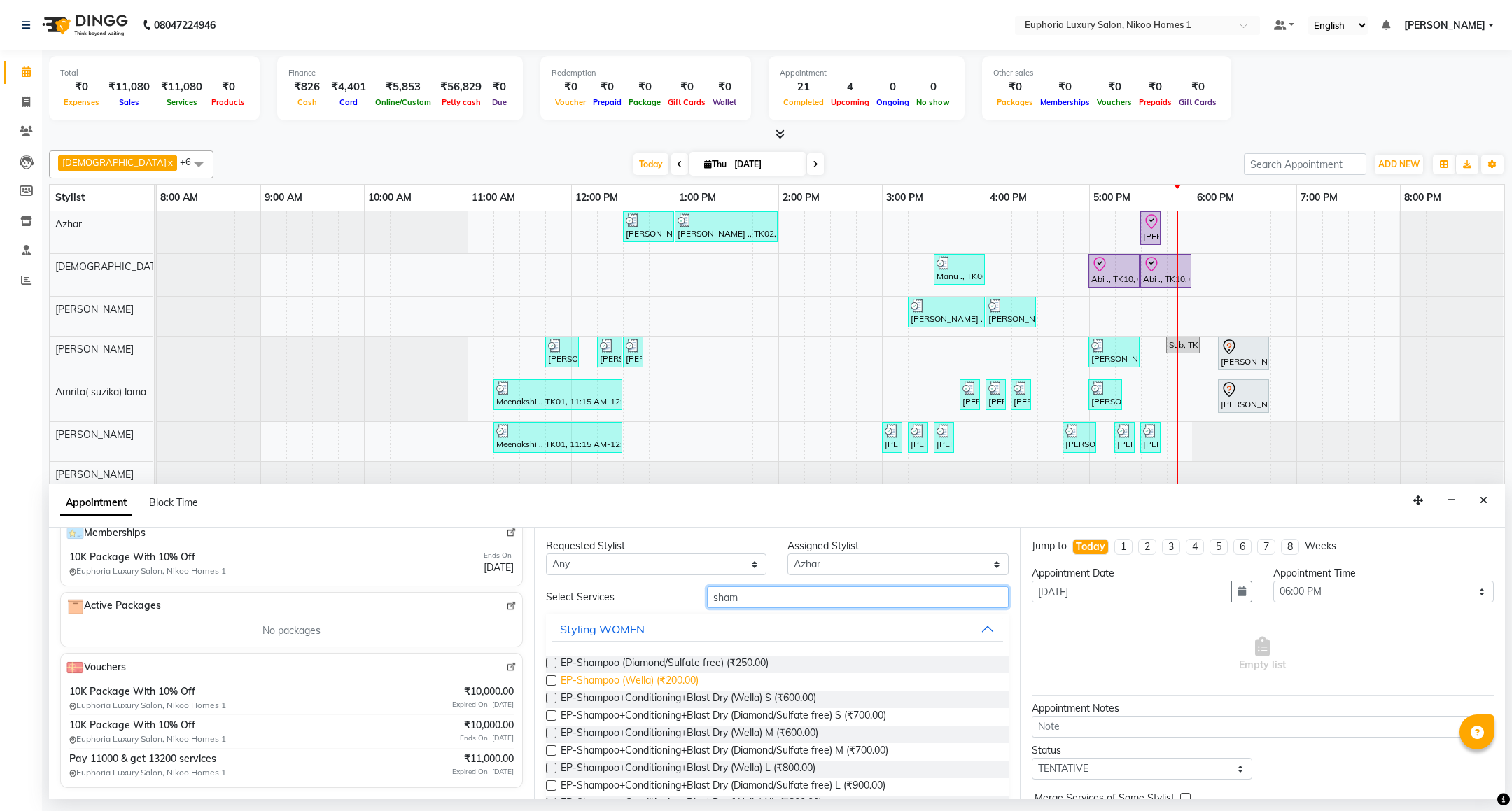
type input "sham"
click at [689, 678] on span "EP-Shampoo (Wella) (₹200.00)" at bounding box center [629, 682] width 138 height 18
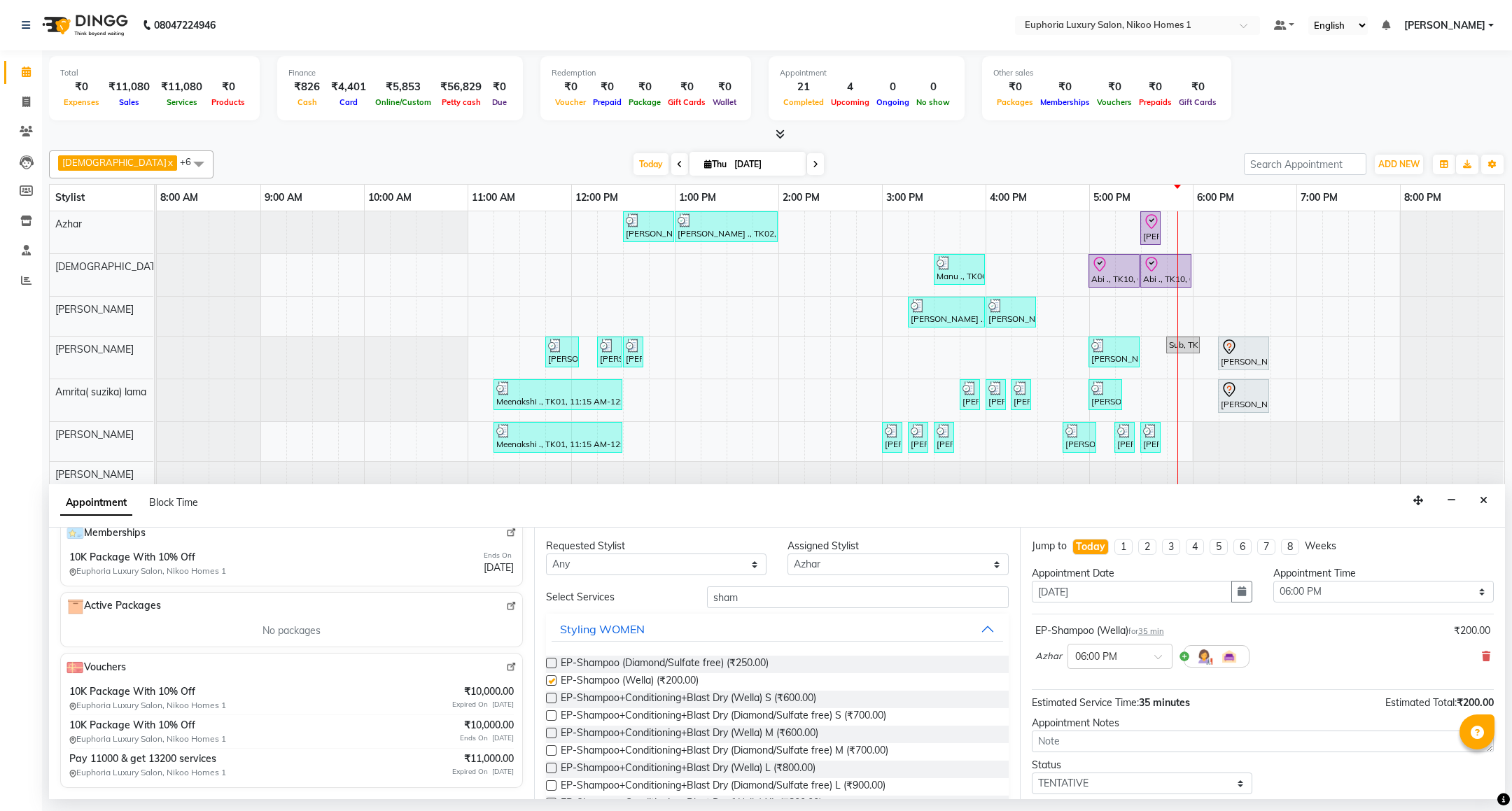
checkbox input "false"
drag, startPoint x: 748, startPoint y: 597, endPoint x: 542, endPoint y: 551, distance: 211.1
click at [542, 551] on div "Requested Stylist Any Amrita( suzika) lama Atif [PERSON_NAME] [PERSON_NAME] Dan…" at bounding box center [777, 663] width 485 height 272
type input "con"
click at [672, 678] on span "EP-Conditioning (Wella) (₹150.00)" at bounding box center [636, 682] width 151 height 18
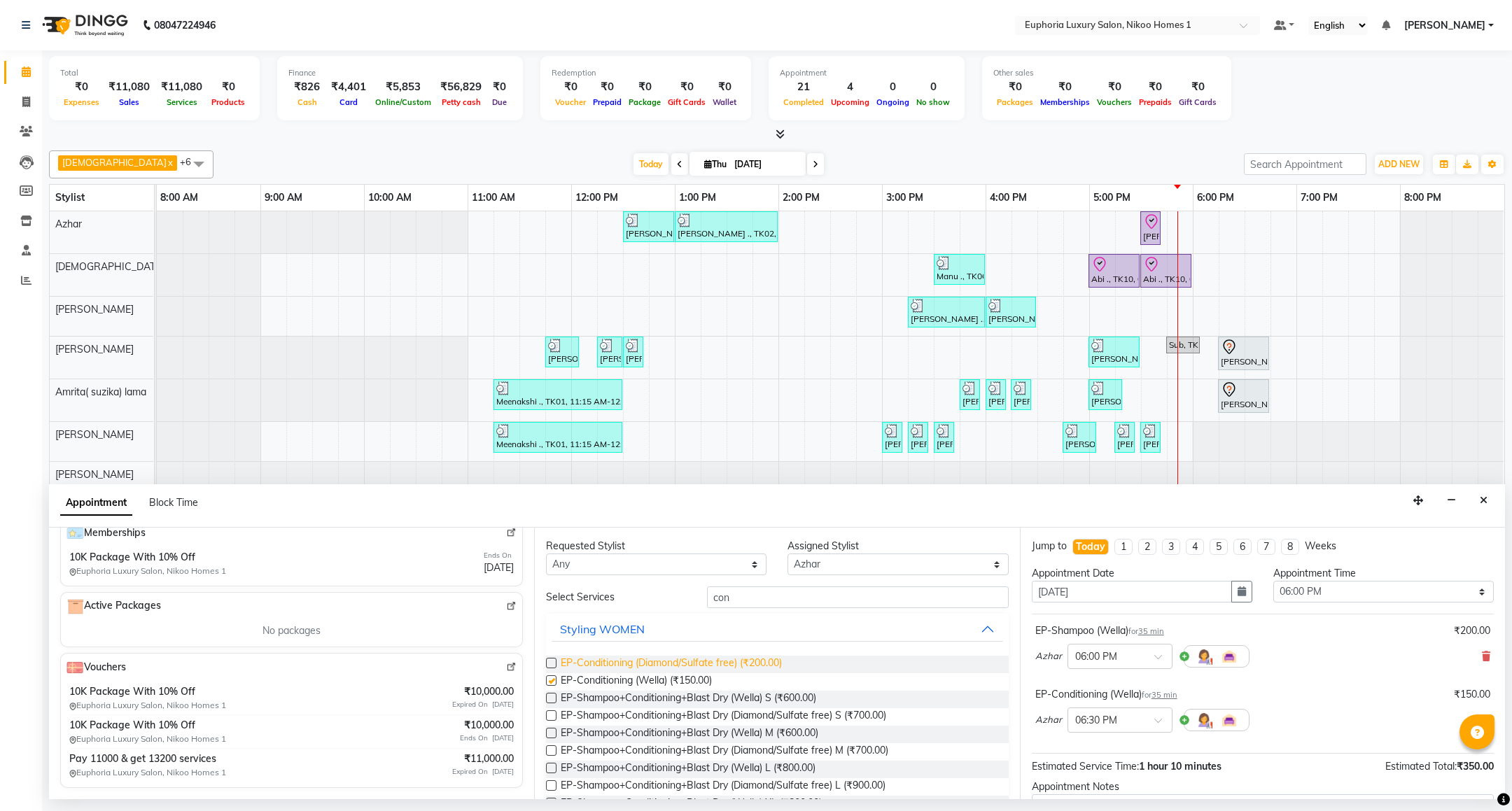
checkbox input "false"
drag, startPoint x: 716, startPoint y: 596, endPoint x: 645, endPoint y: 596, distance: 71.0
click at [645, 596] on div "Select Services con" at bounding box center [777, 598] width 483 height 22
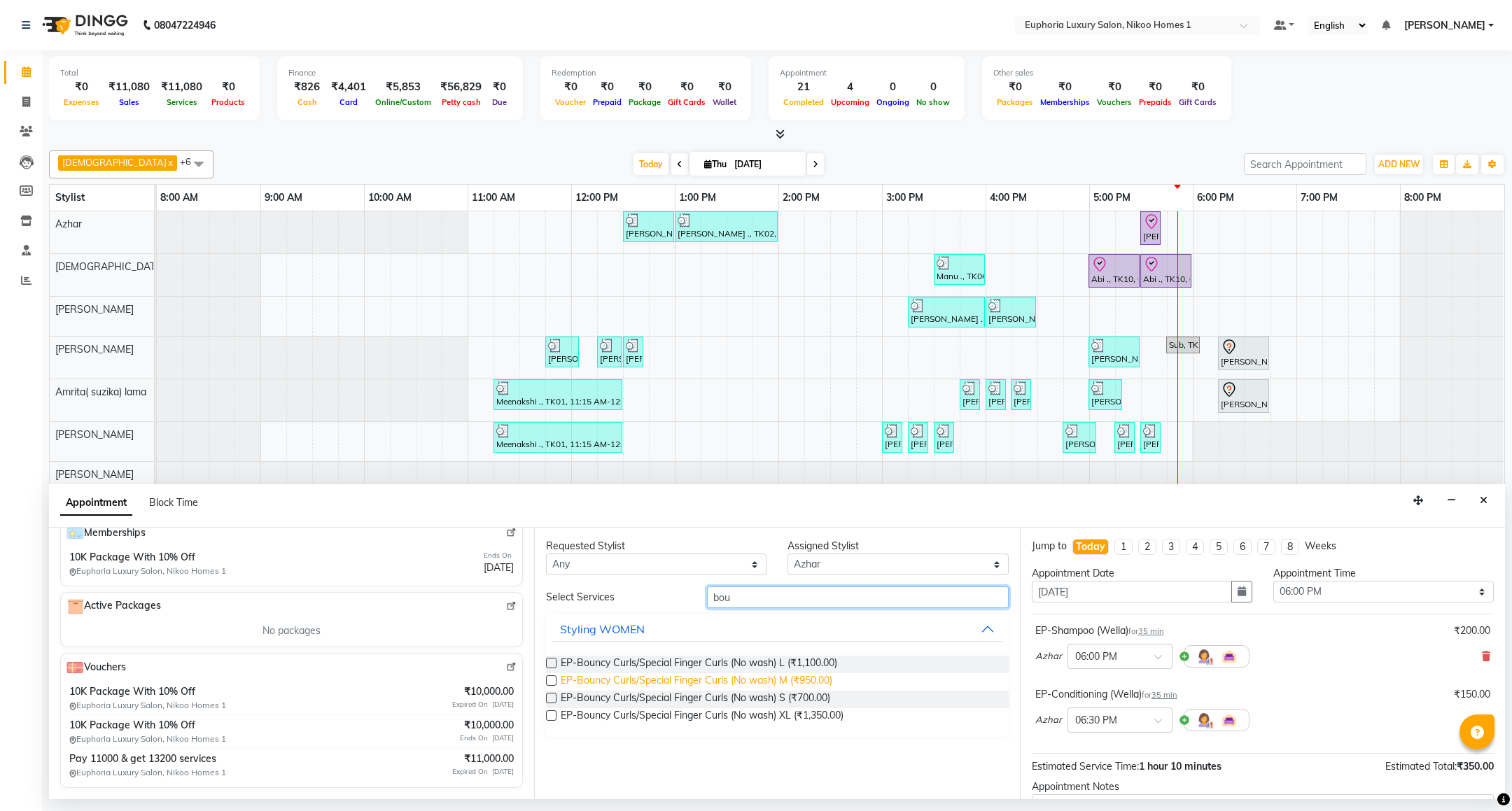
type input "bou"
click at [710, 685] on span "EP-Bouncy Curls/Special Finger Curls (No wash) M (₹950.00)" at bounding box center [696, 682] width 272 height 18
checkbox input "false"
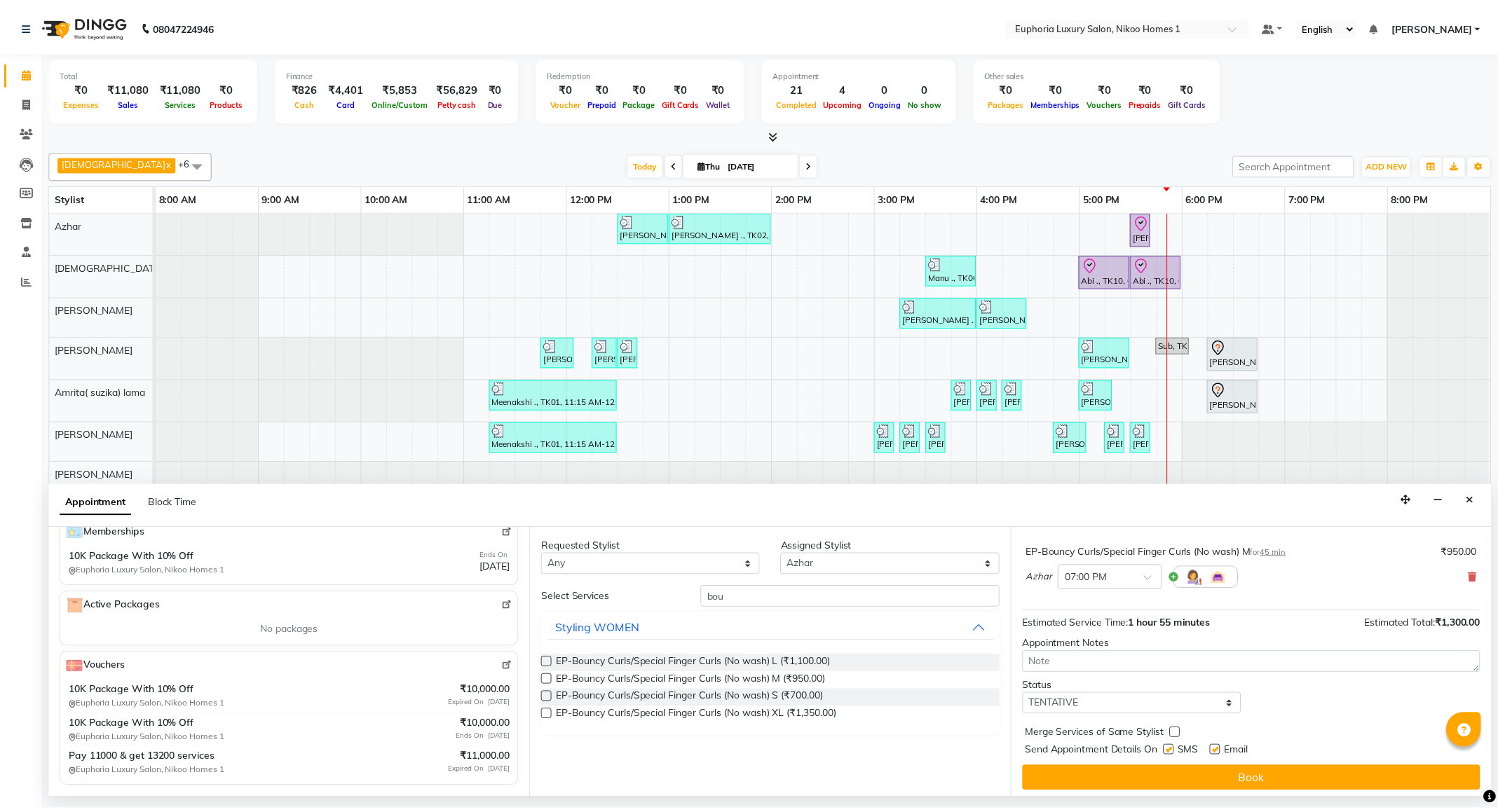
scroll to position [213, 0]
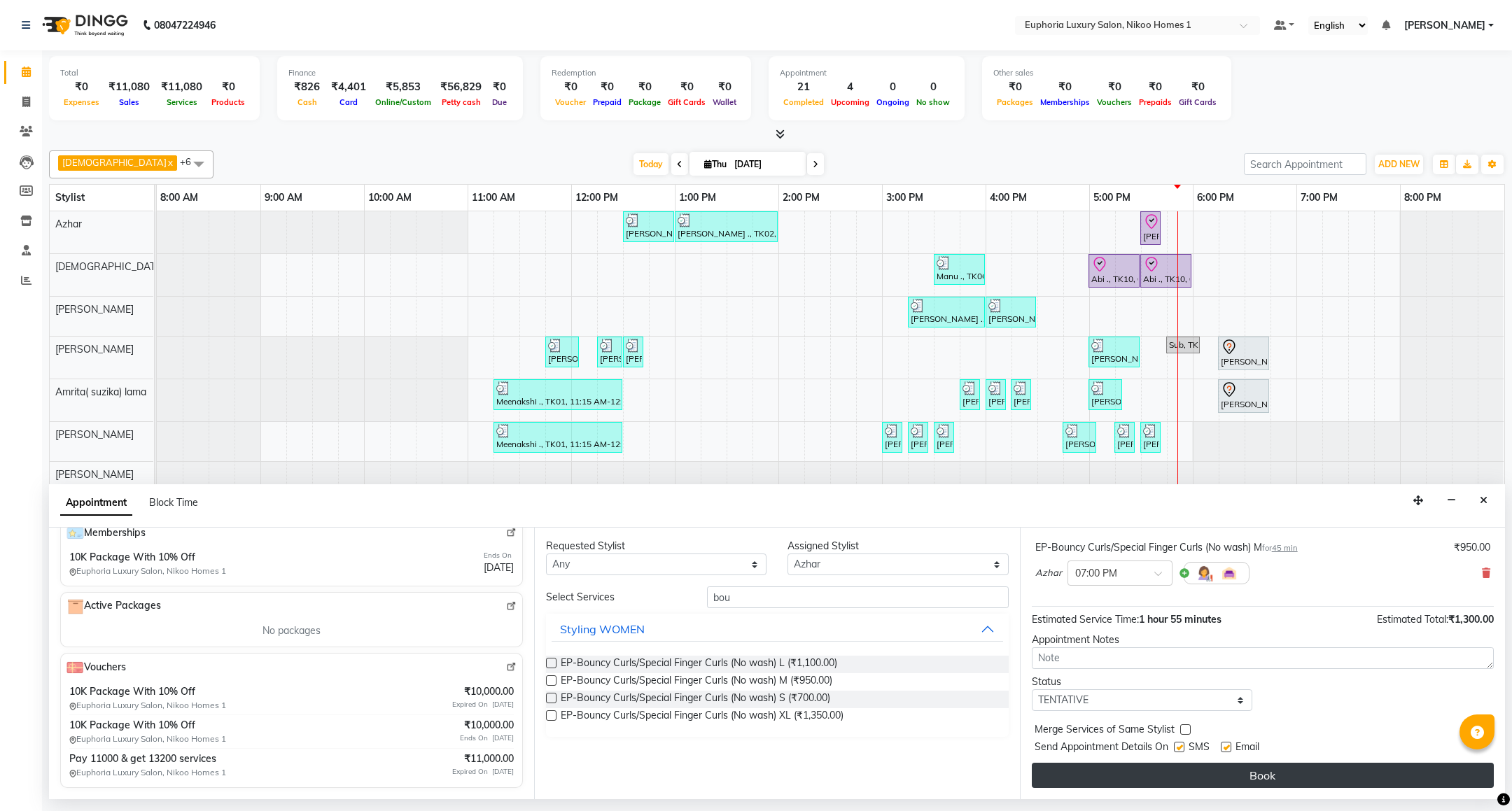
click at [1318, 765] on button "Book" at bounding box center [1263, 775] width 462 height 25
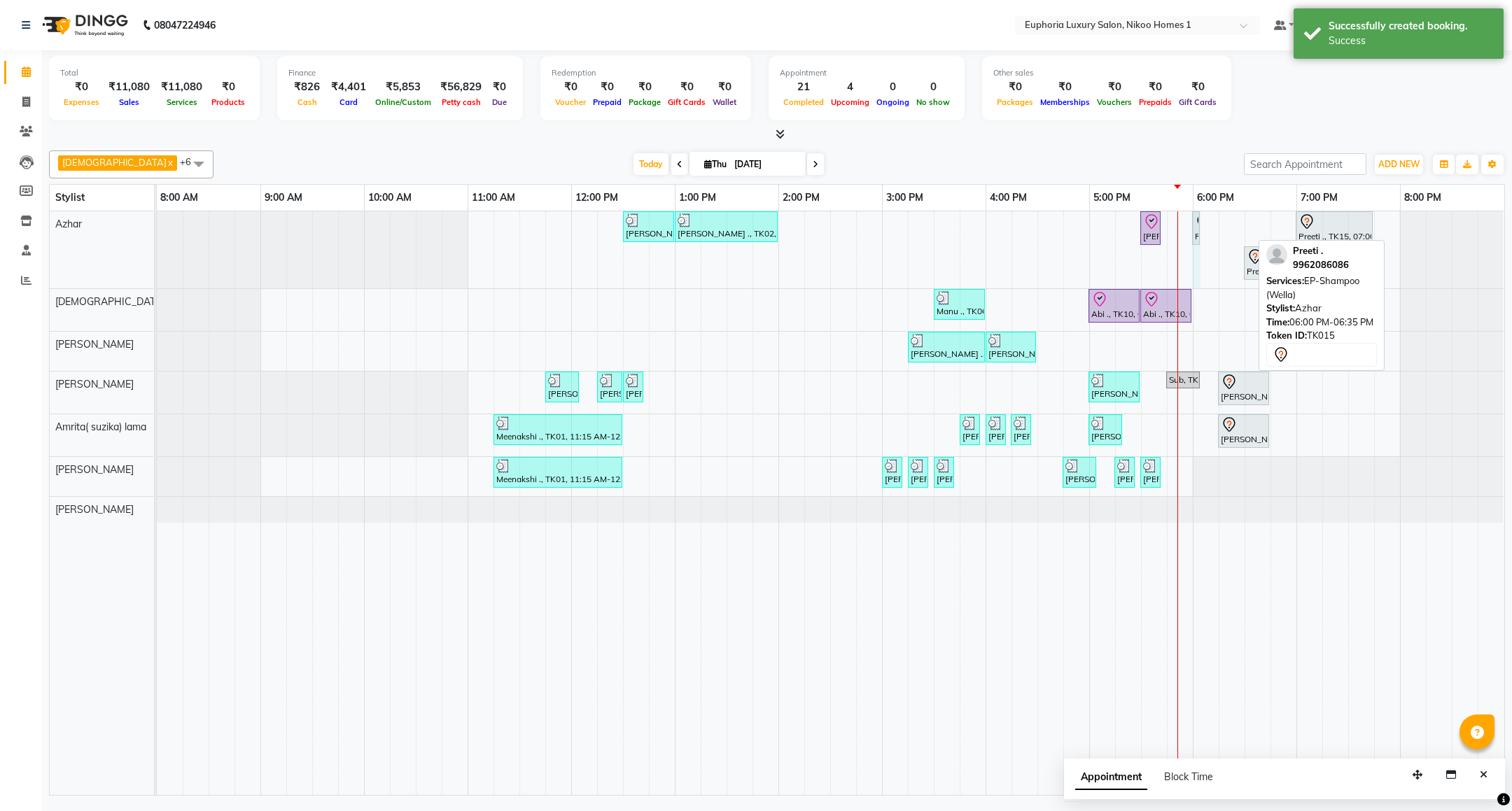
drag, startPoint x: 1248, startPoint y: 225, endPoint x: 1217, endPoint y: 223, distance: 31.1
click at [1217, 223] on div "[PERSON_NAME] ., TK02, 12:30 PM-01:00 PM, EP-Epres [PERSON_NAME] ., TK02, 01:00…" at bounding box center [831, 503] width 1348 height 584
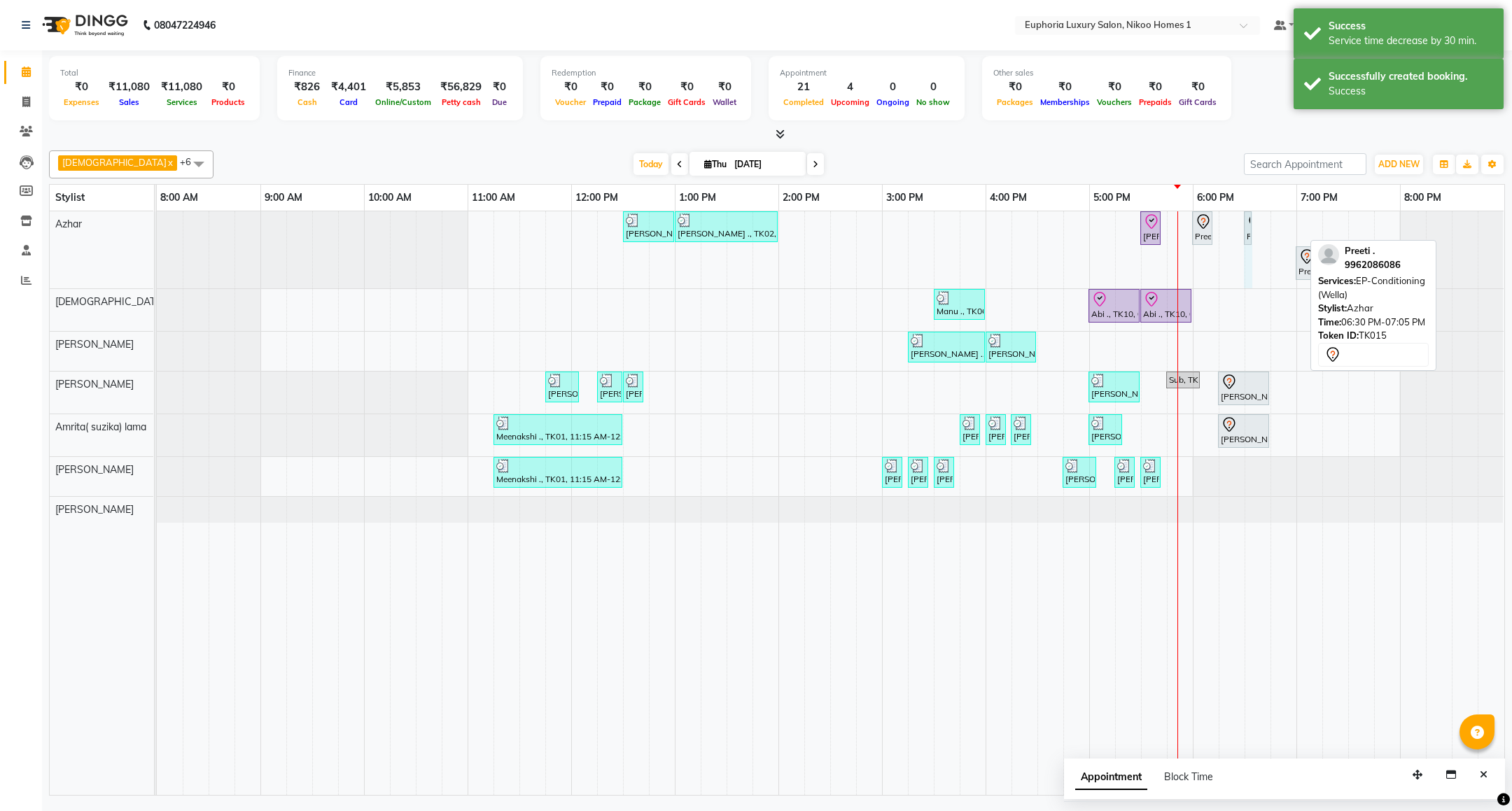
drag, startPoint x: 1301, startPoint y: 224, endPoint x: 1262, endPoint y: 224, distance: 39.0
click at [1262, 224] on div "[PERSON_NAME] ., TK02, 12:30 PM-01:00 PM, EP-Epres [PERSON_NAME] ., TK02, 01:00…" at bounding box center [831, 503] width 1348 height 584
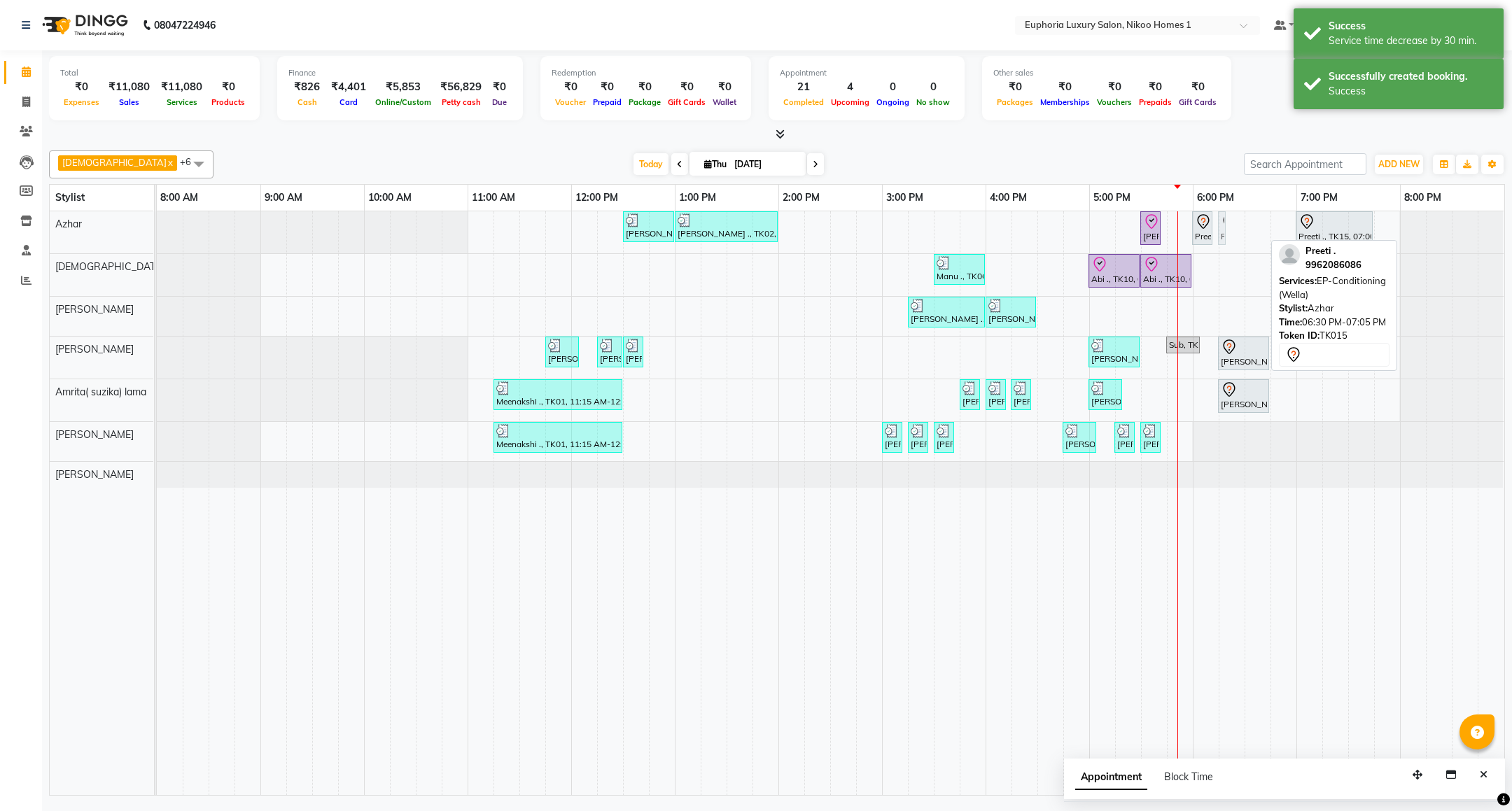
drag, startPoint x: 1256, startPoint y: 229, endPoint x: 1231, endPoint y: 229, distance: 25.0
click at [1231, 229] on div "[PERSON_NAME] ., TK02, 12:30 PM-01:00 PM, EP-Epres [PERSON_NAME] ., TK02, 01:00…" at bounding box center [831, 503] width 1348 height 584
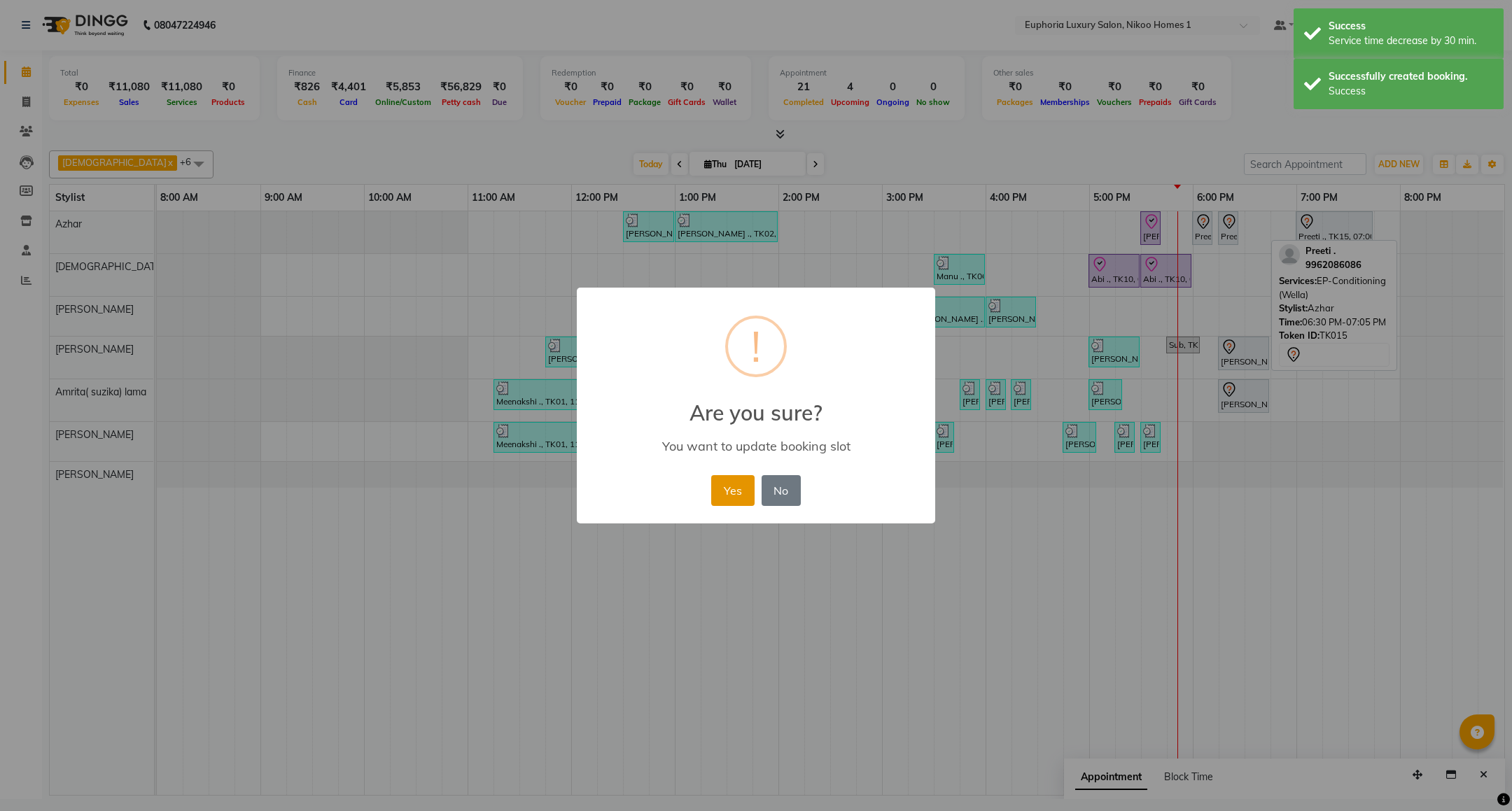
click at [737, 483] on button "Yes" at bounding box center [732, 490] width 42 height 31
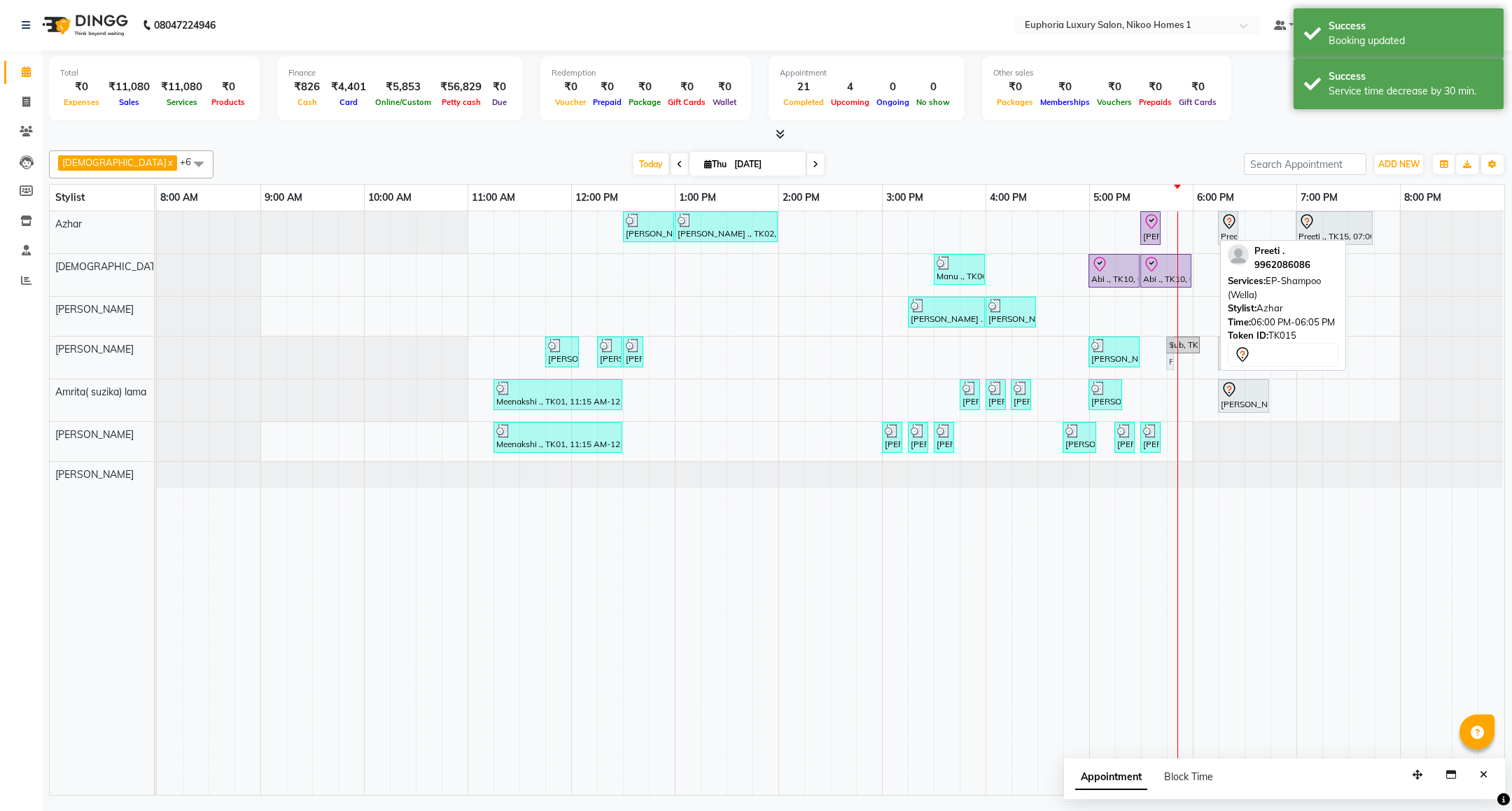
drag, startPoint x: 1199, startPoint y: 225, endPoint x: 1181, endPoint y: 359, distance: 135.2
click at [1181, 359] on div "[PERSON_NAME] ., TK02, 12:30 PM-01:00 PM, EP-Epres [PERSON_NAME] ., TK02, 01:00…" at bounding box center [831, 503] width 1348 height 584
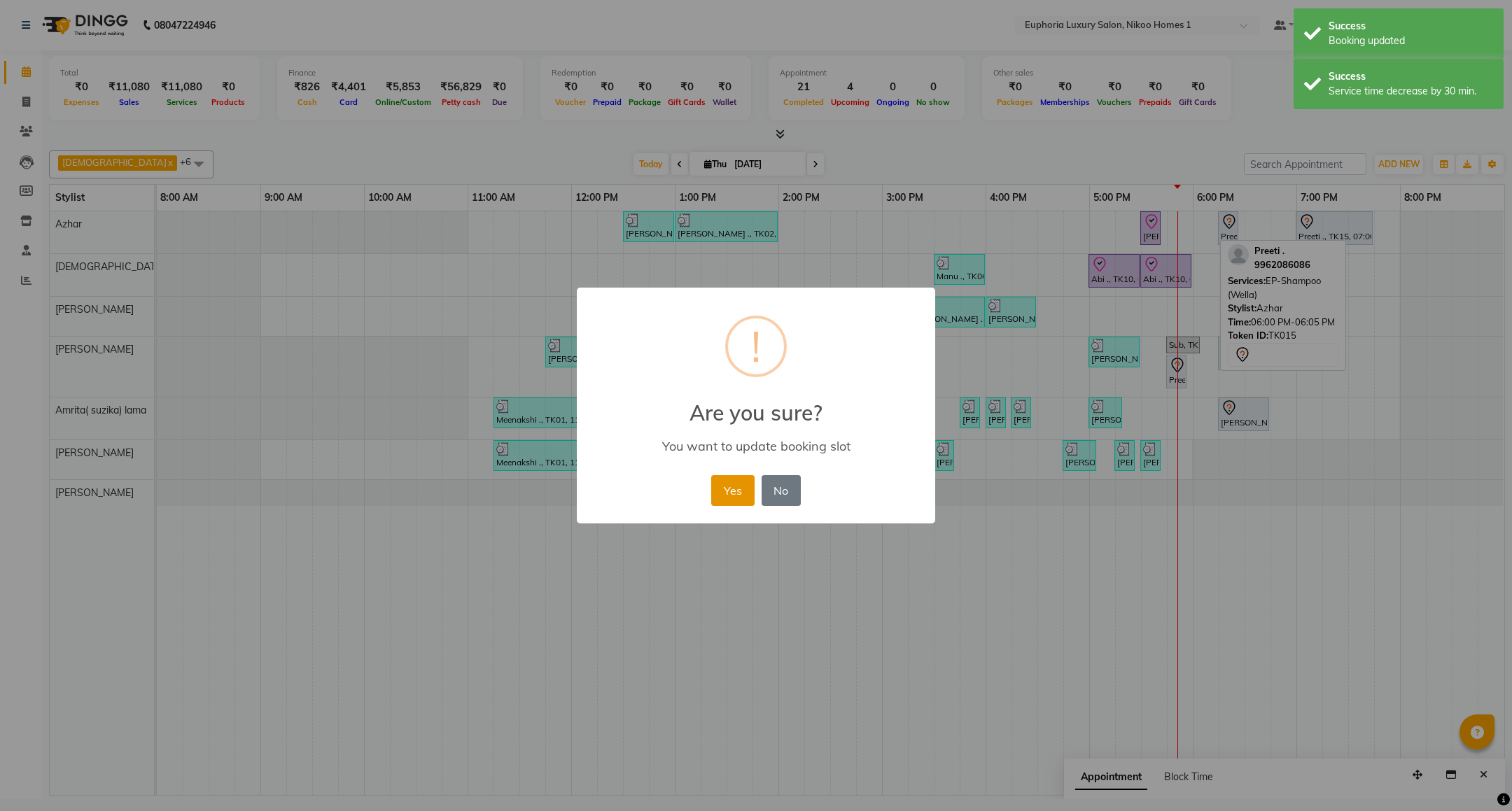
click at [731, 490] on button "Yes" at bounding box center [732, 490] width 42 height 31
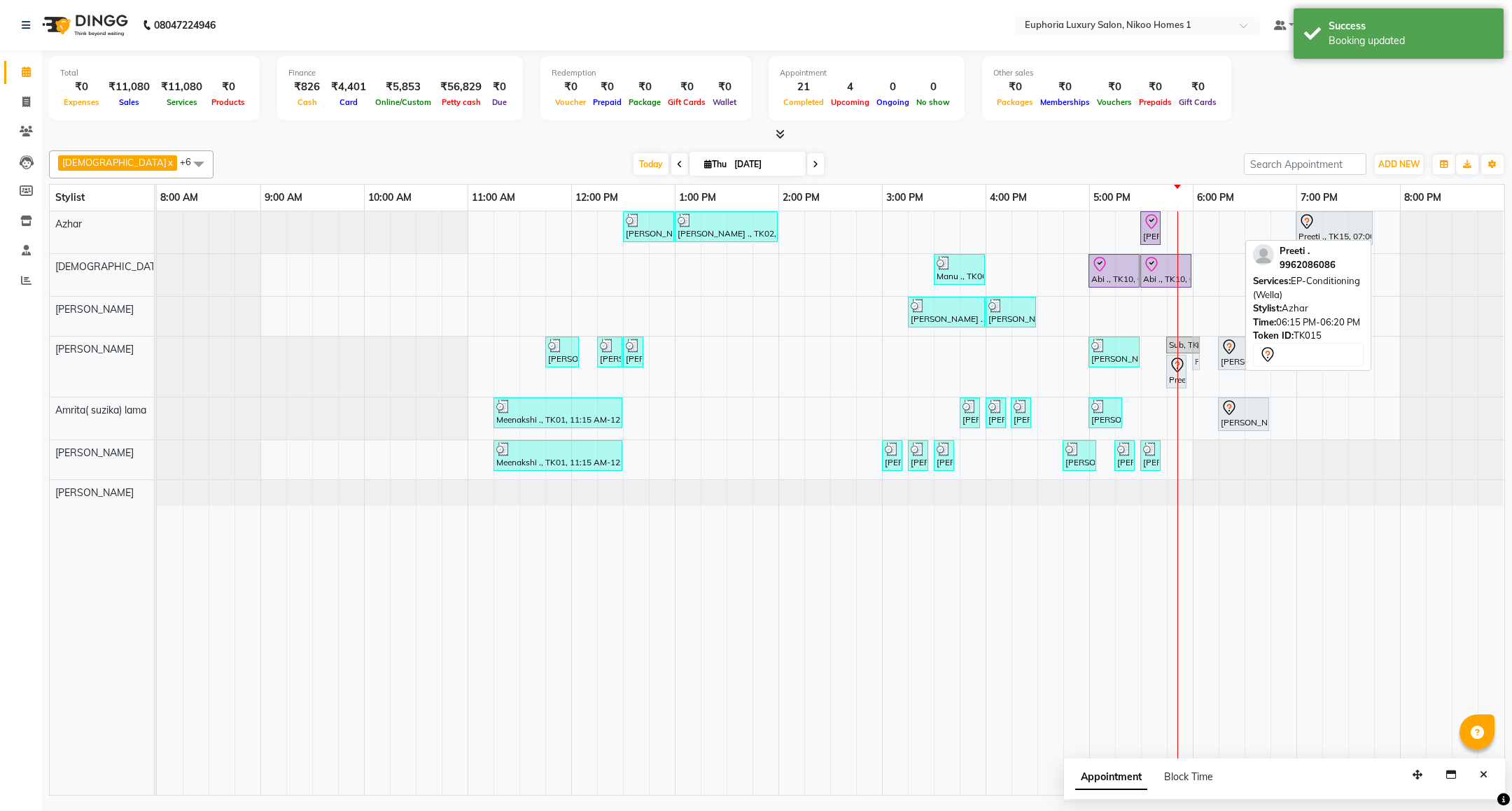
drag, startPoint x: 1229, startPoint y: 238, endPoint x: 1199, endPoint y: 376, distance: 141.2
click at [1199, 376] on div "[PERSON_NAME] ., TK02, 12:30 PM-01:00 PM, EP-Epres [PERSON_NAME] ., TK02, 01:00…" at bounding box center [831, 503] width 1348 height 584
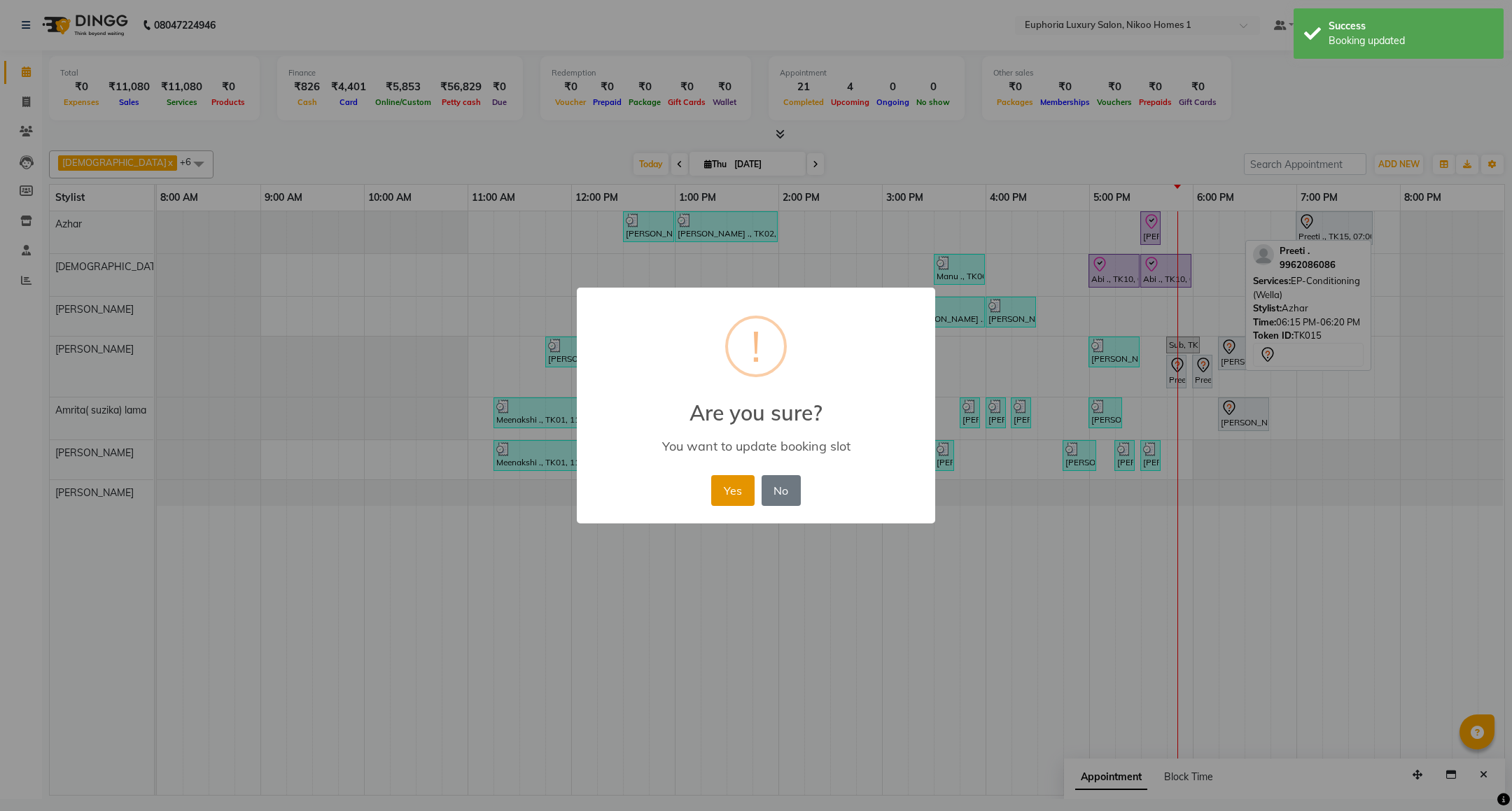
click at [722, 481] on button "Yes" at bounding box center [732, 490] width 42 height 31
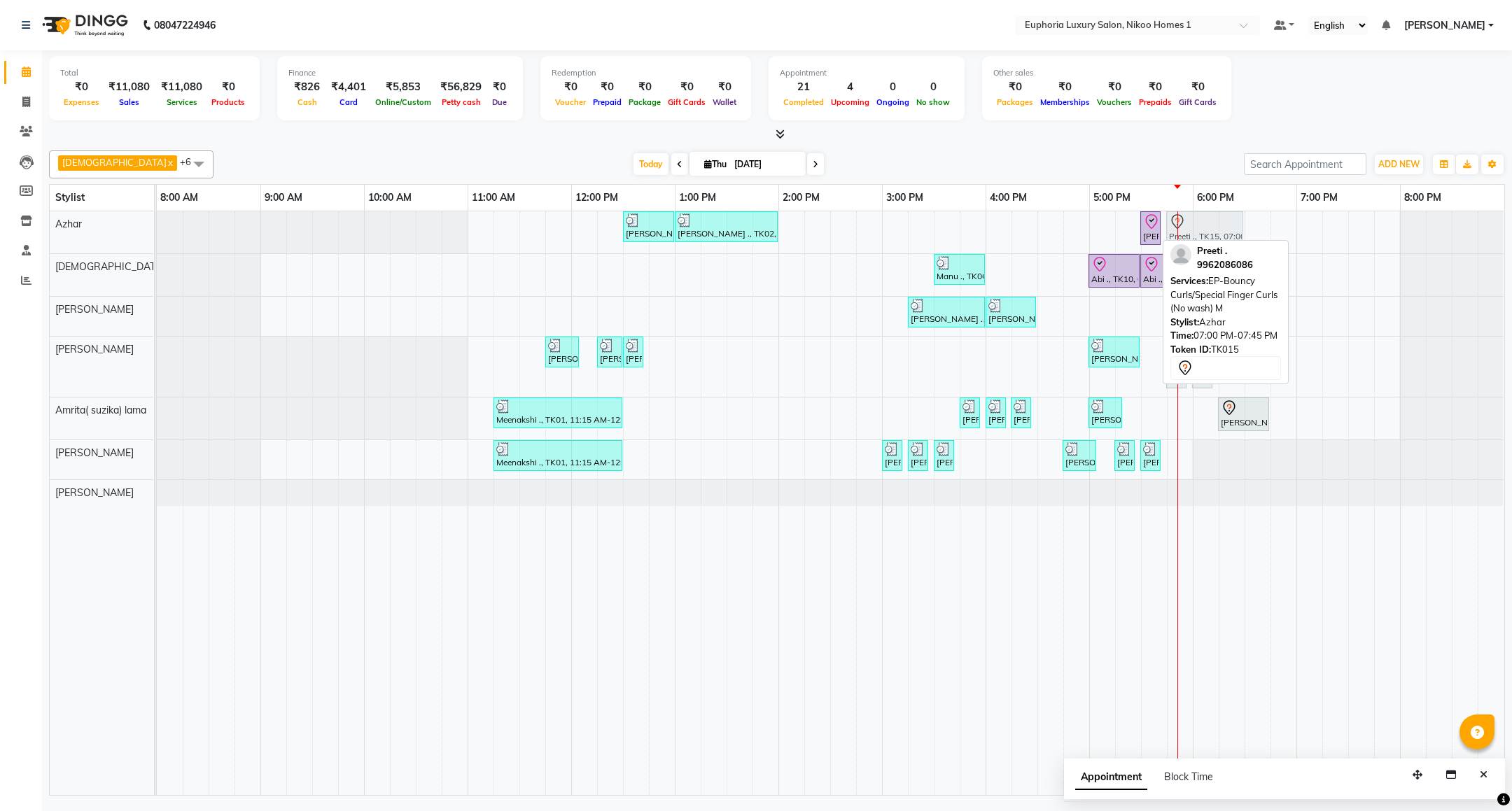
drag, startPoint x: 1328, startPoint y: 232, endPoint x: 1203, endPoint y: 240, distance: 125.3
click at [1203, 240] on div "[PERSON_NAME] x [PERSON_NAME] x [PERSON_NAME]( suzika) lama x Kishore K x Azhar…" at bounding box center [777, 470] width 1456 height 651
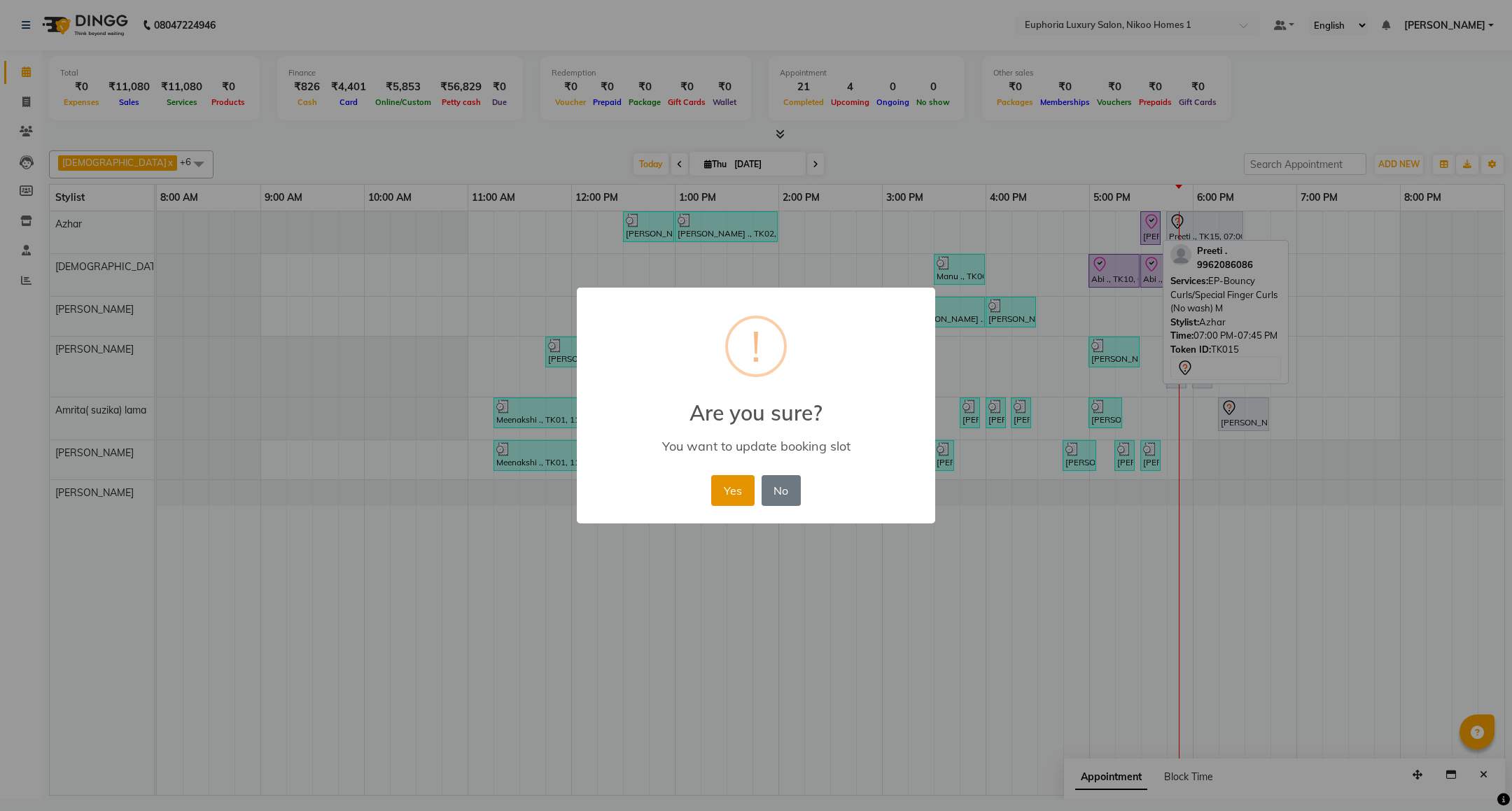
click at [722, 491] on button "Yes" at bounding box center [732, 490] width 42 height 31
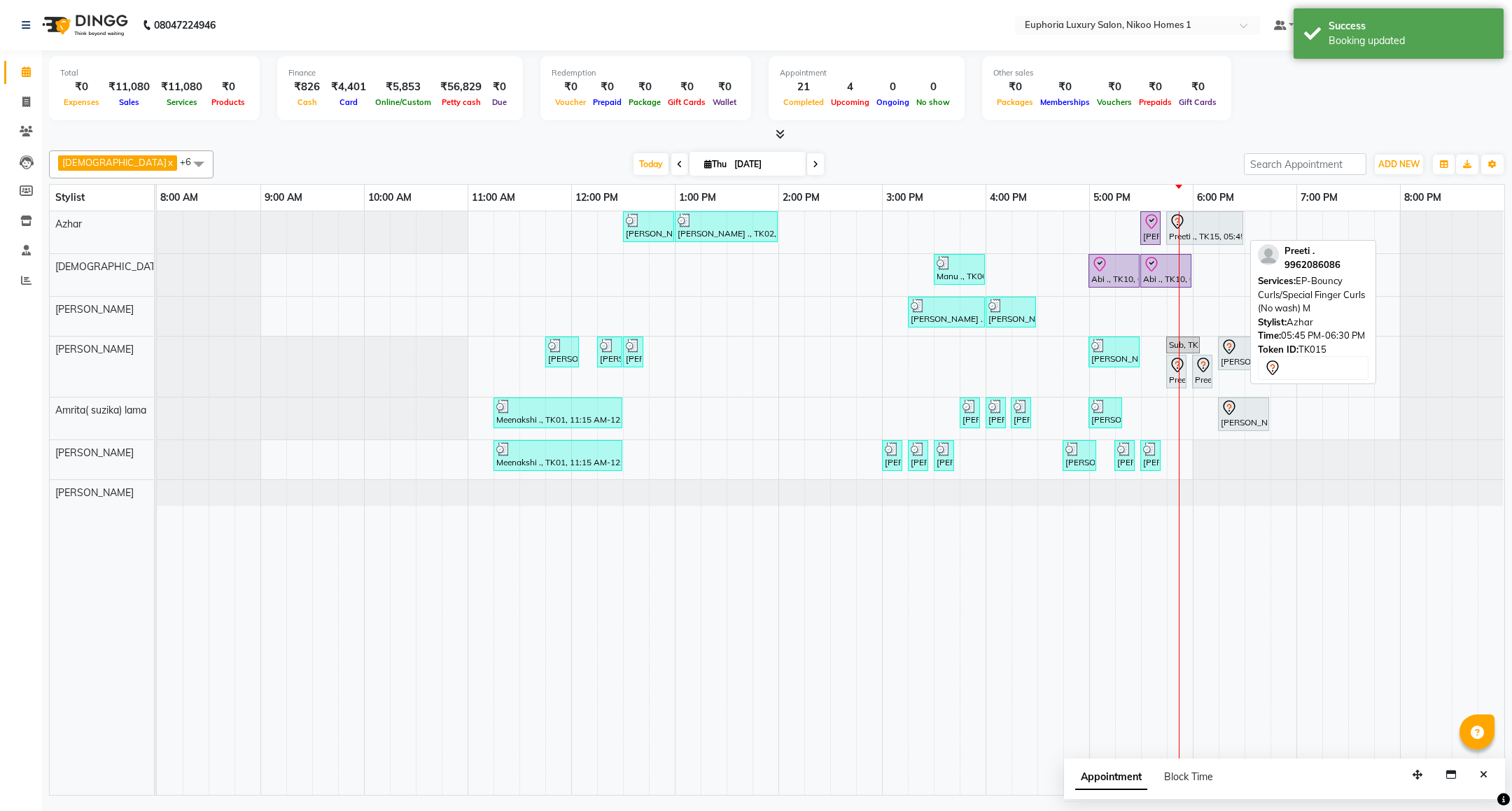
click at [1206, 238] on div "Preeti ., TK15, 05:45 PM-06:30 PM, EP-Bouncy Curls/Special Finger Curls (No was…" at bounding box center [1205, 228] width 75 height 29
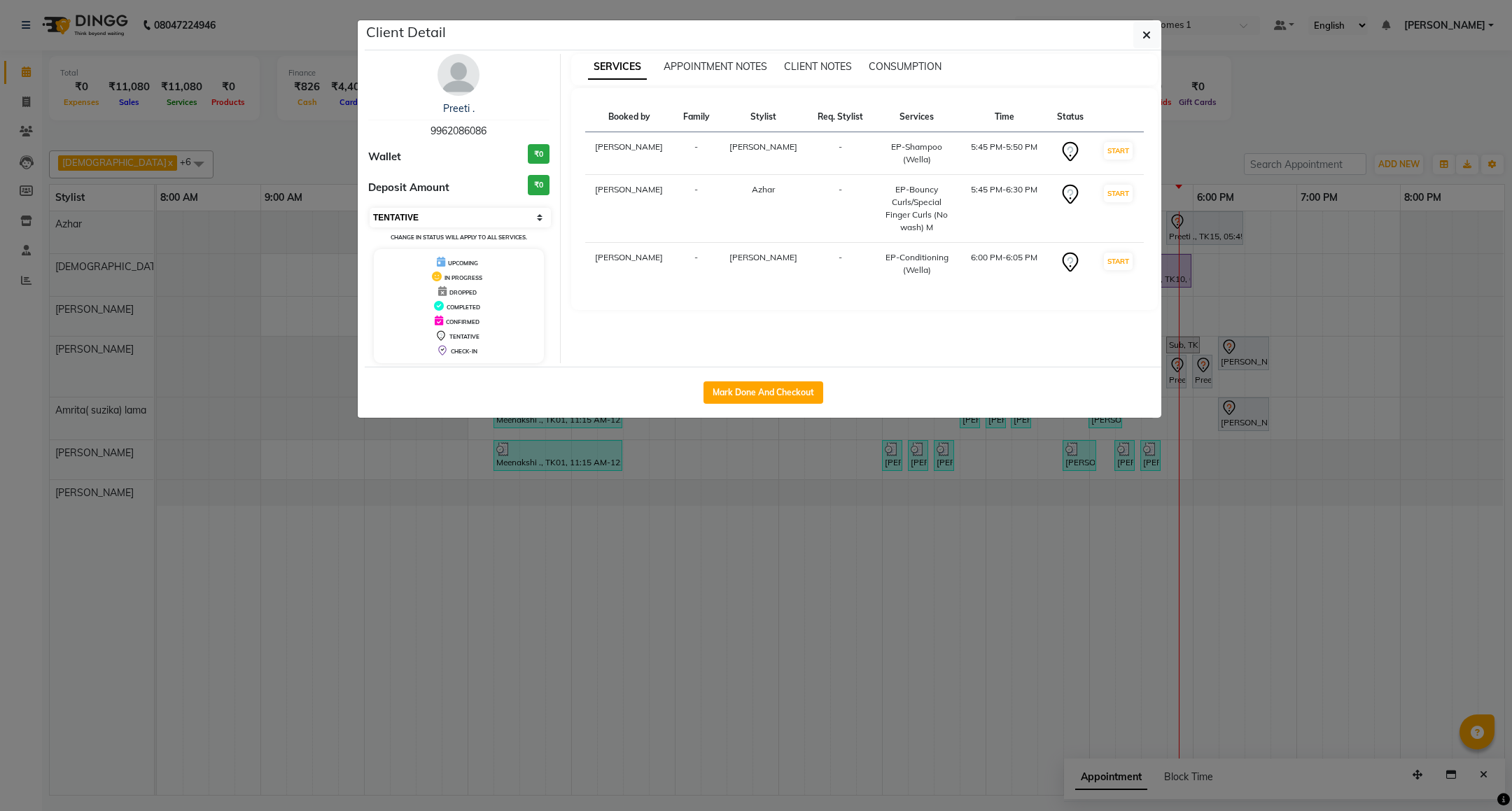
click at [447, 217] on select "Select IN SERVICE CONFIRMED TENTATIVE CHECK IN MARK DONE DROPPED UPCOMING" at bounding box center [460, 217] width 181 height 20
select select "8"
click at [370, 208] on select "Select IN SERVICE CONFIRMED TENTATIVE CHECK IN MARK DONE DROPPED UPCOMING" at bounding box center [460, 217] width 181 height 20
click at [1147, 34] on icon "button" at bounding box center [1146, 34] width 8 height 11
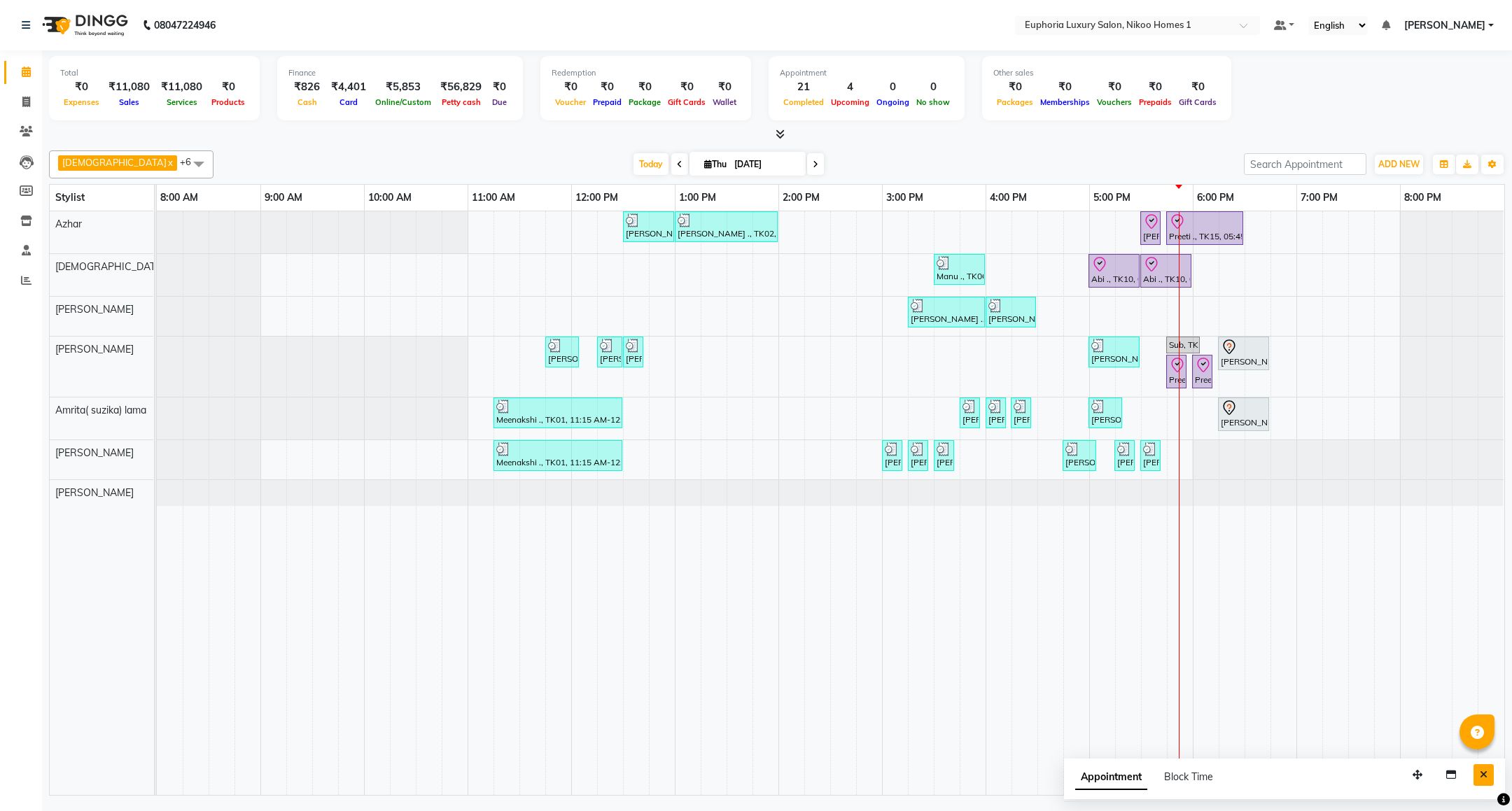
click at [1483, 777] on icon "Close" at bounding box center [1483, 774] width 8 height 9
click at [26, 280] on icon at bounding box center [26, 280] width 10 height 10
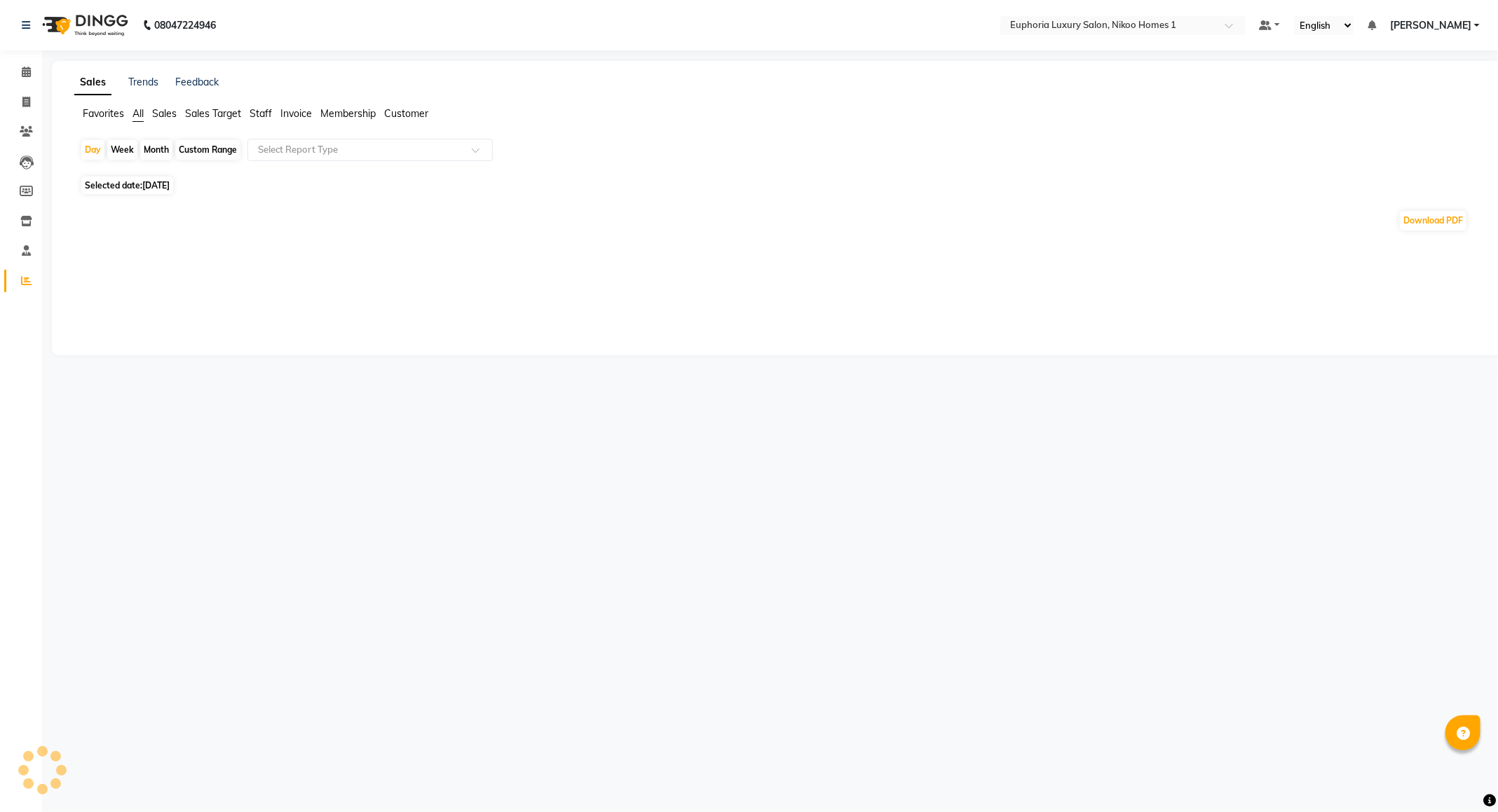
click at [200, 143] on div "Custom Range" at bounding box center [207, 150] width 65 height 20
select select "9"
select select "2025"
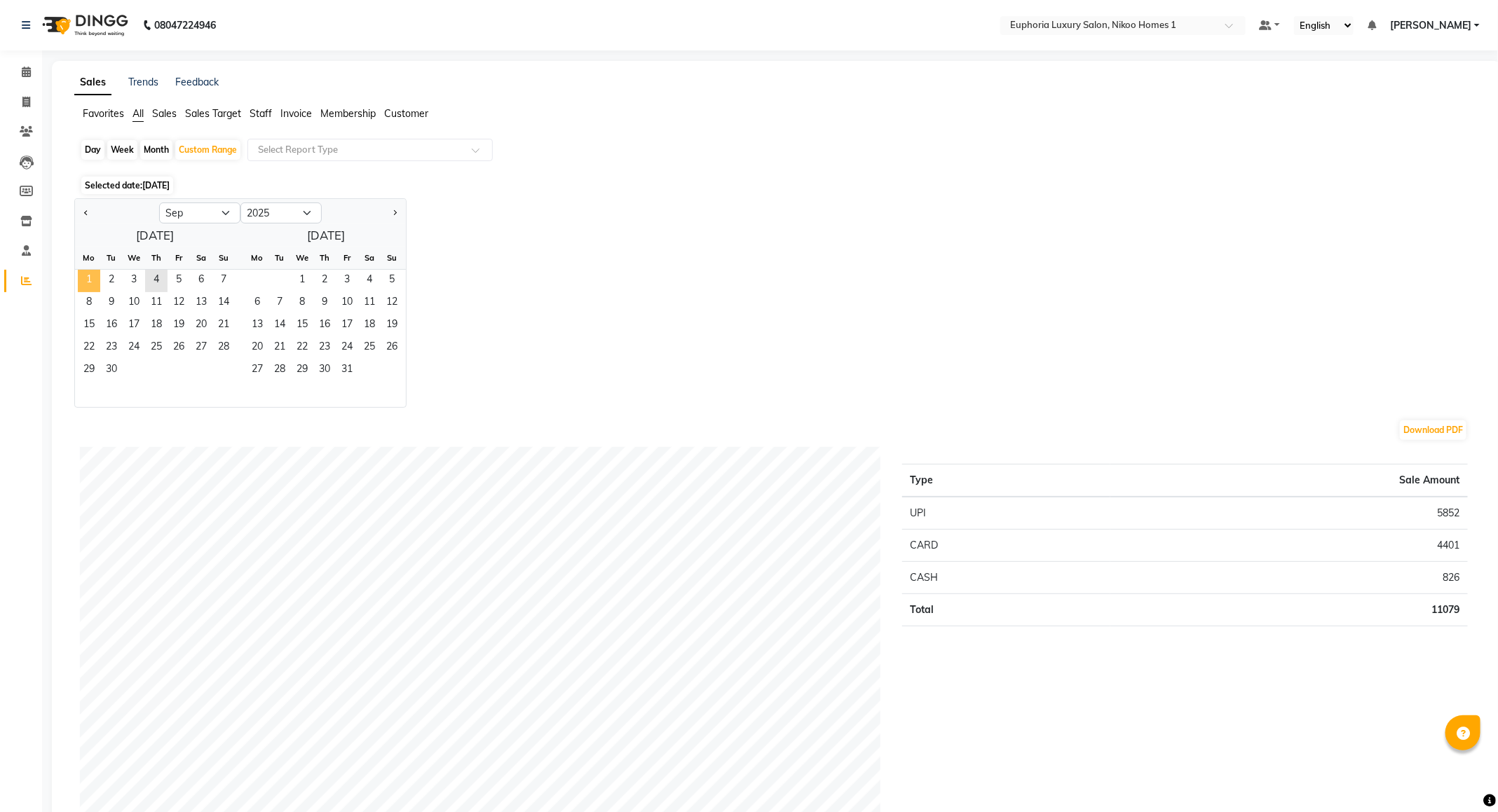
click at [92, 276] on span "1" at bounding box center [89, 281] width 23 height 23
click at [162, 275] on span "4" at bounding box center [156, 281] width 23 height 23
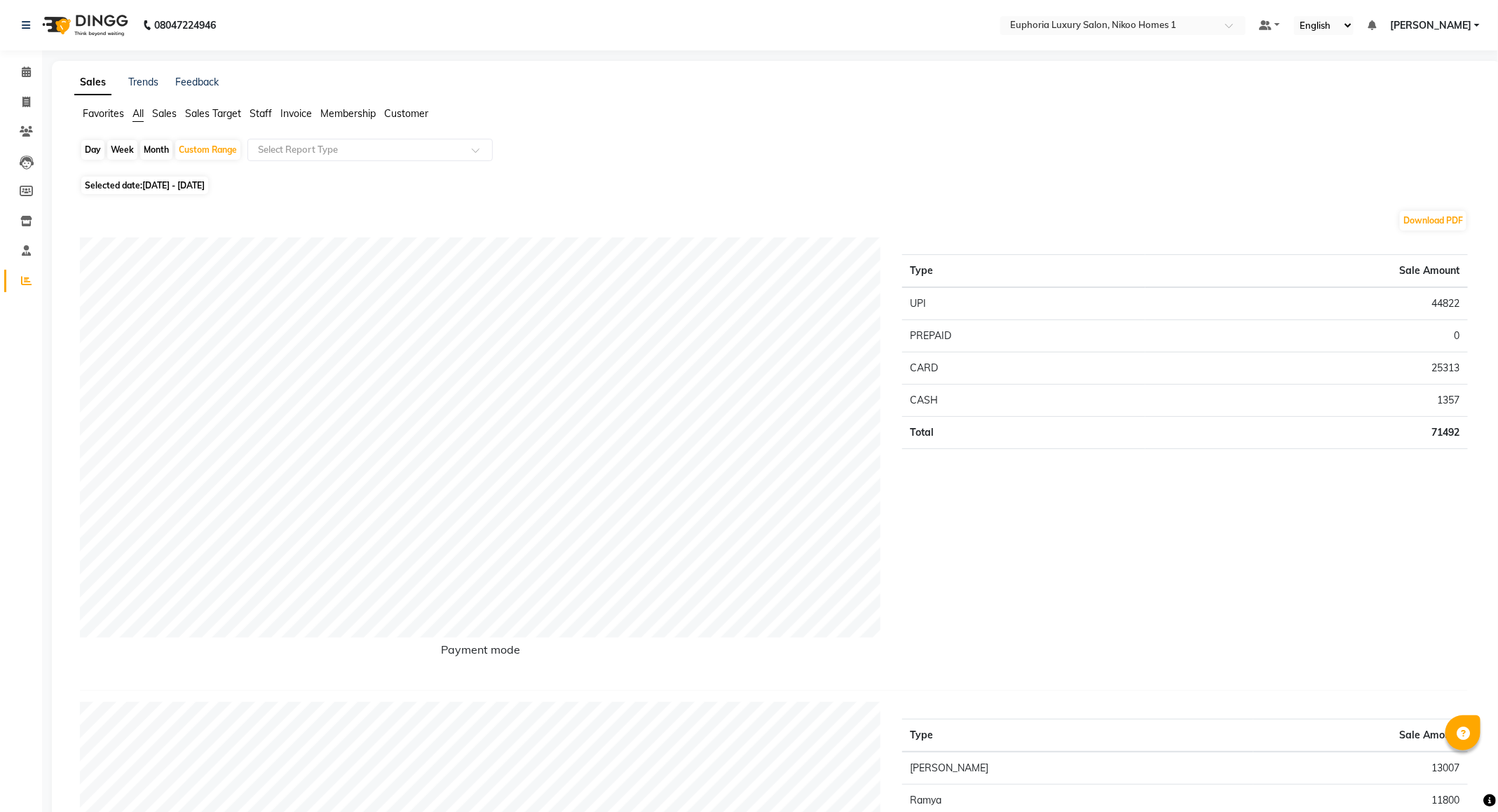
click at [263, 111] on span "Staff" at bounding box center [261, 113] width 23 height 12
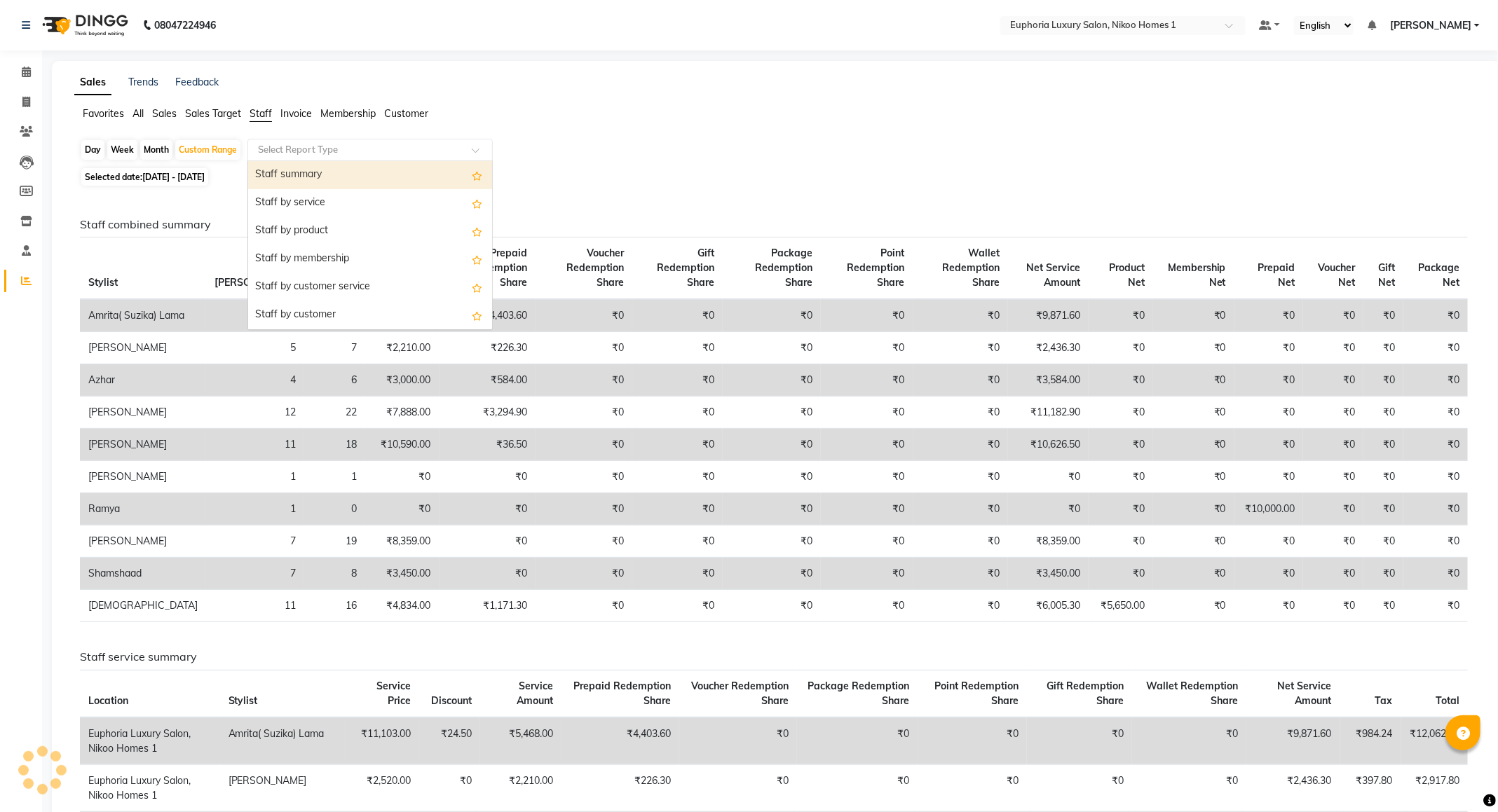
click at [280, 151] on input "text" at bounding box center [356, 149] width 202 height 14
click at [286, 181] on div "Staff summary" at bounding box center [370, 175] width 244 height 28
select select "full_report"
select select "csv"
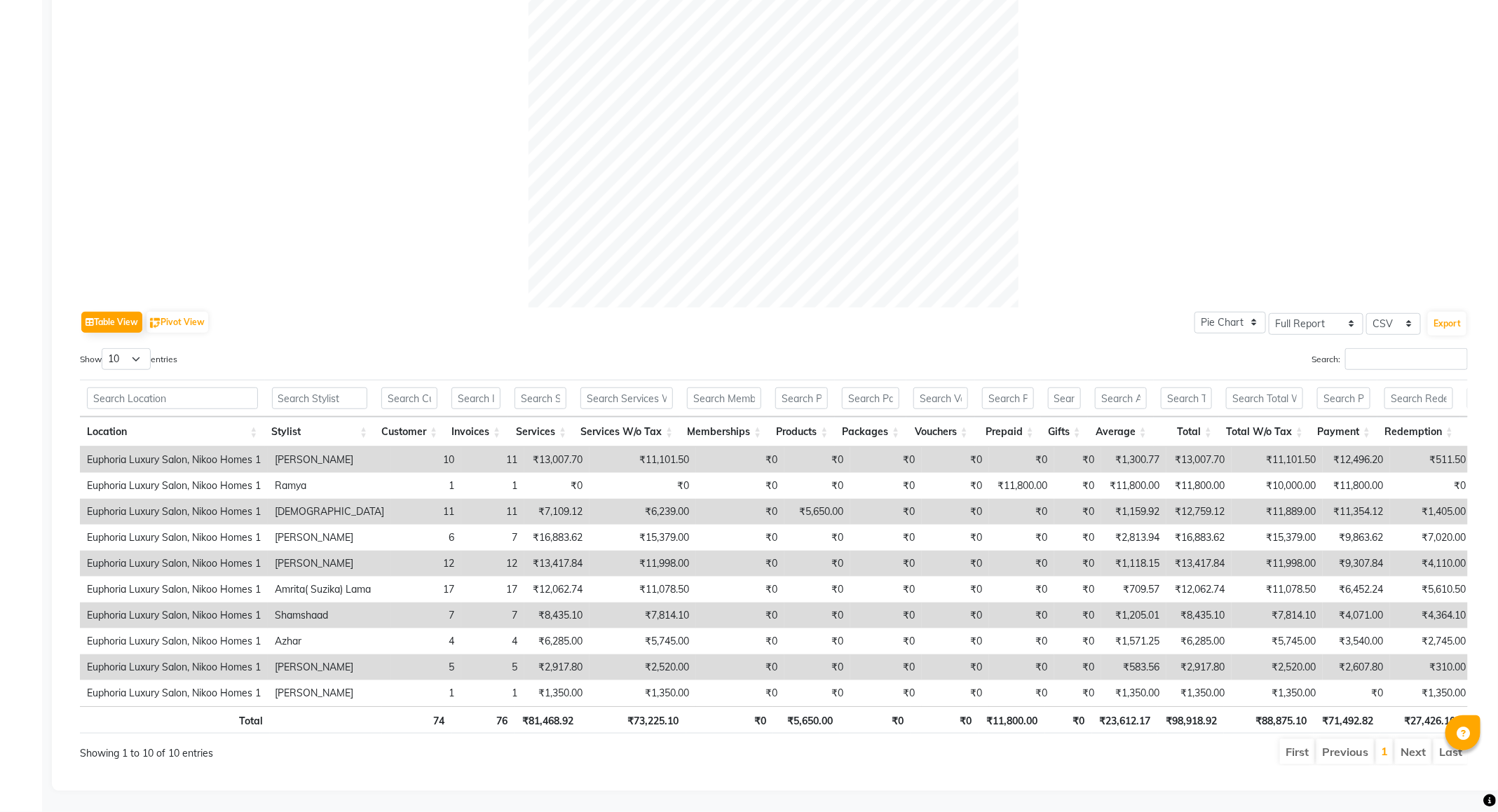
scroll to position [436, 0]
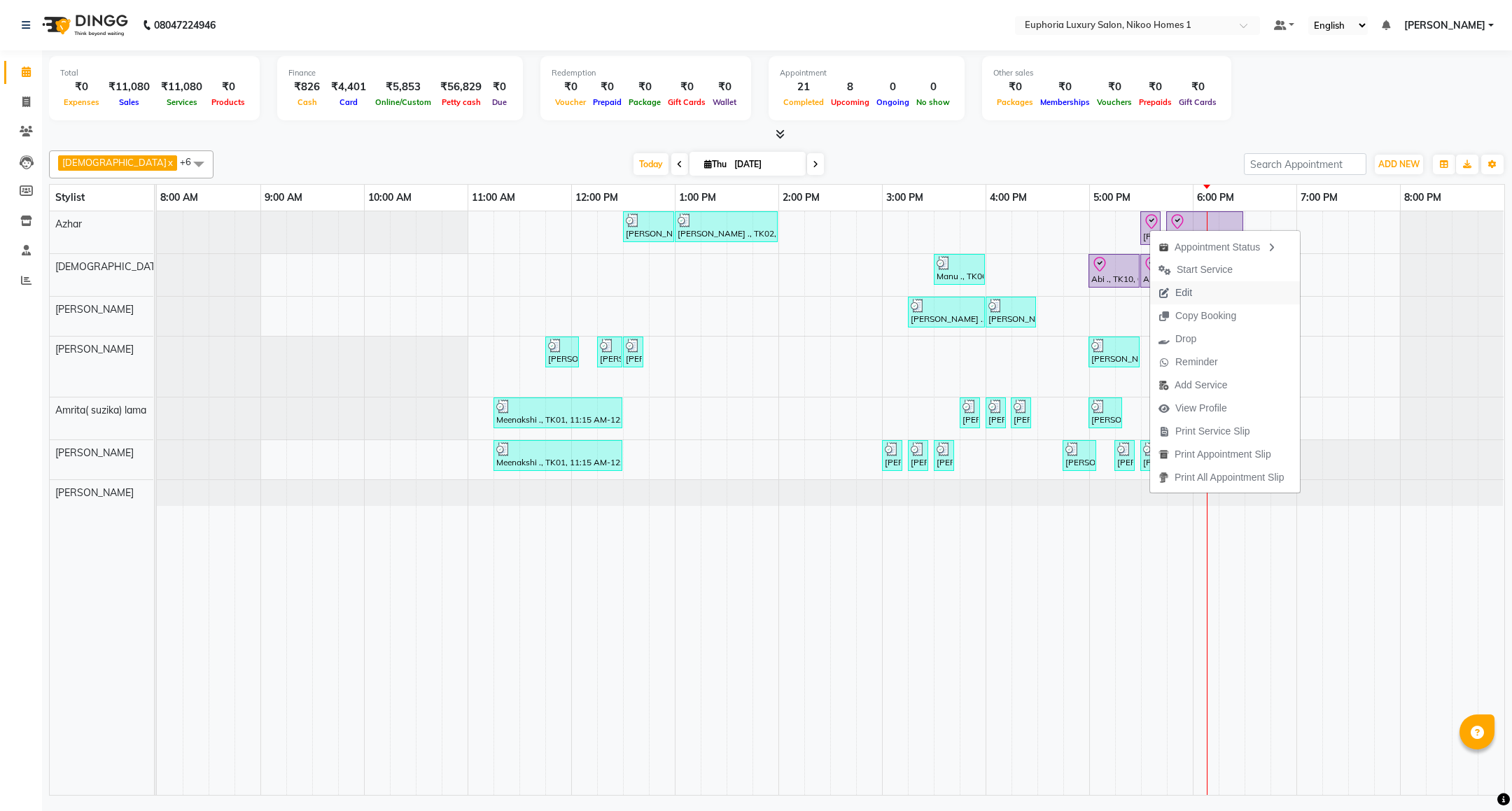
click at [1171, 290] on span "Edit" at bounding box center [1175, 293] width 50 height 23
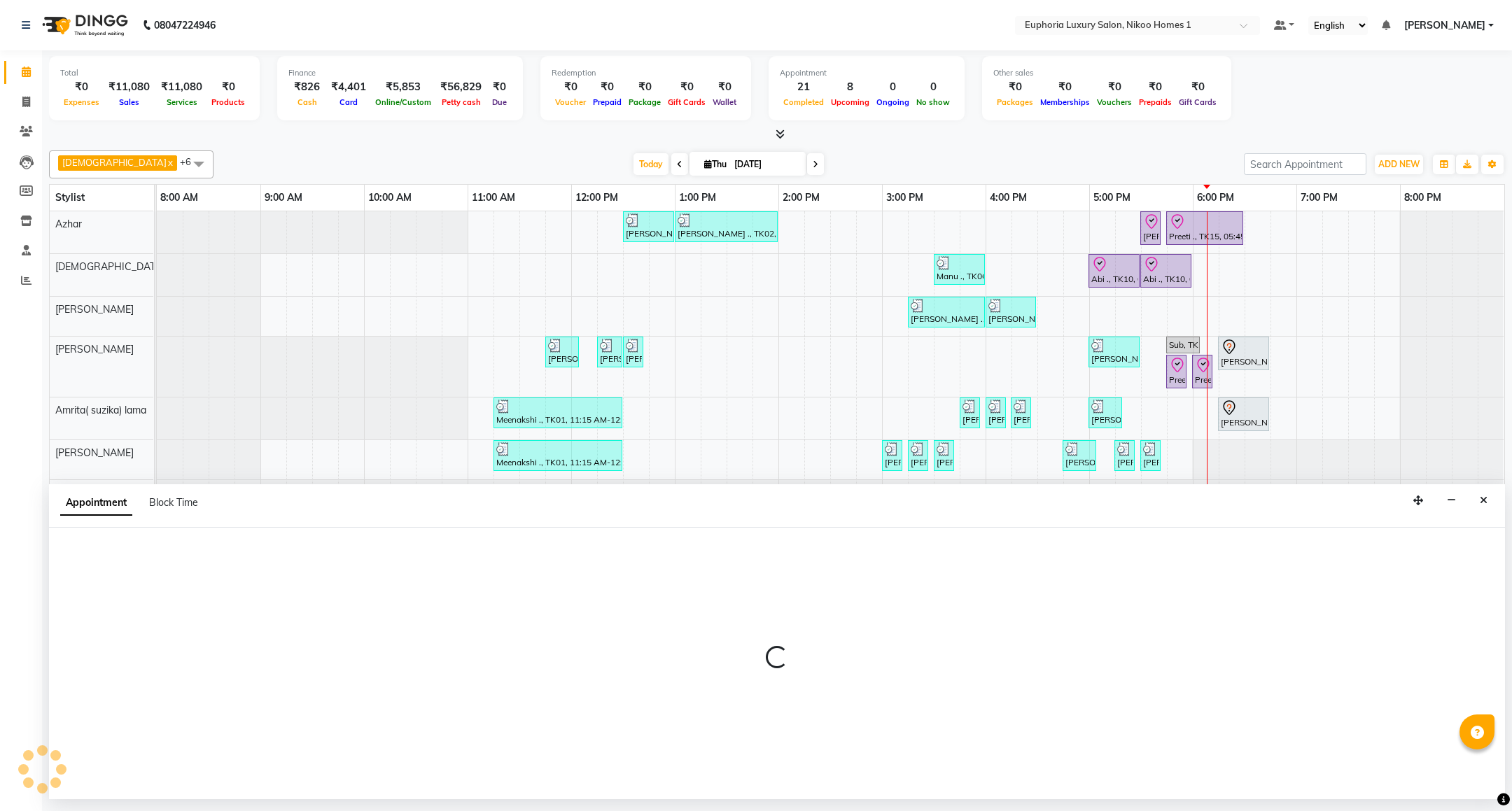
select select "tentative"
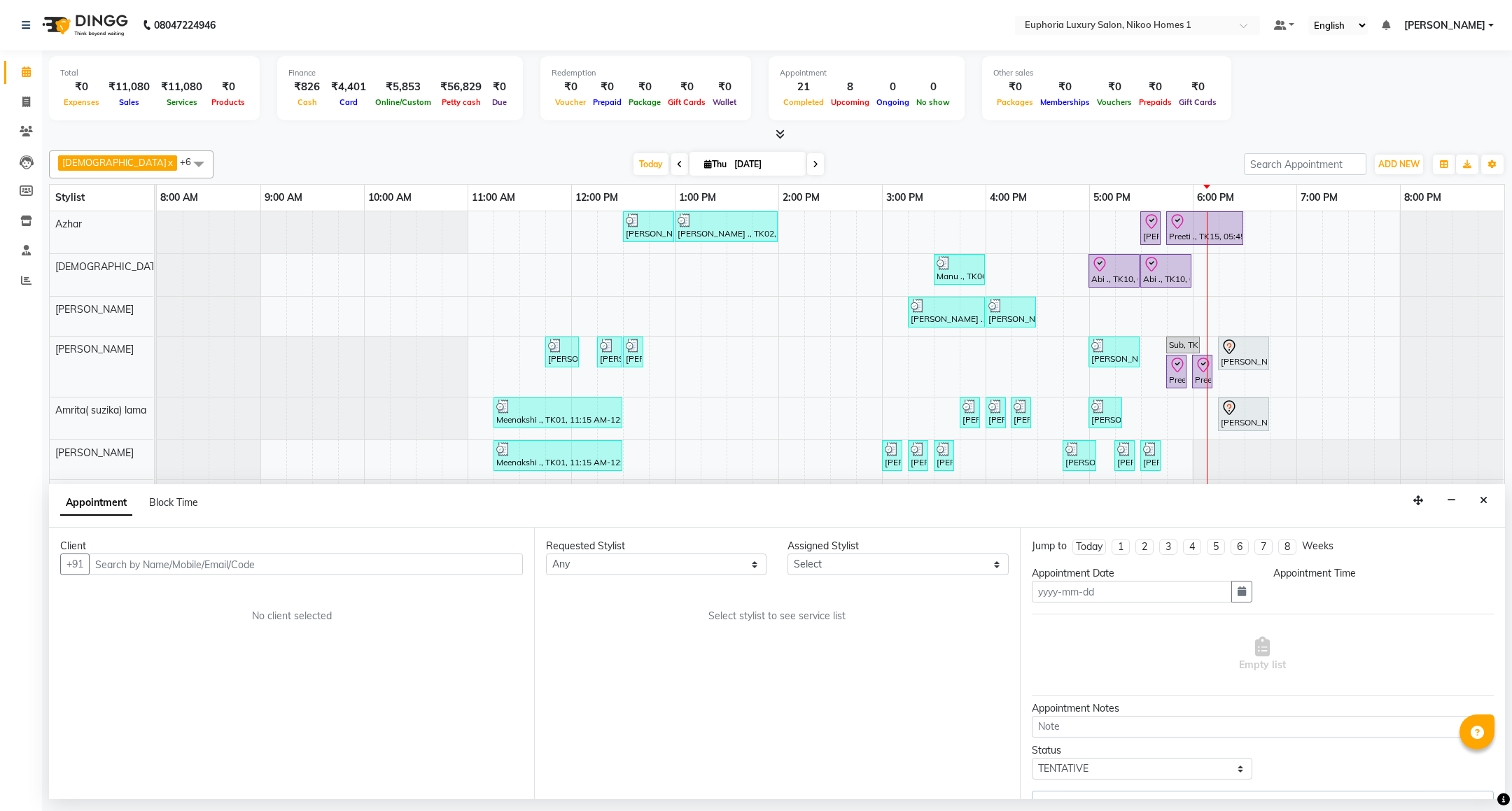
type input "[DATE]"
select select "78112"
select select "check-in"
select select "1050"
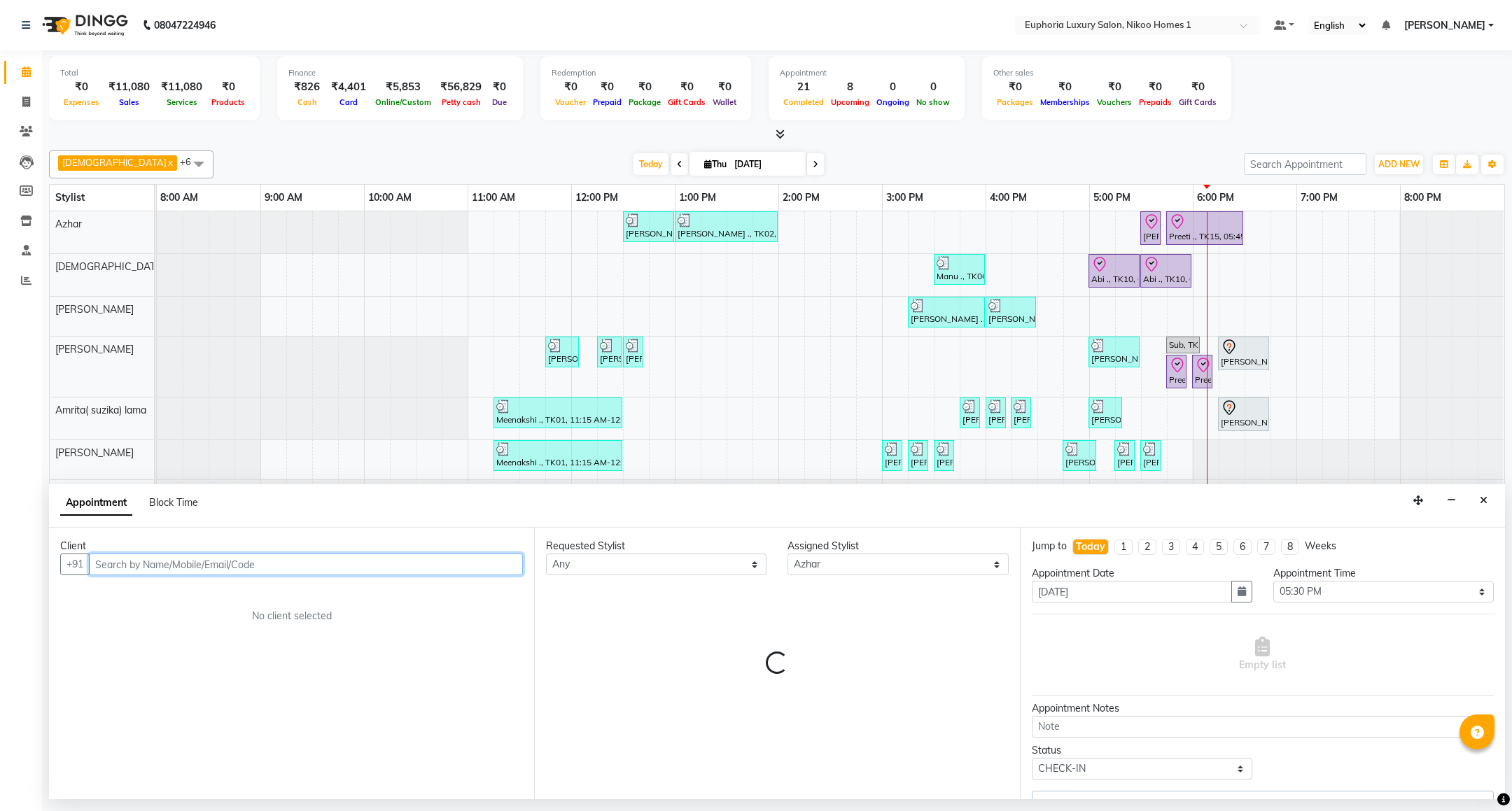
select select "4025"
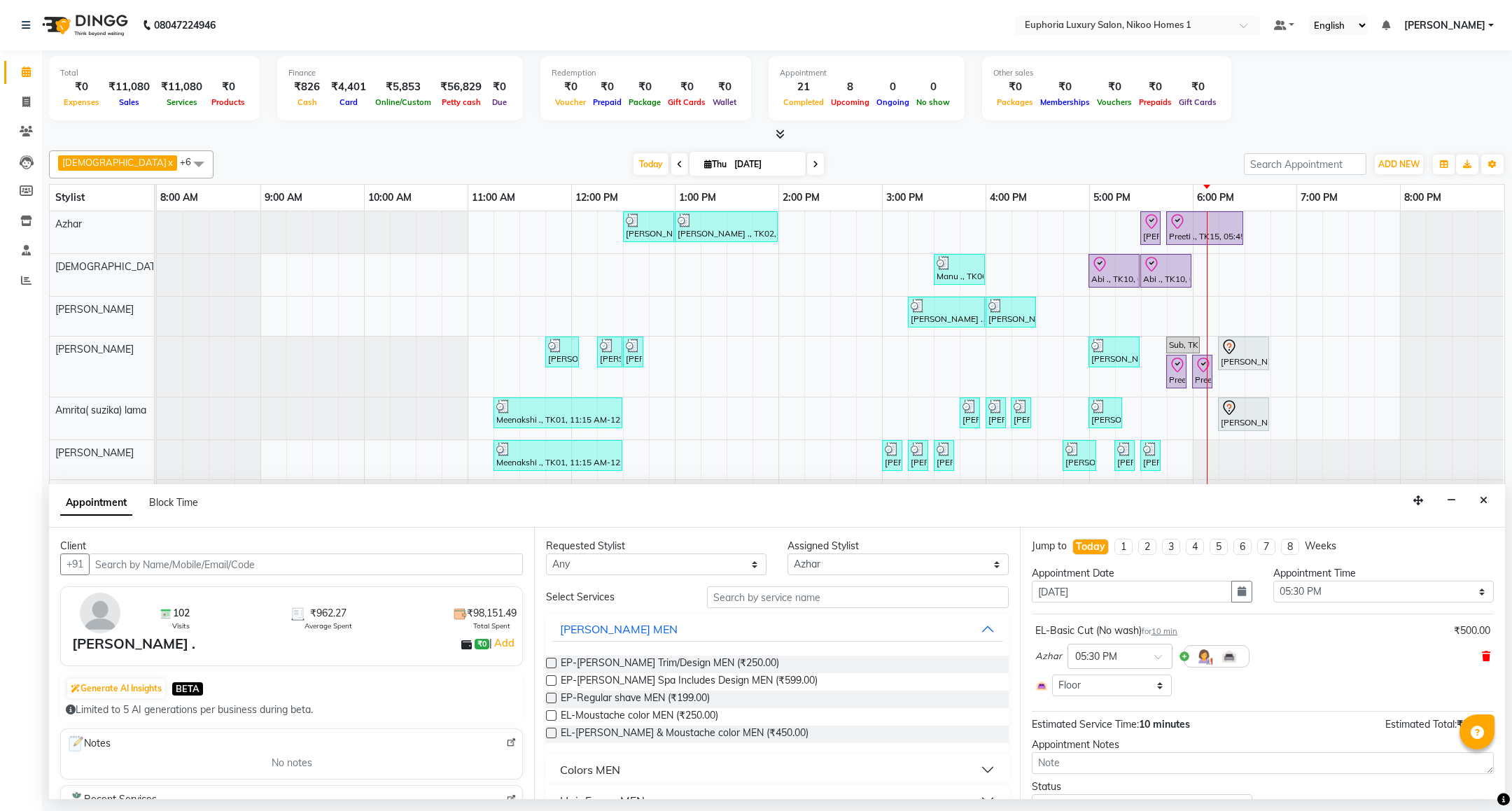
click at [1482, 655] on icon at bounding box center [1486, 656] width 8 height 9
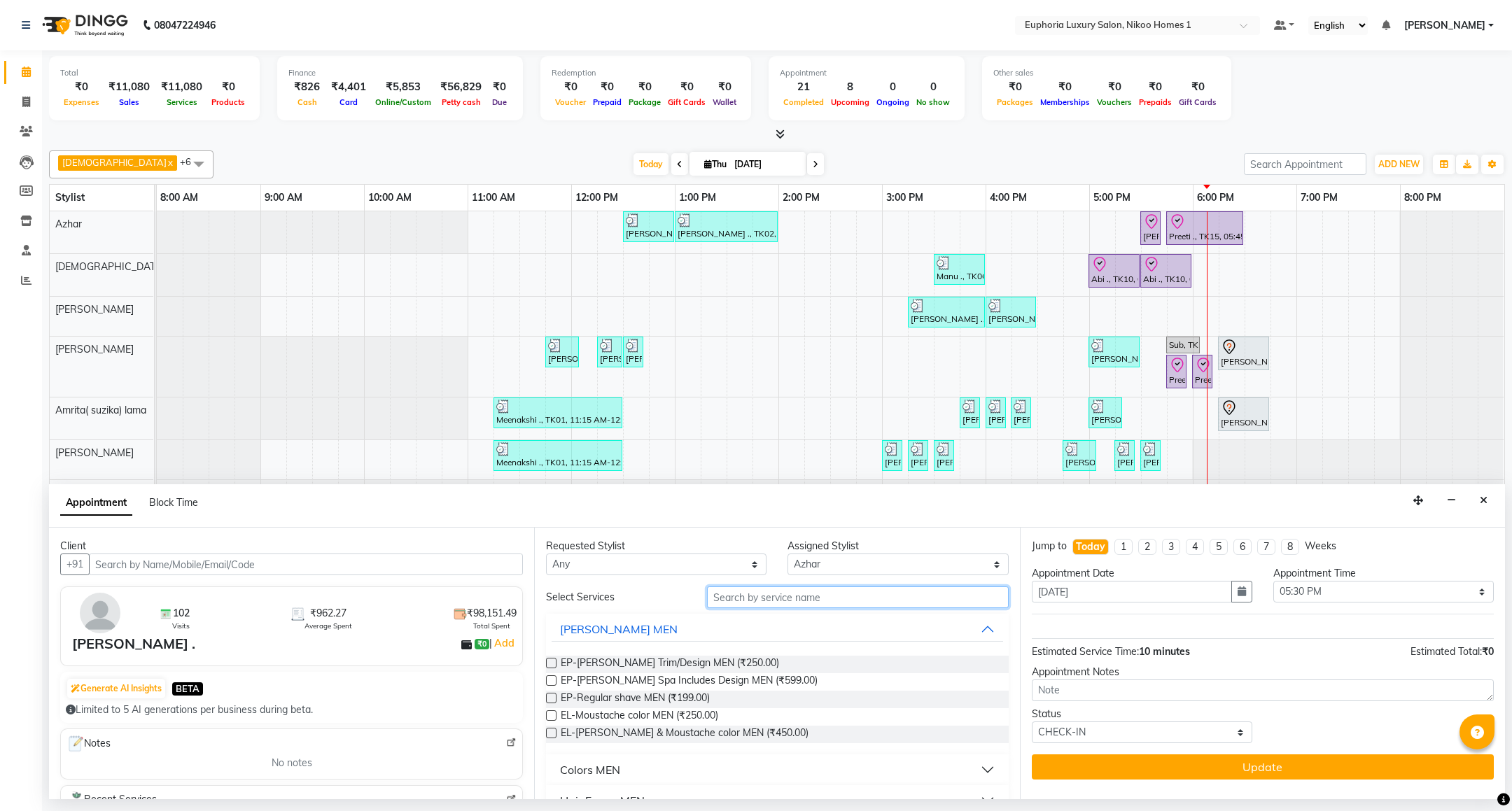
click at [748, 596] on input "text" at bounding box center [857, 598] width 301 height 22
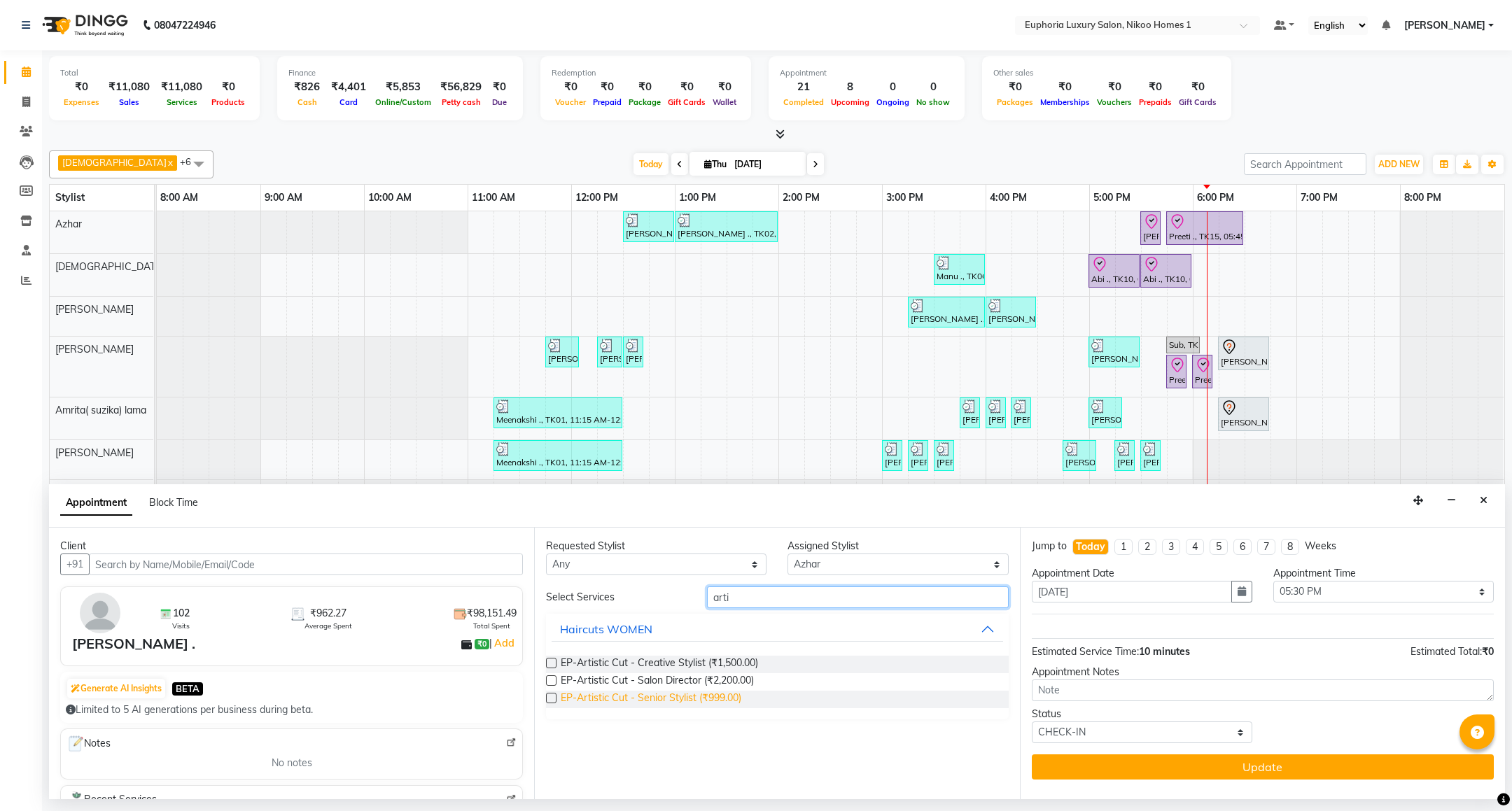
type input "arti"
click at [691, 693] on span "EP-Artistic Cut - Senior Stylist (₹999.00)" at bounding box center [650, 699] width 181 height 18
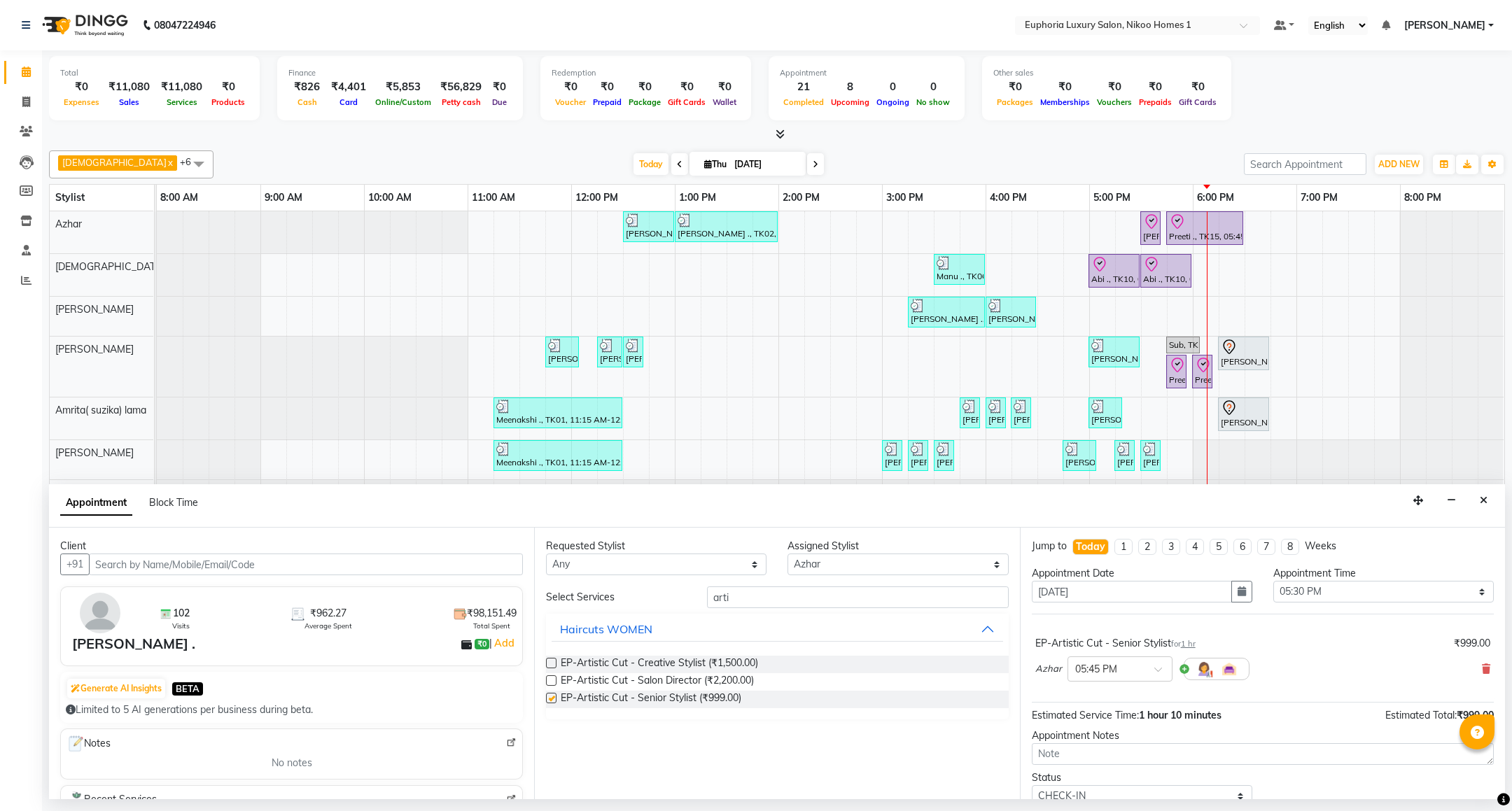
checkbox input "false"
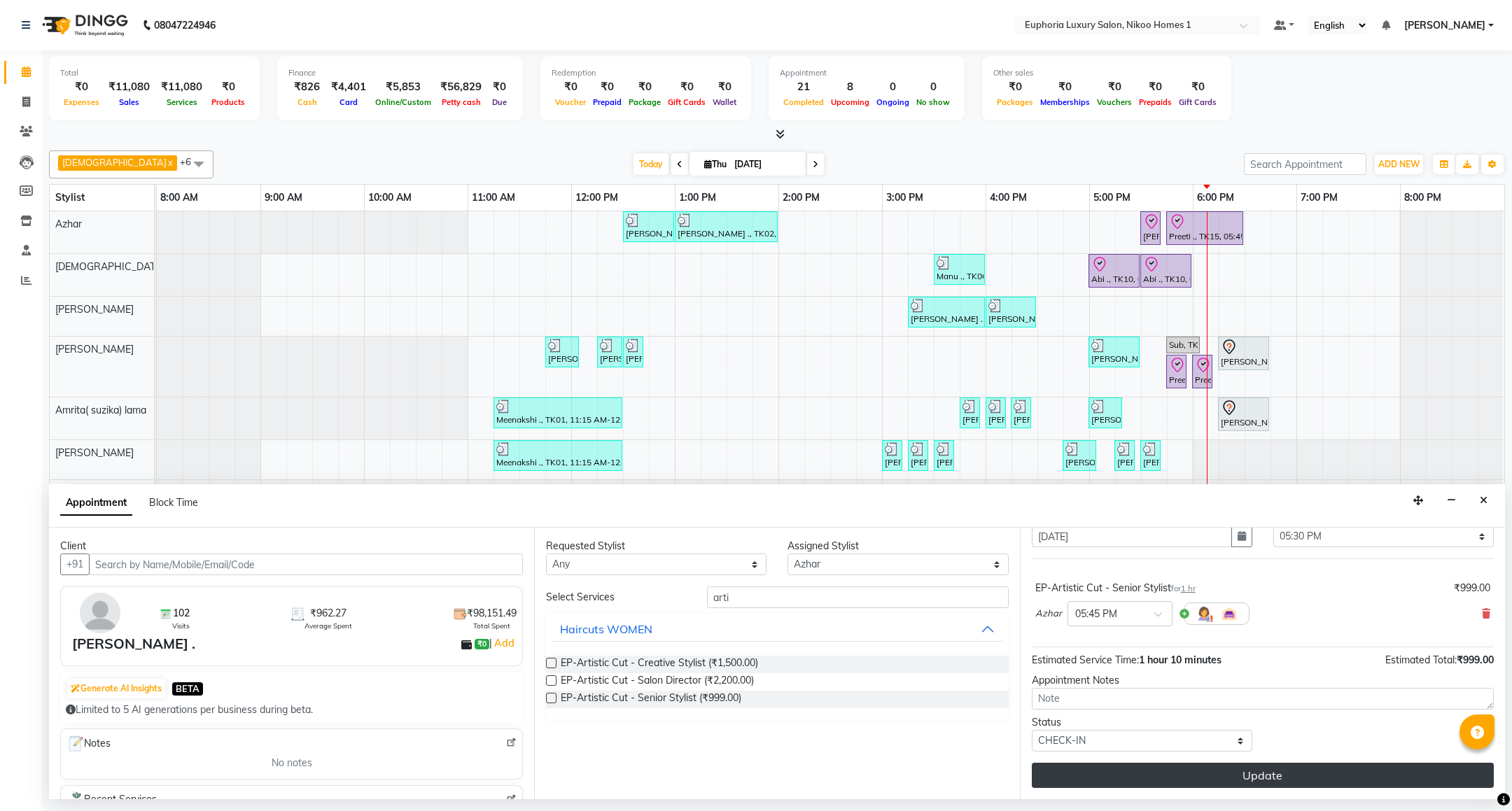
click at [1234, 777] on button "Update" at bounding box center [1263, 775] width 462 height 25
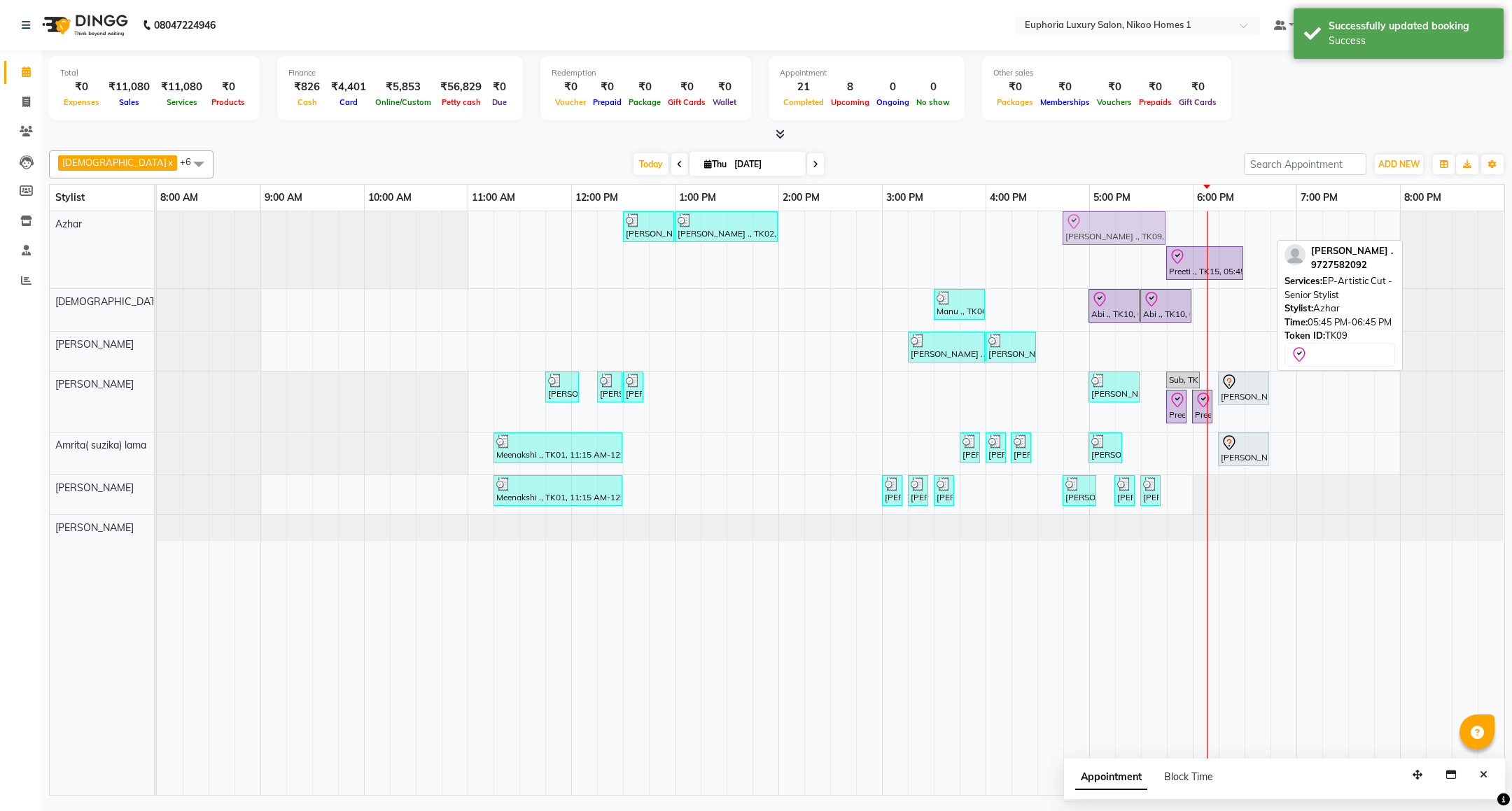
drag, startPoint x: 1190, startPoint y: 223, endPoint x: 1090, endPoint y: 226, distance: 100.0
click at [157, 226] on div "[PERSON_NAME] ., TK02, 12:30 PM-01:00 PM, EP-Epres [PERSON_NAME] ., TK02, 01:00…" at bounding box center [157, 249] width 0 height 77
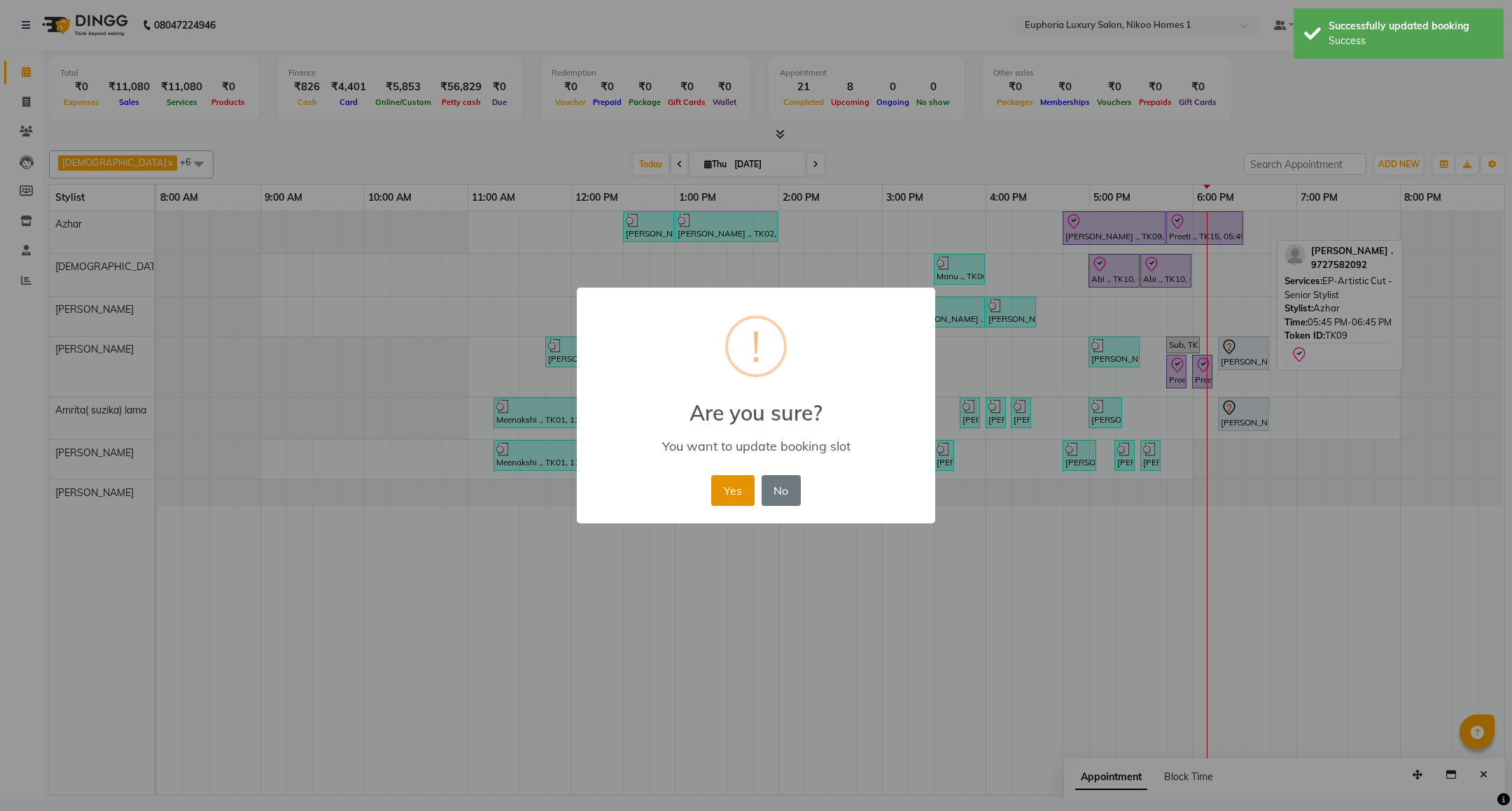
click at [742, 487] on button "Yes" at bounding box center [732, 490] width 42 height 31
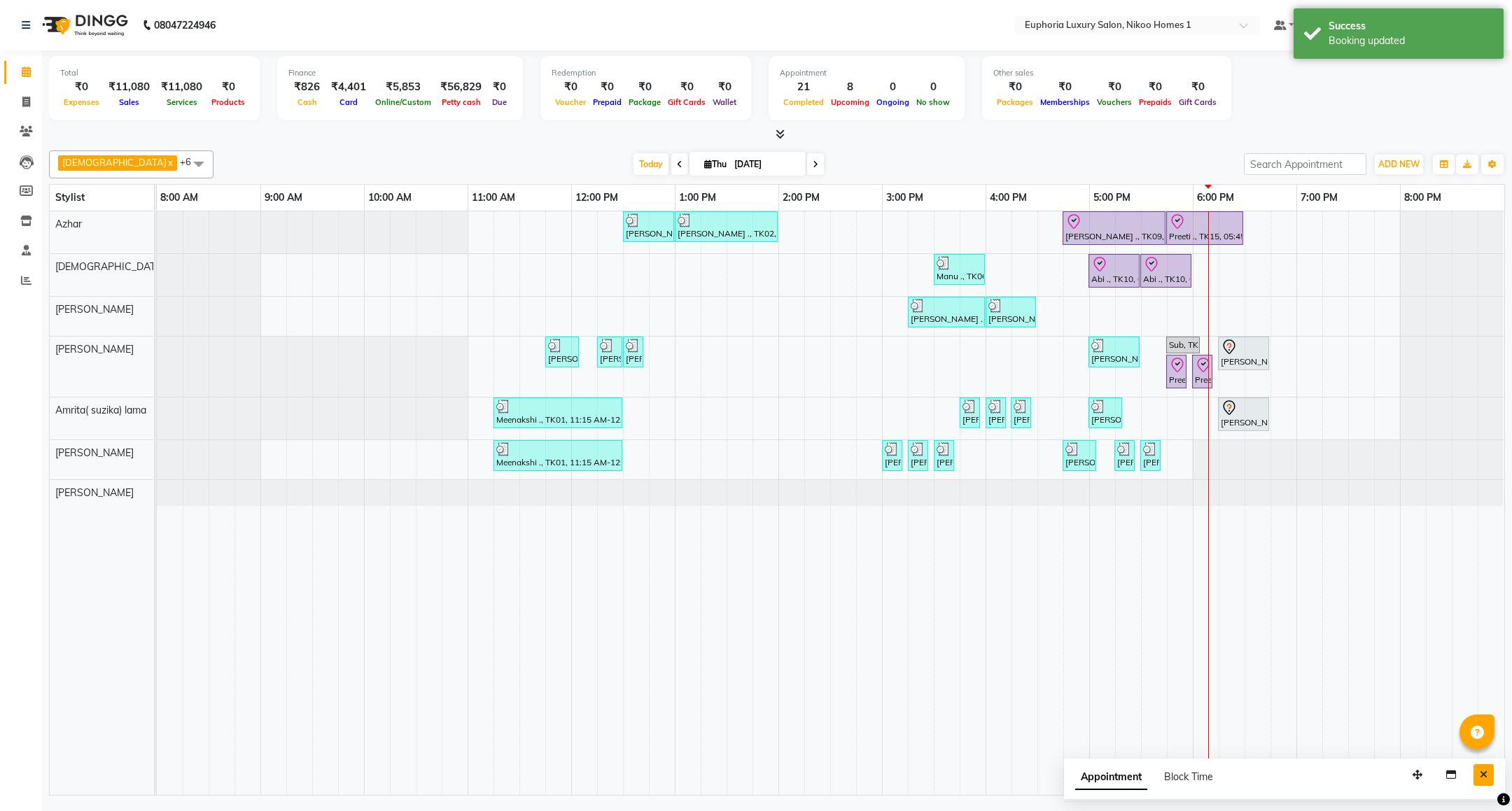
click at [1475, 780] on button "Close" at bounding box center [1483, 775] width 20 height 22
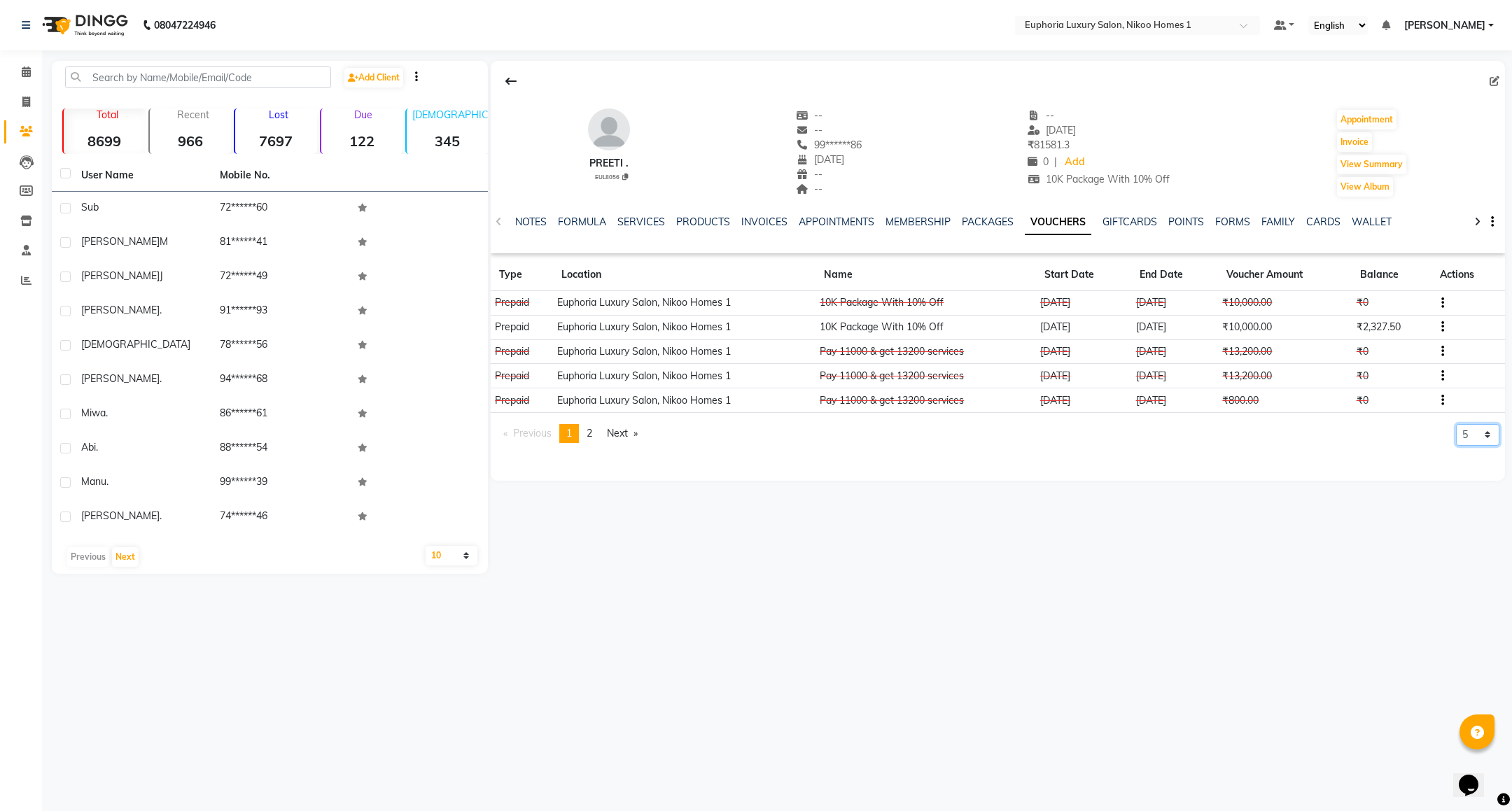
click at [1487, 441] on select "5 10 50 100 500" at bounding box center [1477, 435] width 43 height 22
click at [1456, 446] on select "5 10 50 100 500" at bounding box center [1477, 435] width 43 height 22
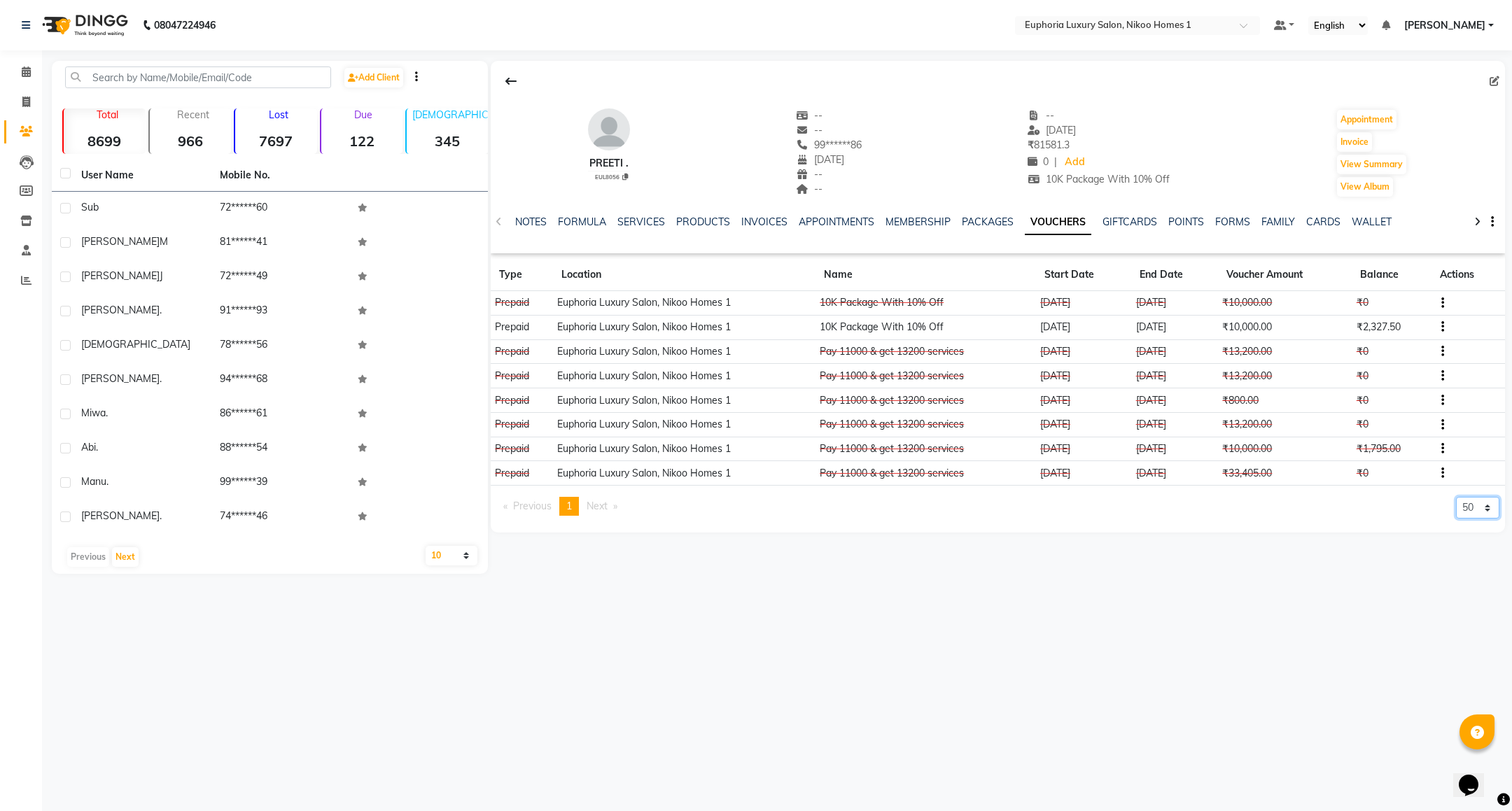
click at [1476, 514] on select "5 10 50 100 500" at bounding box center [1477, 508] width 43 height 22
select select "100"
click at [1456, 500] on select "5 10 50 100 500" at bounding box center [1477, 508] width 43 height 22
click at [641, 218] on link "SERVICES" at bounding box center [641, 221] width 48 height 12
